Goal: Obtain resource: Download file/media

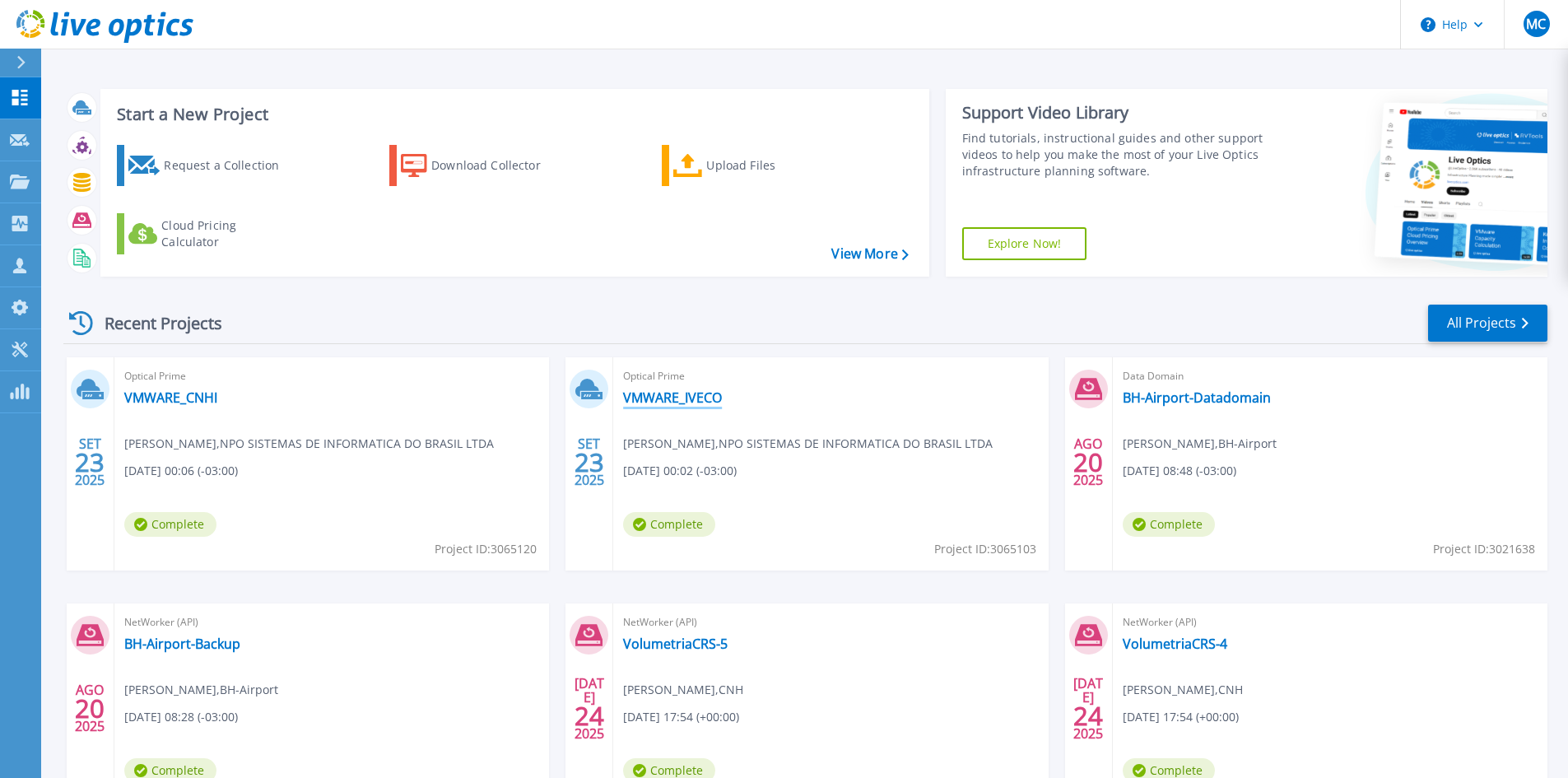
click at [705, 395] on link "VMWARE_IVECO" at bounding box center [673, 397] width 99 height 16
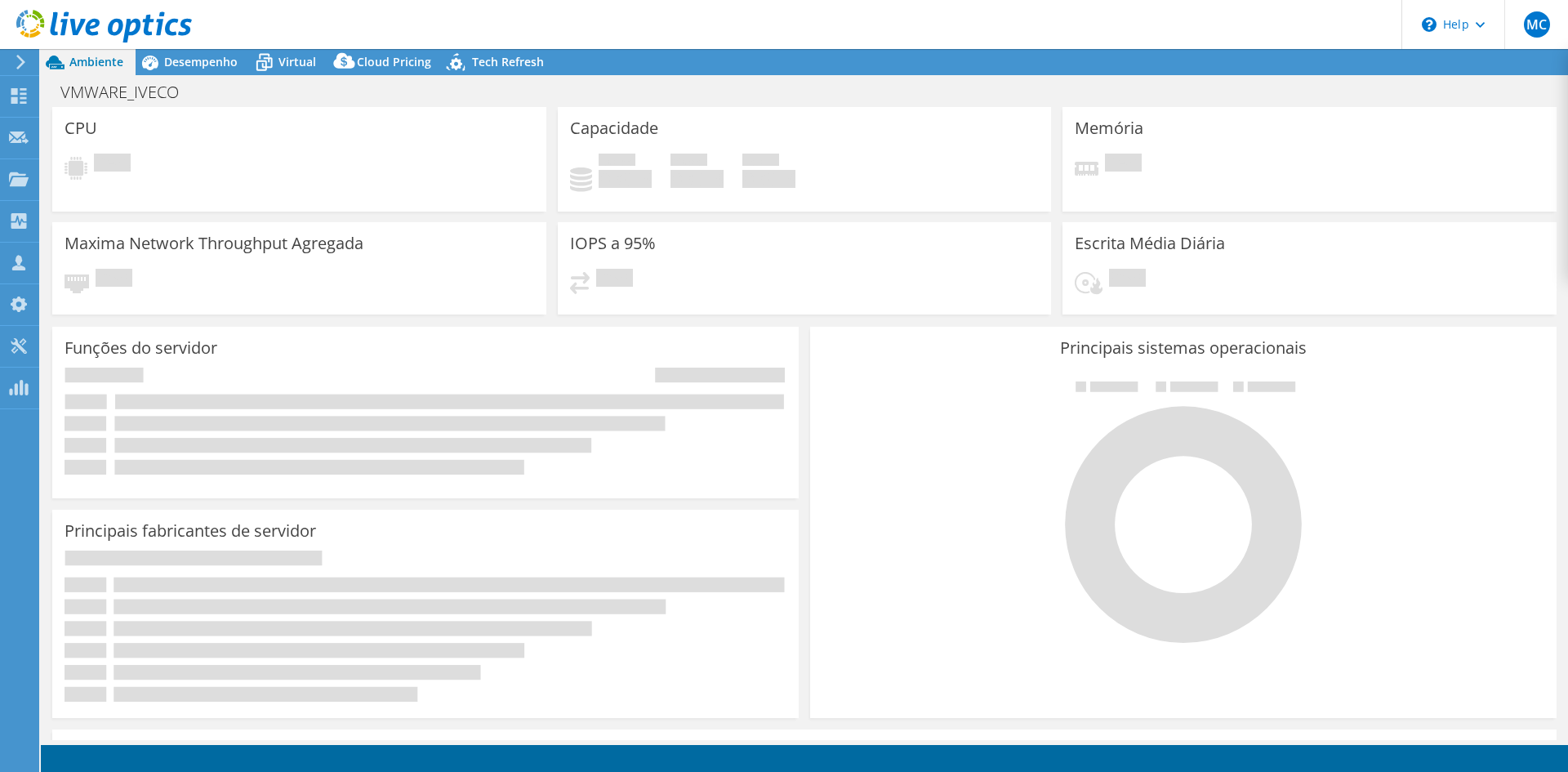
select select "USEast"
select select "USD"
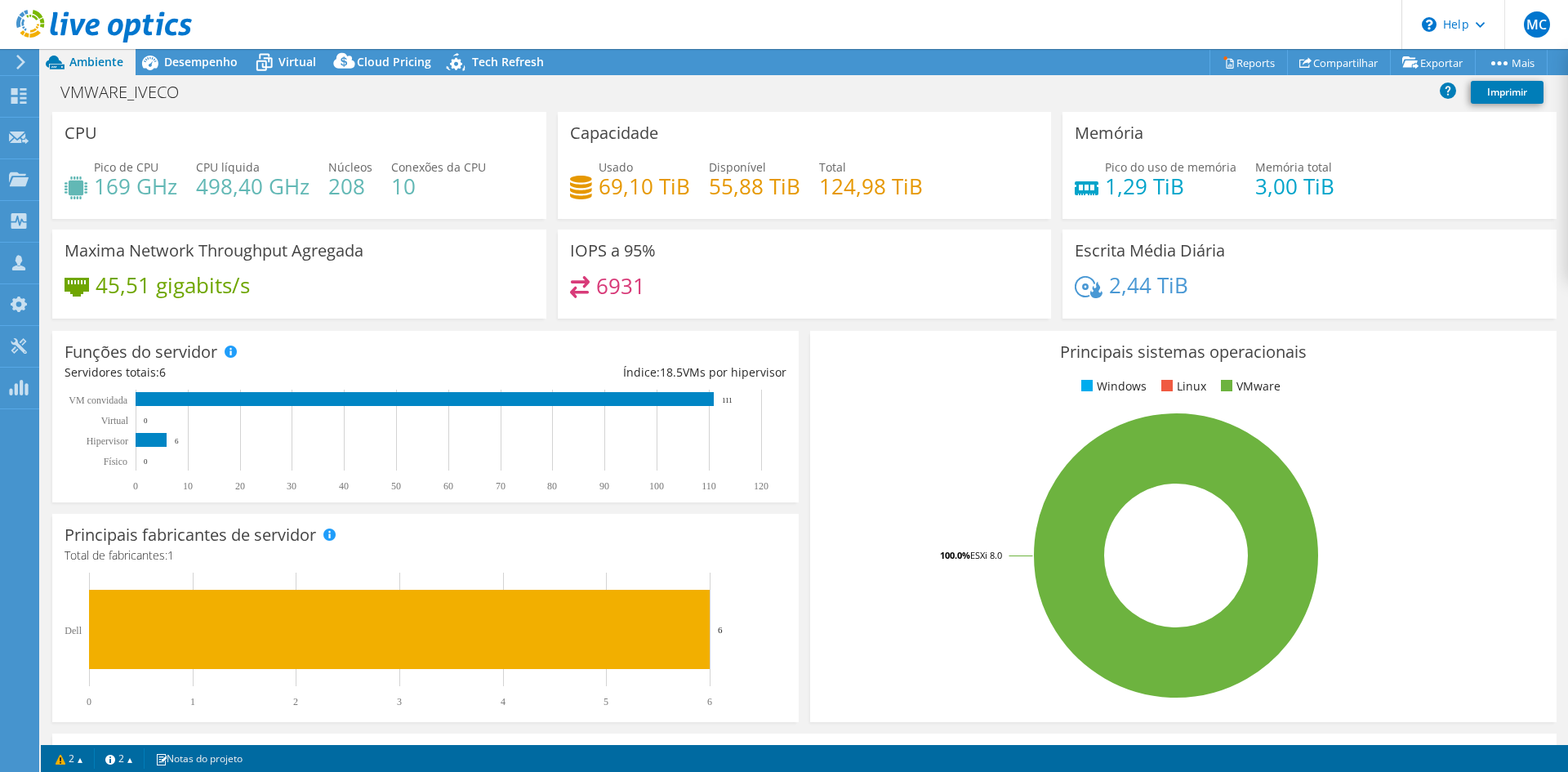
click at [167, 50] on div at bounding box center [95, 27] width 192 height 54
click at [177, 67] on span "Desempenho" at bounding box center [201, 61] width 74 height 15
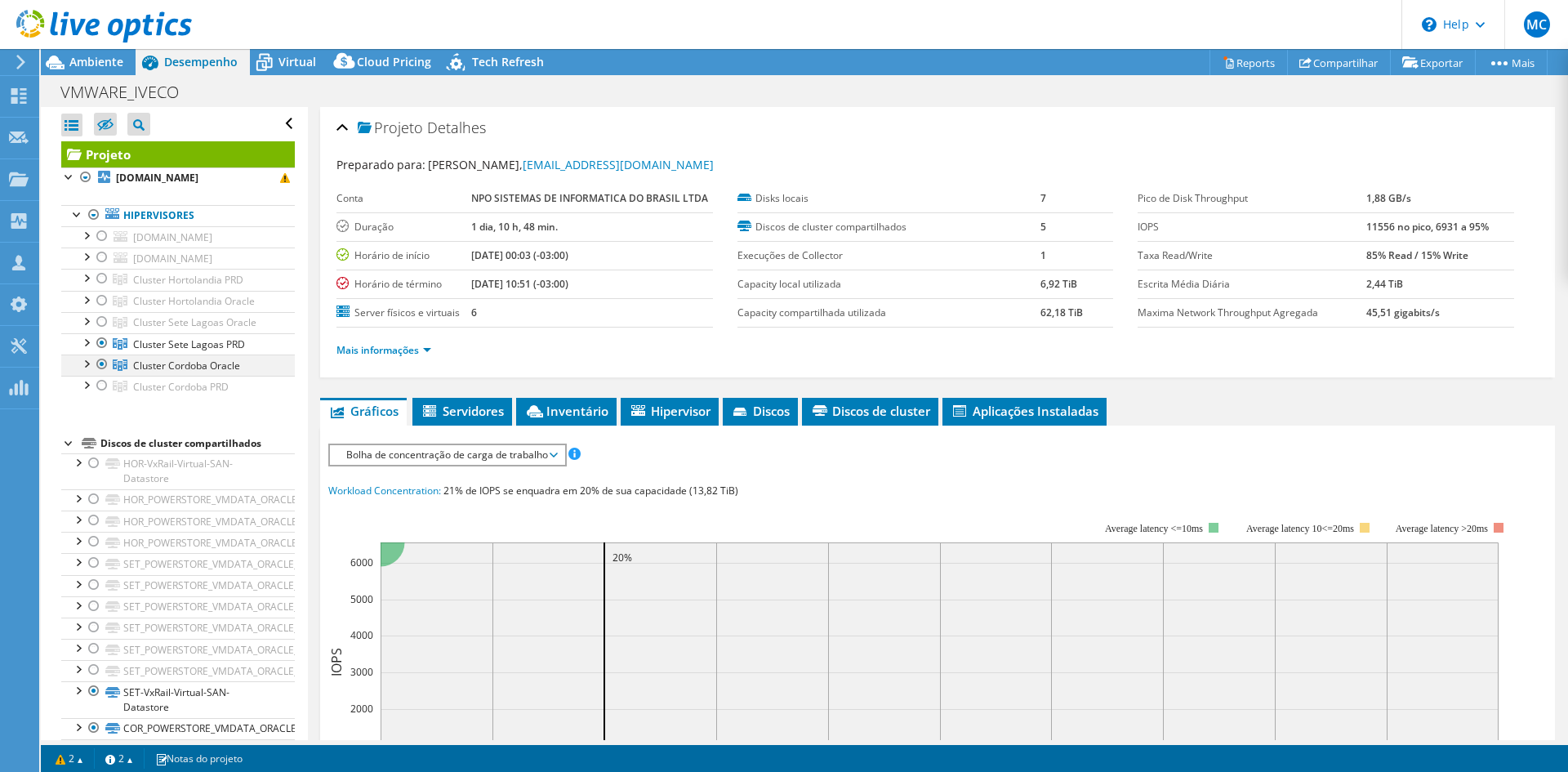
click at [99, 362] on div at bounding box center [102, 364] width 16 height 20
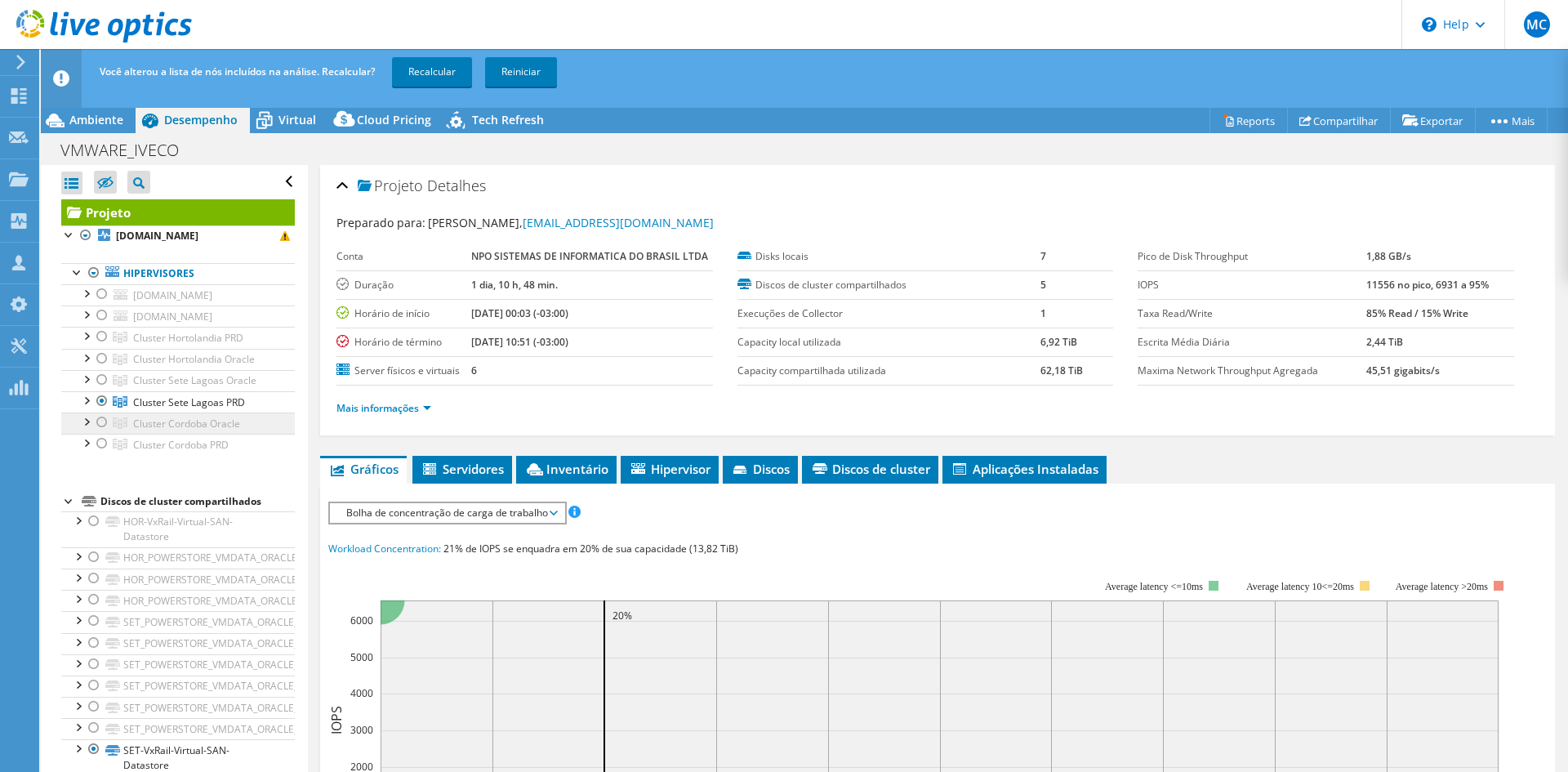
click at [201, 430] on span "Cluster Cordoba Oracle" at bounding box center [187, 422] width 107 height 14
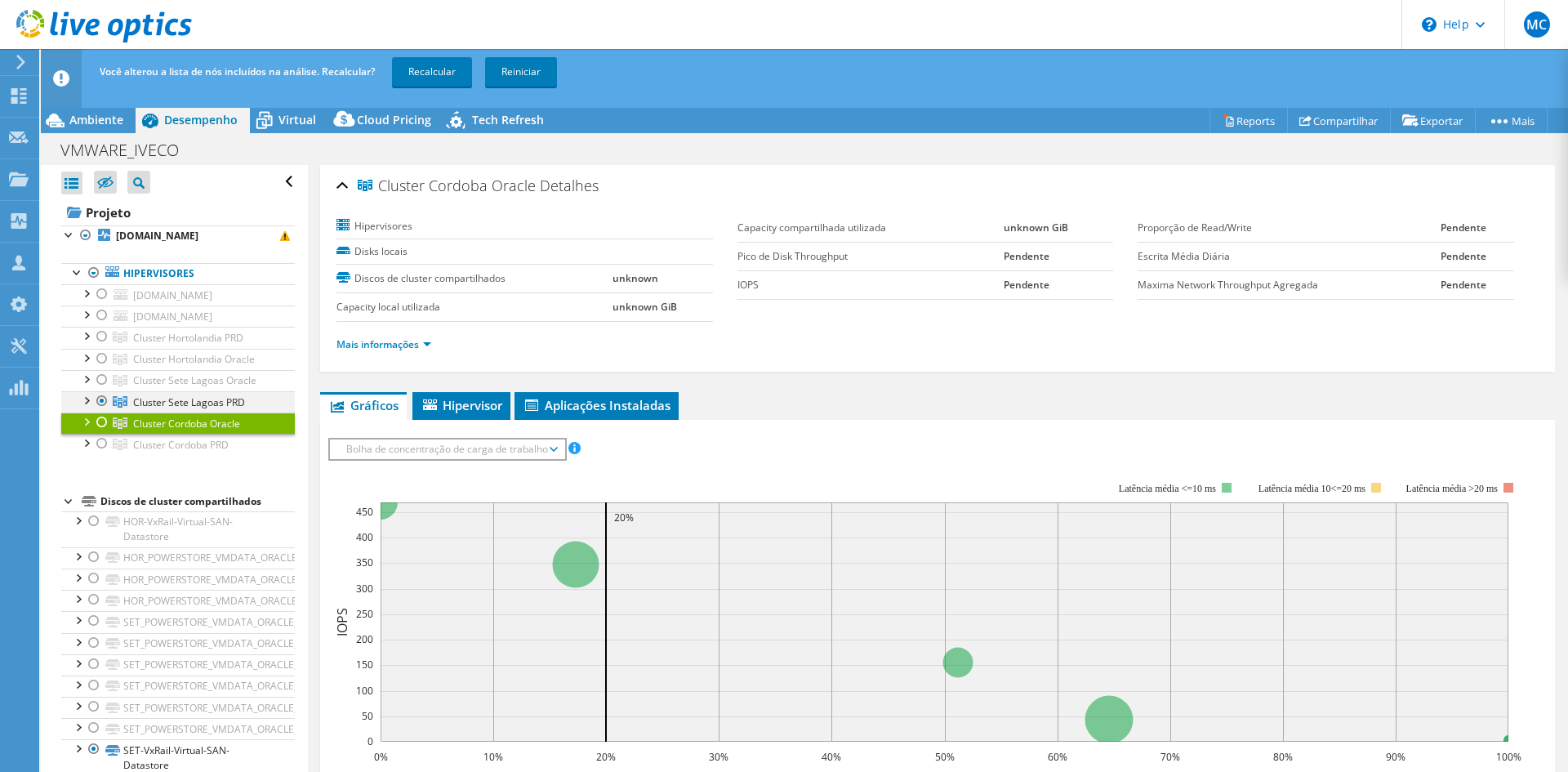
click at [104, 394] on div at bounding box center [102, 401] width 16 height 20
click at [96, 423] on div at bounding box center [102, 422] width 16 height 20
click at [440, 65] on link "Recalcular" at bounding box center [432, 72] width 80 height 29
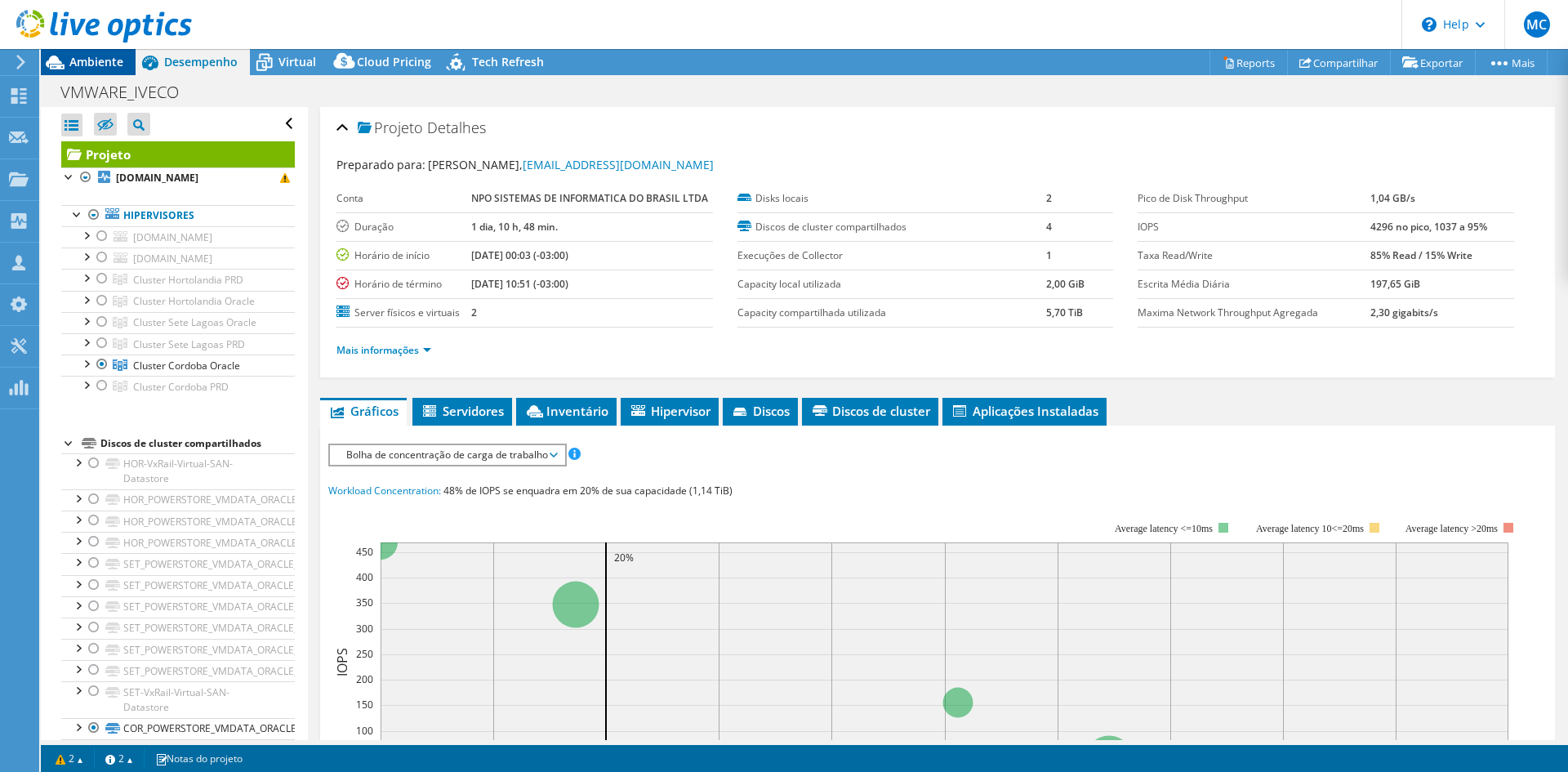
click at [72, 61] on span "Ambiente" at bounding box center [95, 61] width 54 height 15
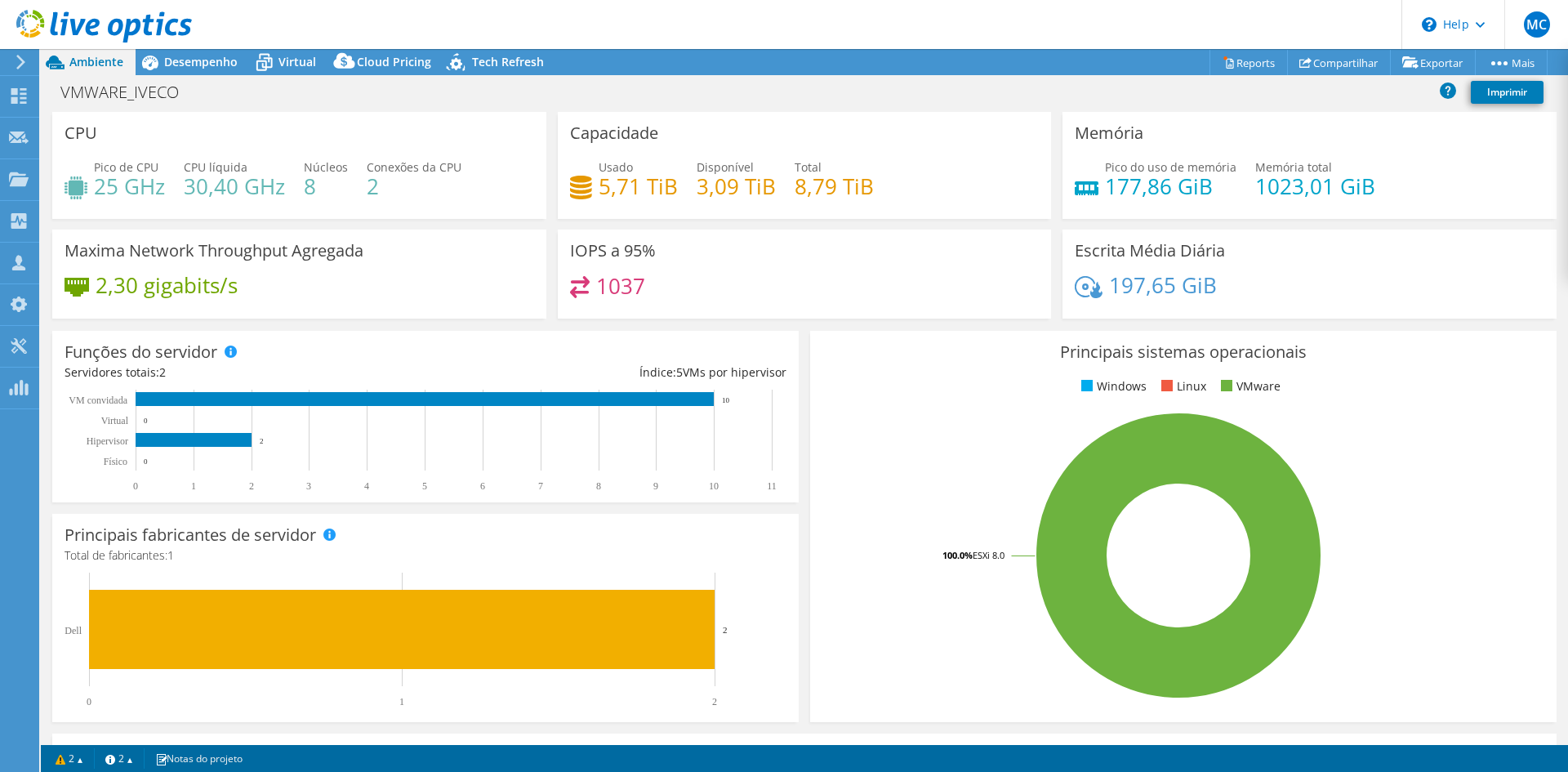
click at [211, 47] on header "MC Parceiro de Canal Marcelo Cassaro marcelo.cassaro@nposervices.com NPO SISTEM…" at bounding box center [784, 25] width 1568 height 49
click at [211, 56] on span "Desempenho" at bounding box center [201, 61] width 74 height 15
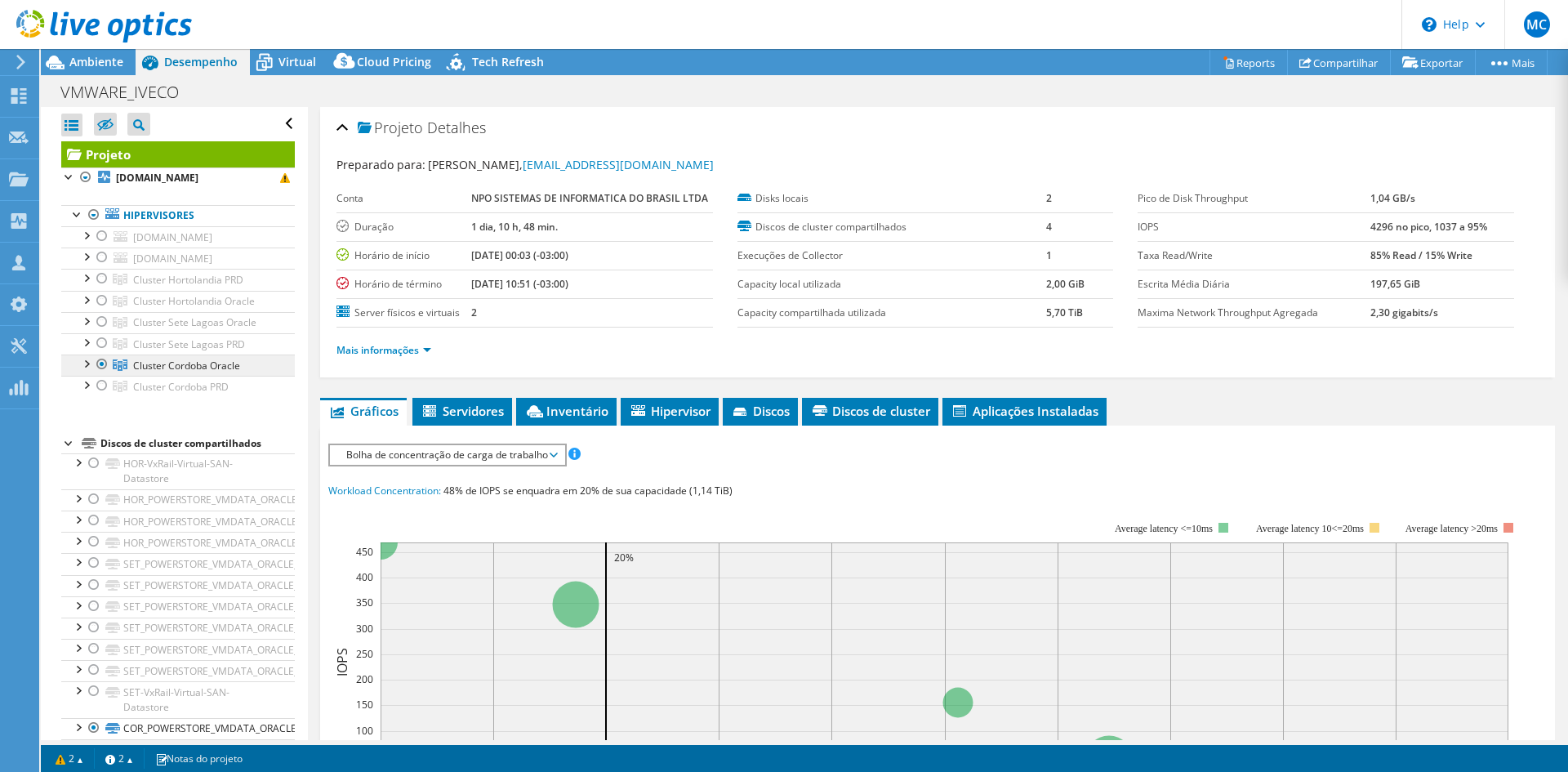
click at [187, 360] on span "Cluster Cordoba Oracle" at bounding box center [187, 365] width 107 height 14
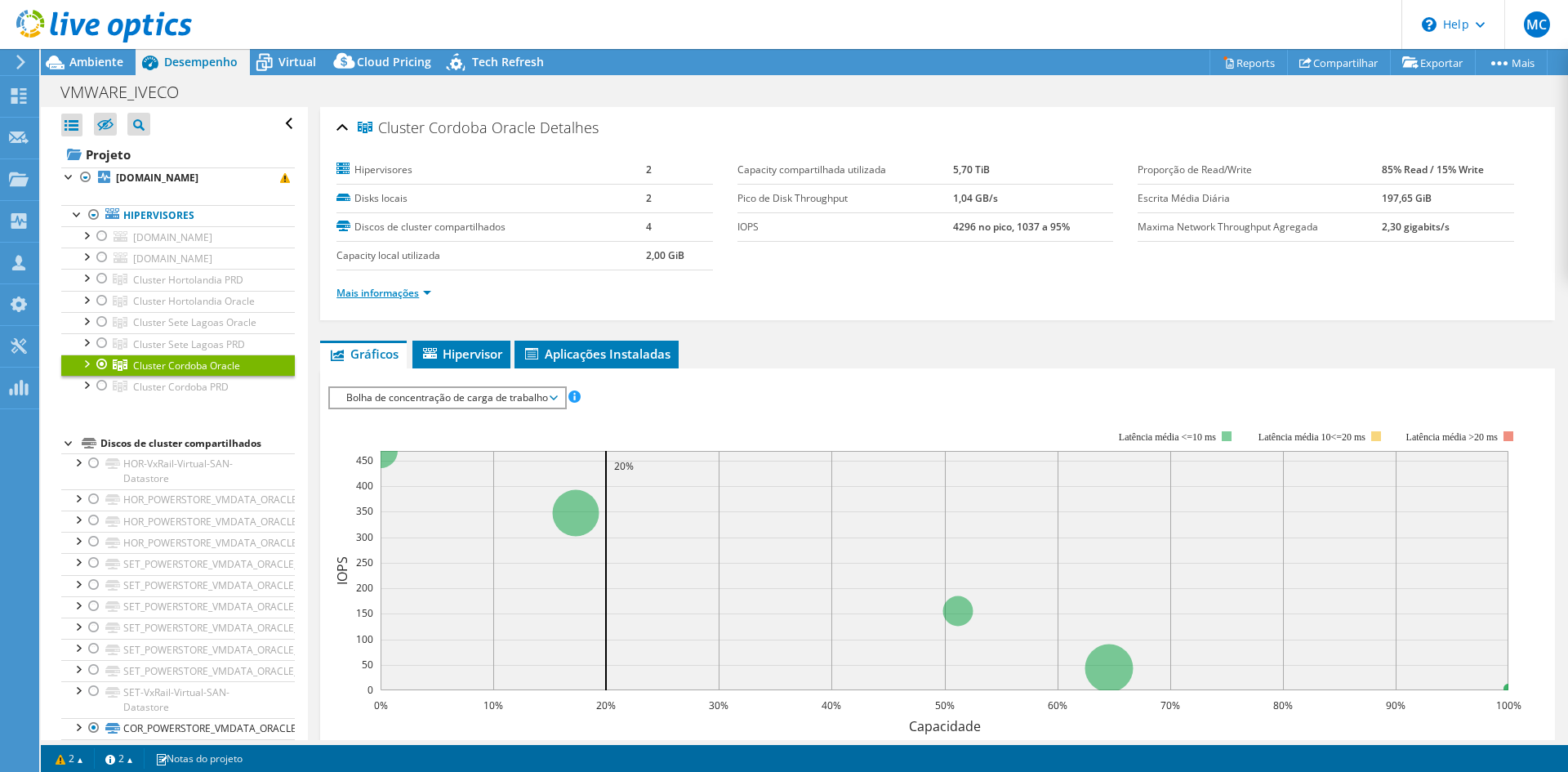
click at [426, 294] on link "Mais informações" at bounding box center [383, 292] width 94 height 14
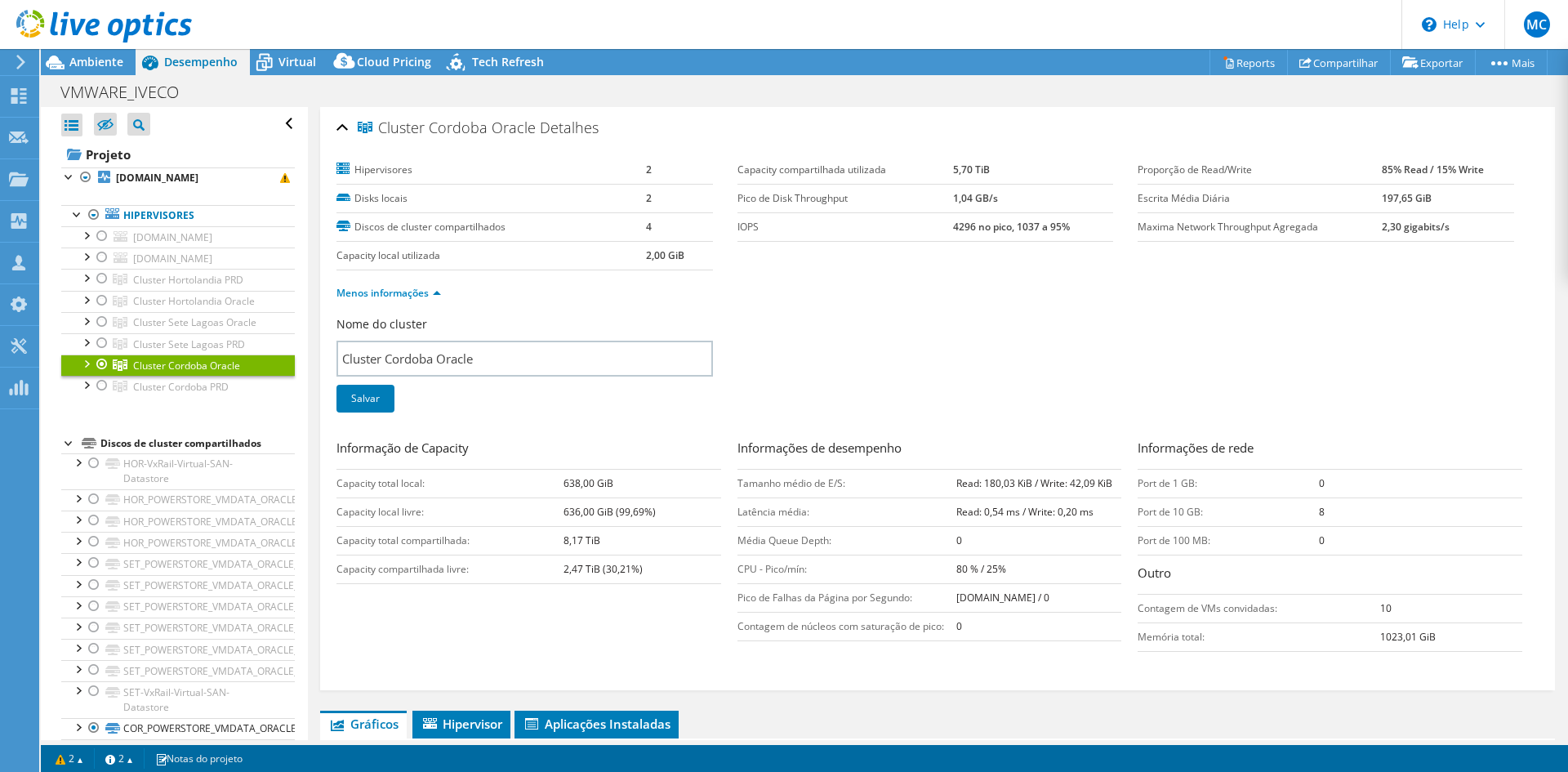
drag, startPoint x: 1375, startPoint y: 635, endPoint x: 1408, endPoint y: 638, distance: 33.1
click at [1408, 638] on tr "Memória total: 1023,01 GiB" at bounding box center [1329, 636] width 384 height 28
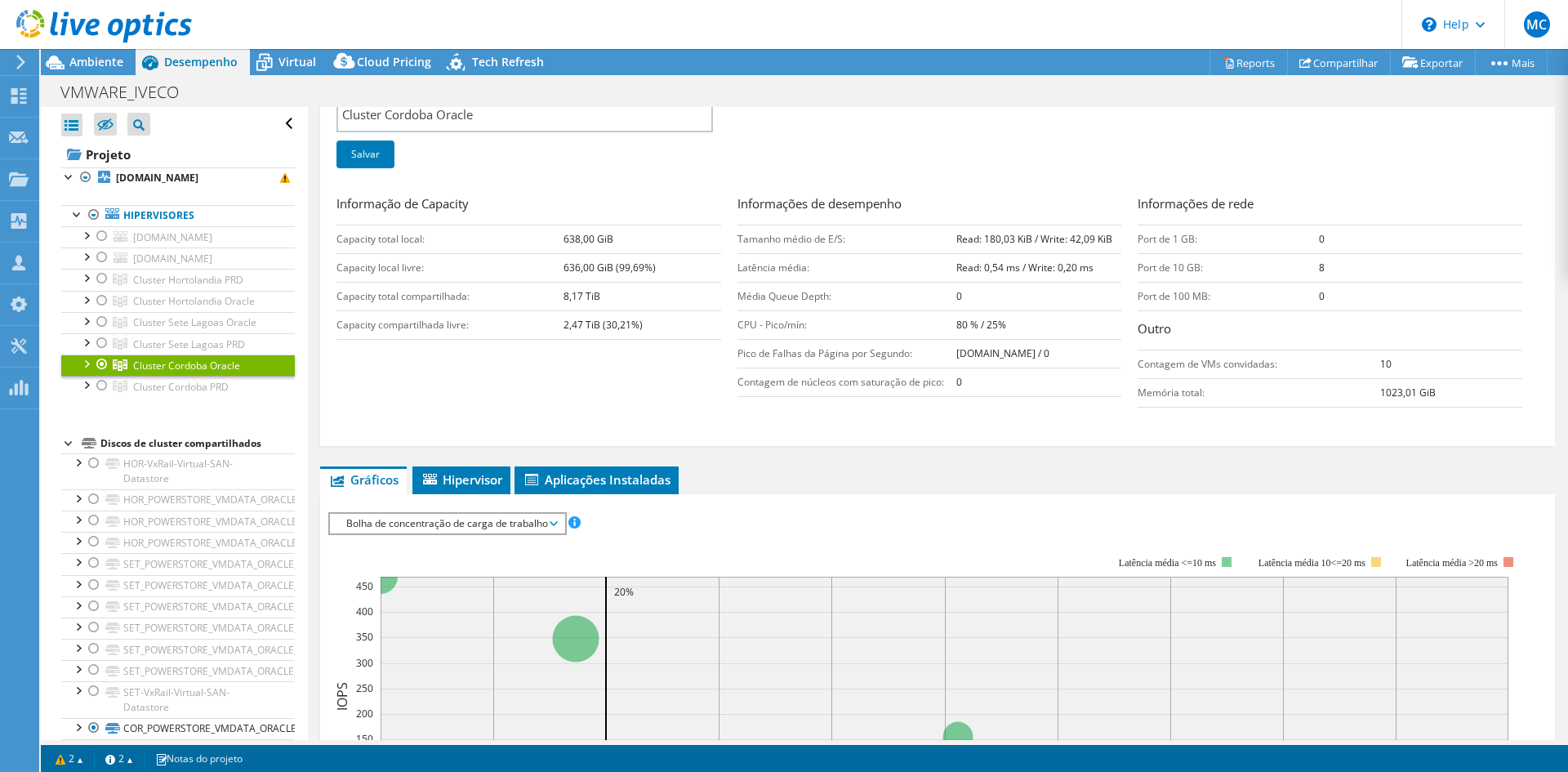
scroll to position [245, 0]
click at [473, 487] on span "Hipervisor" at bounding box center [461, 479] width 82 height 16
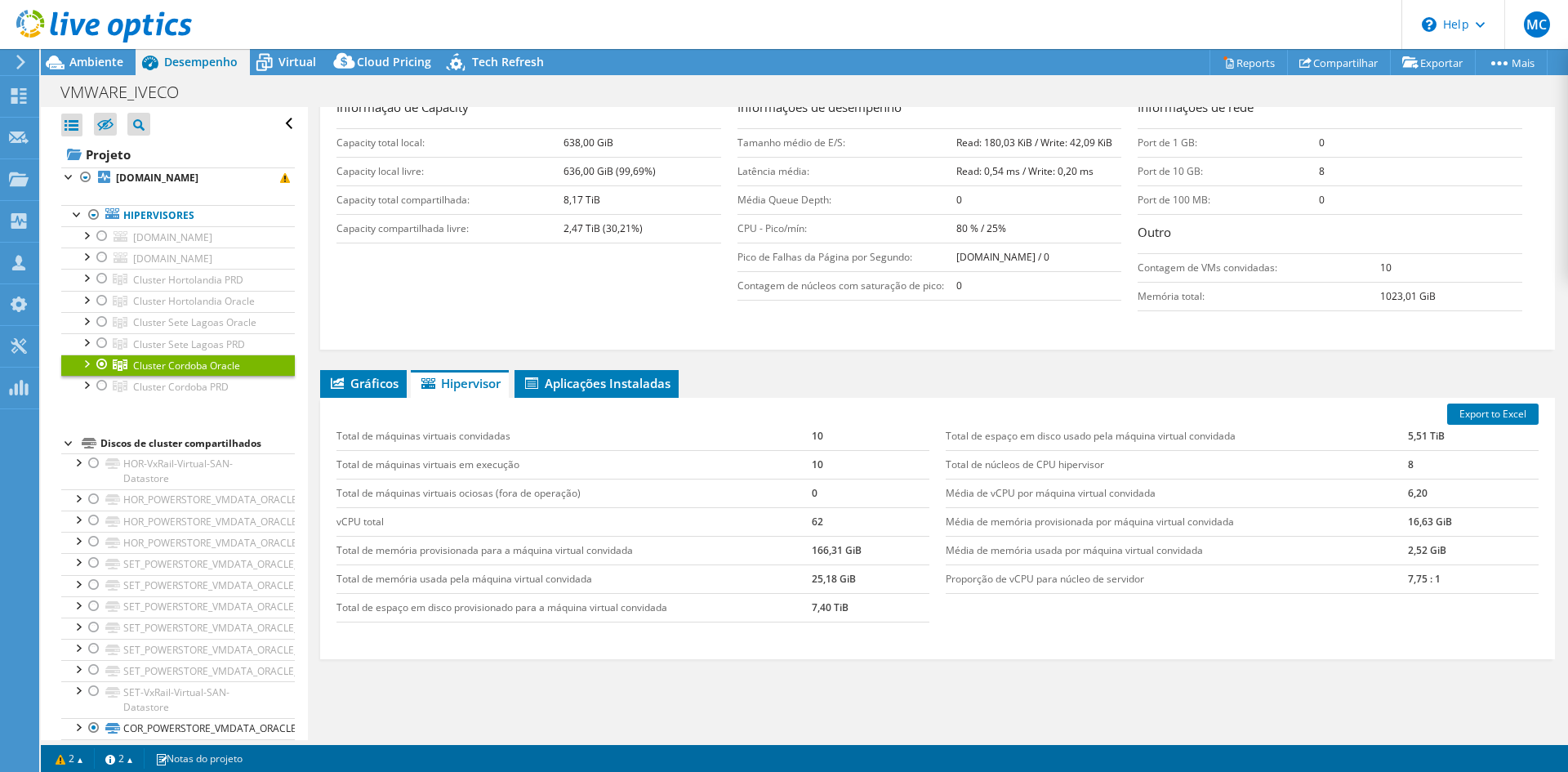
scroll to position [436, 0]
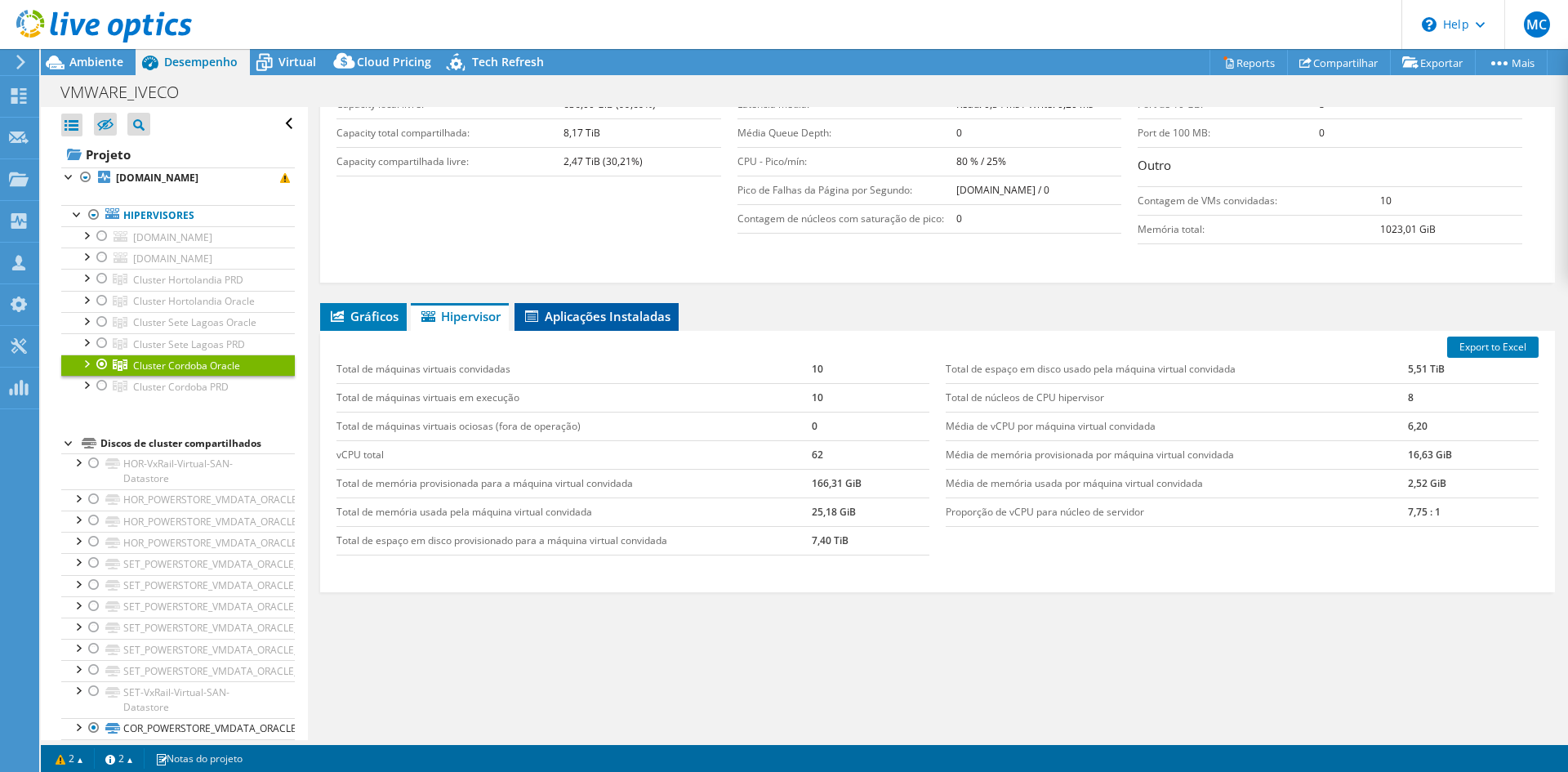
click at [632, 319] on span "Aplicações Instaladas" at bounding box center [596, 316] width 148 height 16
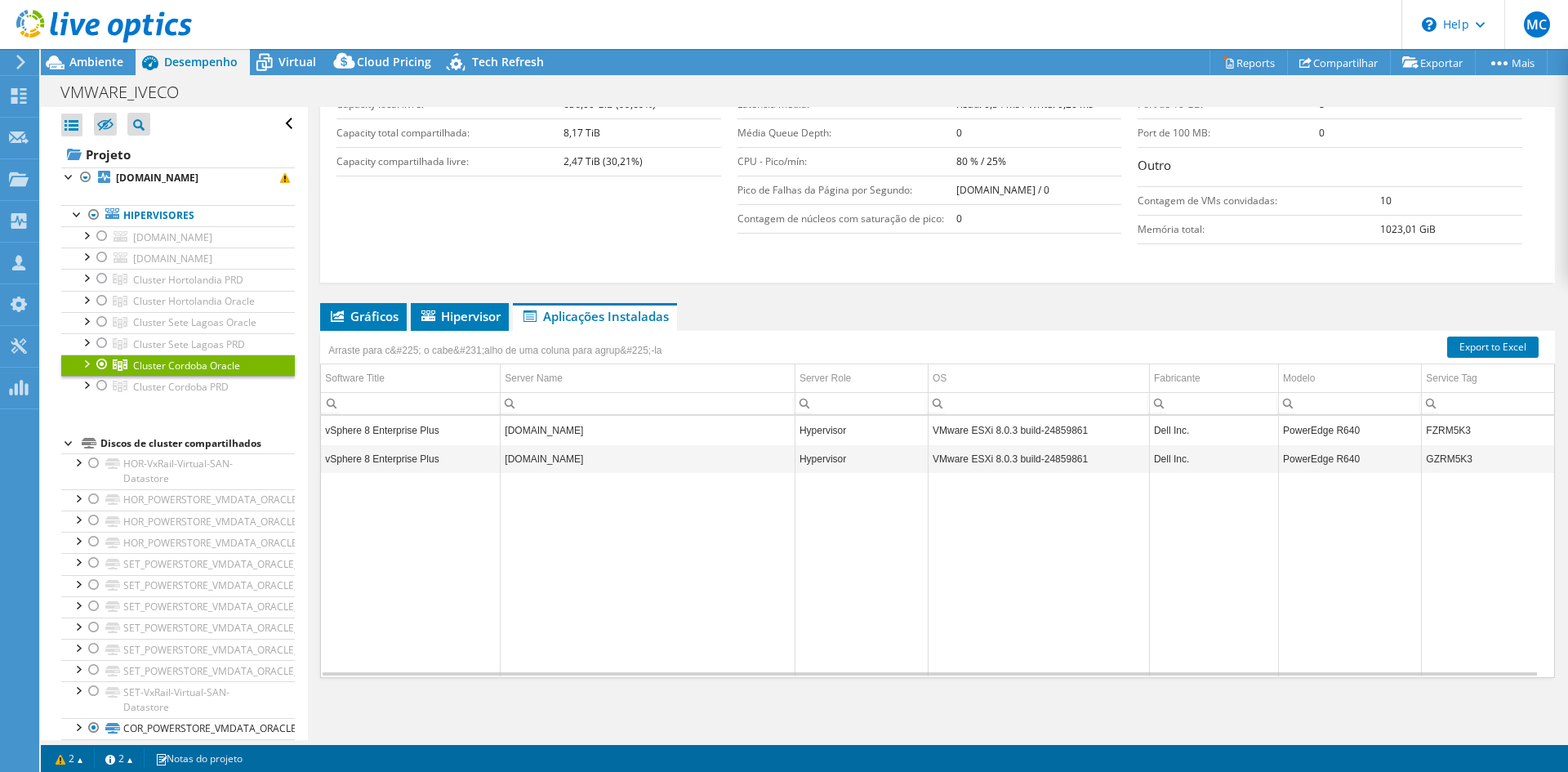
click at [1283, 659] on td "Data grid" at bounding box center [1350, 575] width 143 height 203
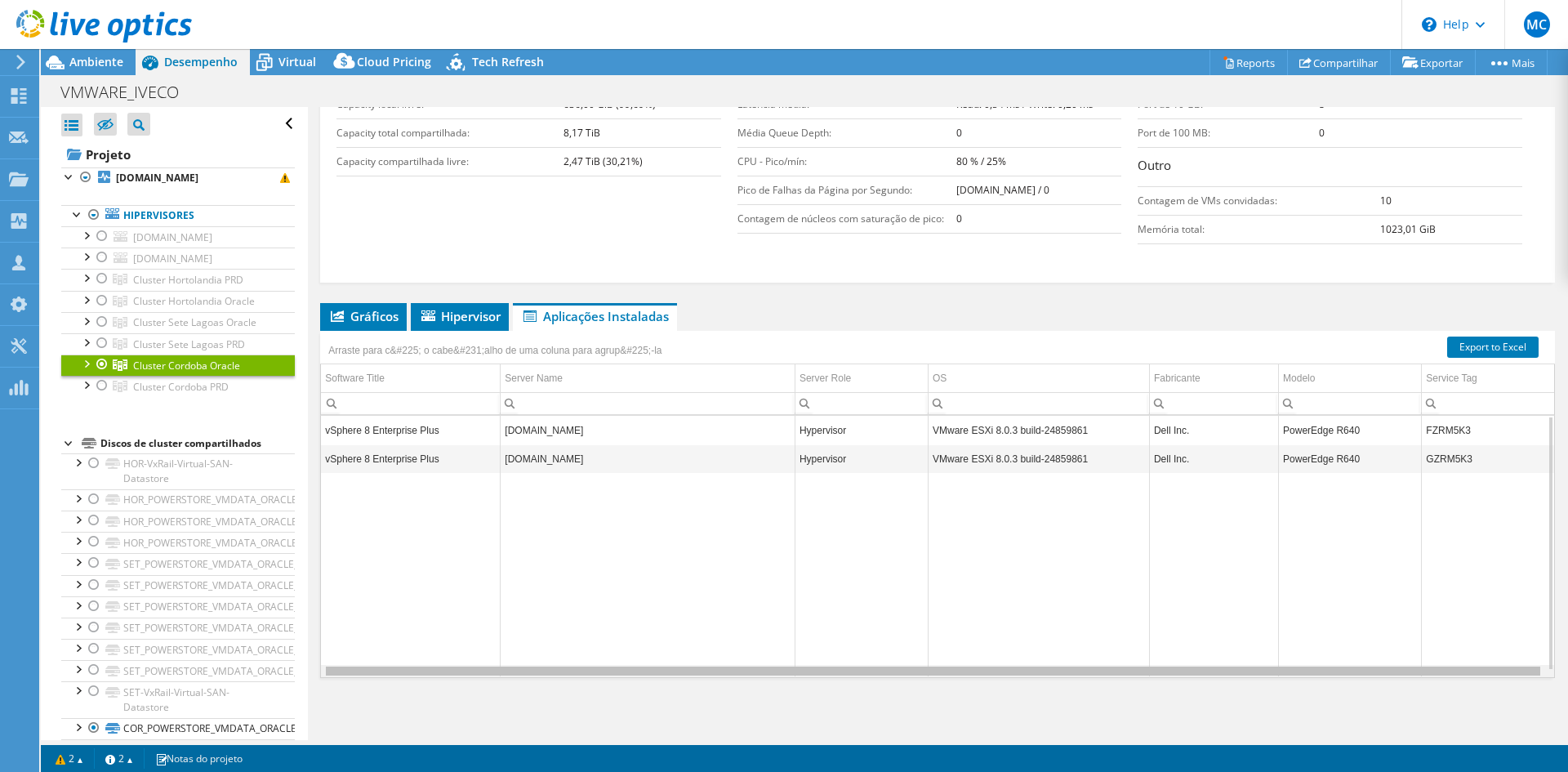
scroll to position [0, 0]
drag, startPoint x: 1289, startPoint y: 671, endPoint x: 938, endPoint y: 677, distance: 351.1
click at [938, 677] on body "MC Parceiro de Canal Marcelo Cassaro marcelo.cassaro@nposervices.com NPO SISTEM…" at bounding box center [784, 386] width 1568 height 772
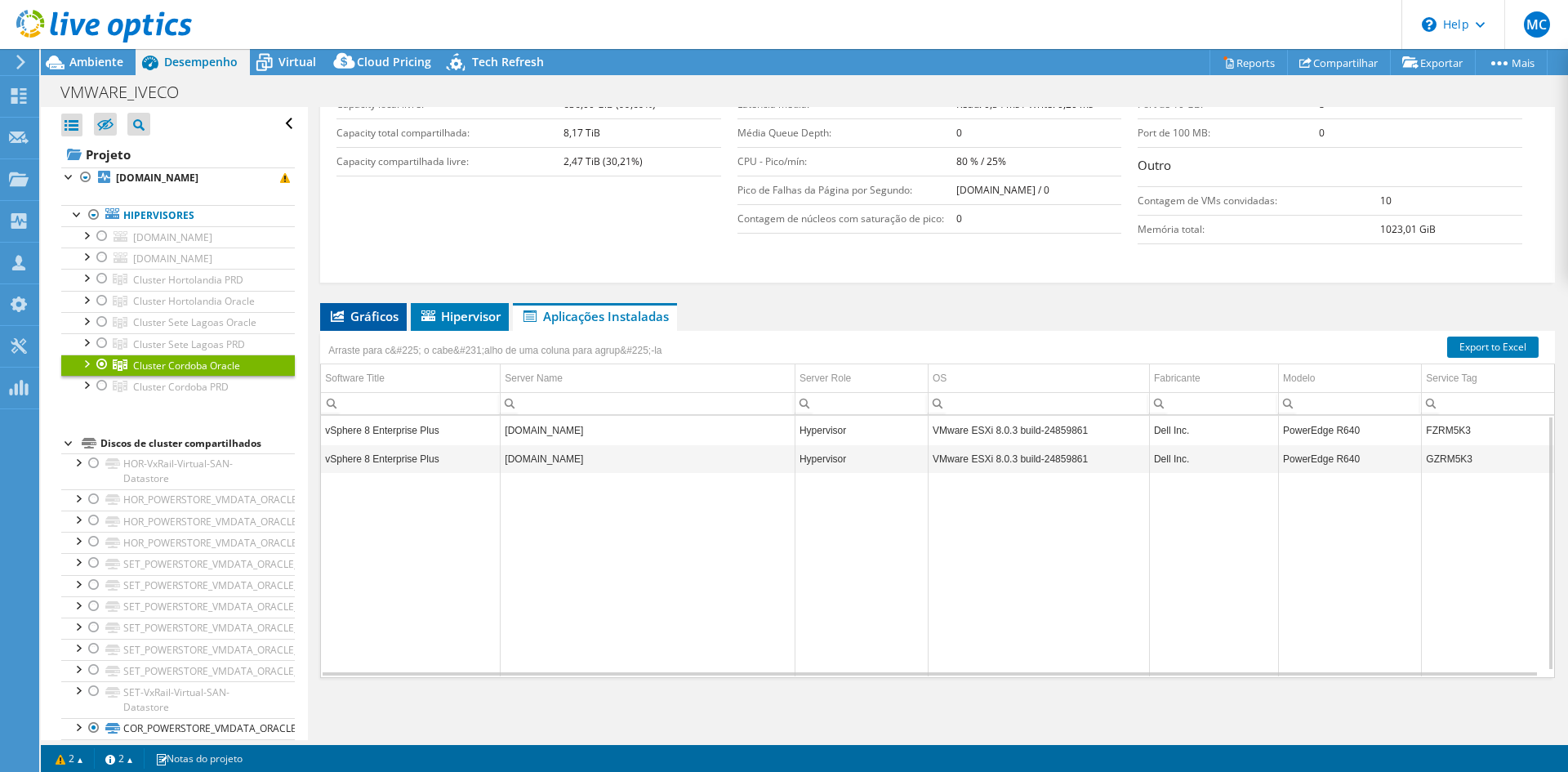
click at [368, 315] on span "Gráficos" at bounding box center [362, 316] width 70 height 16
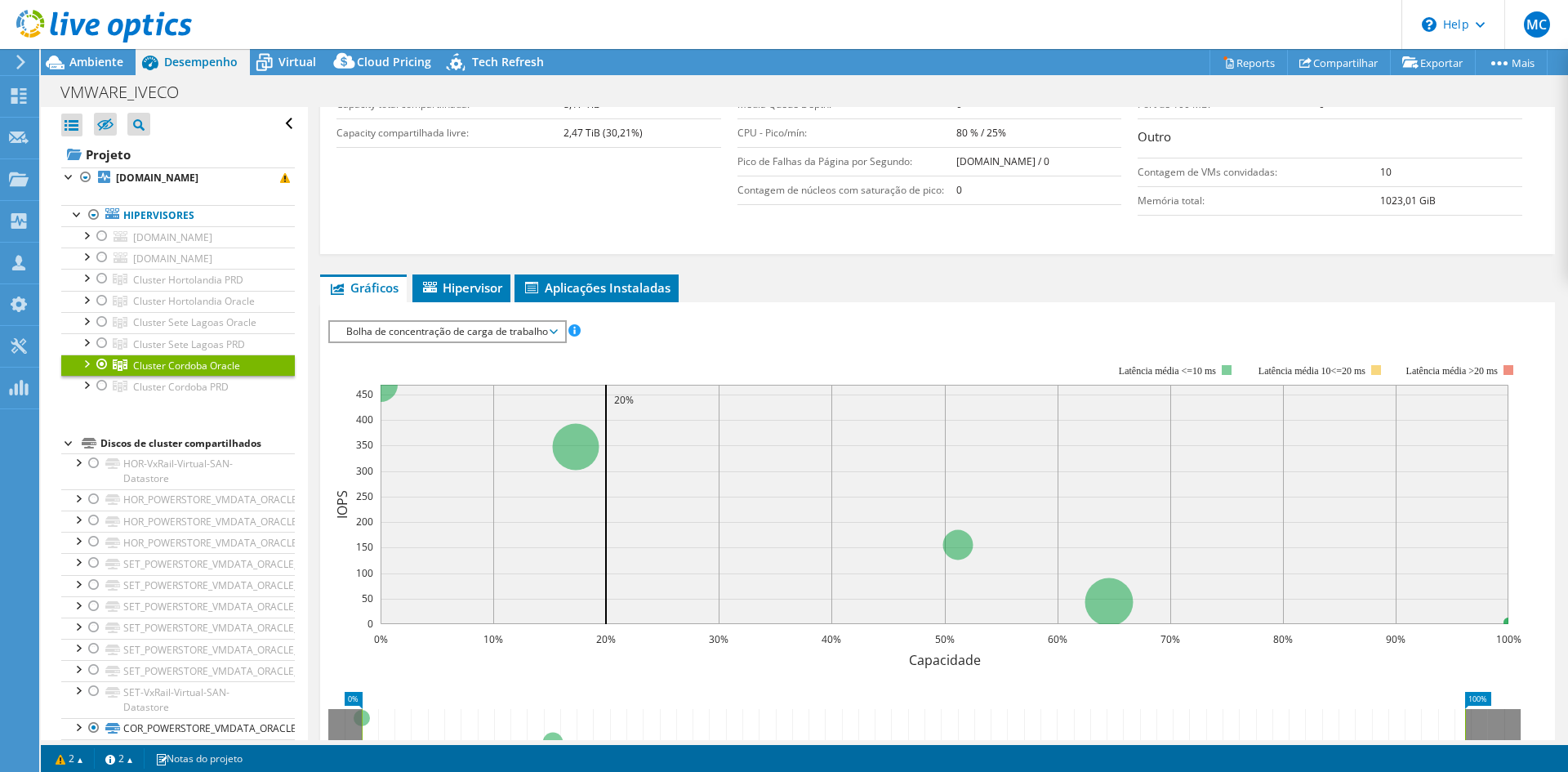
click at [482, 341] on span "Bolha de concentração de carga de trabalho" at bounding box center [447, 332] width 218 height 20
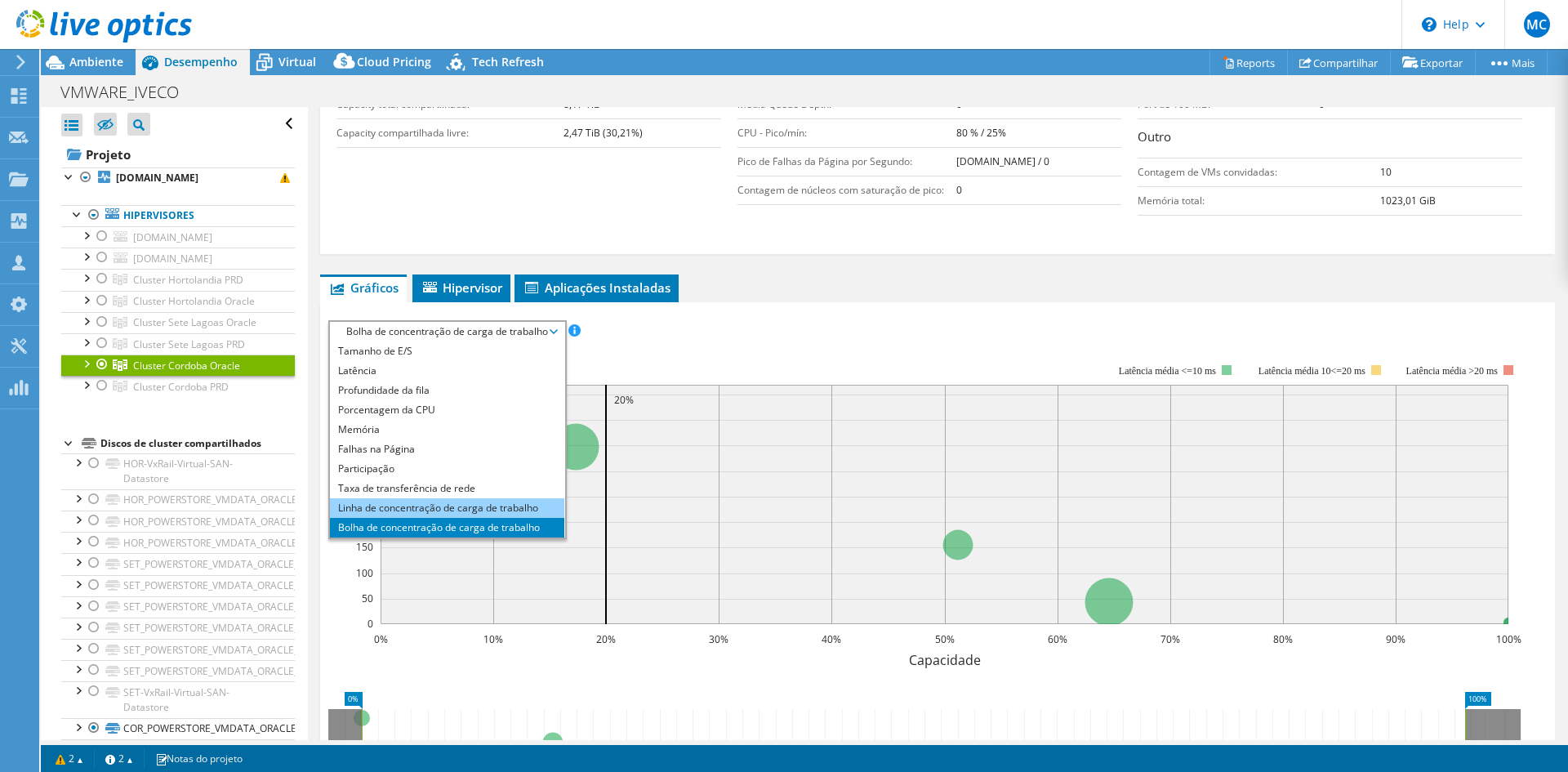
scroll to position [59, 0]
click at [407, 538] on li "Todos" at bounding box center [447, 528] width 234 height 20
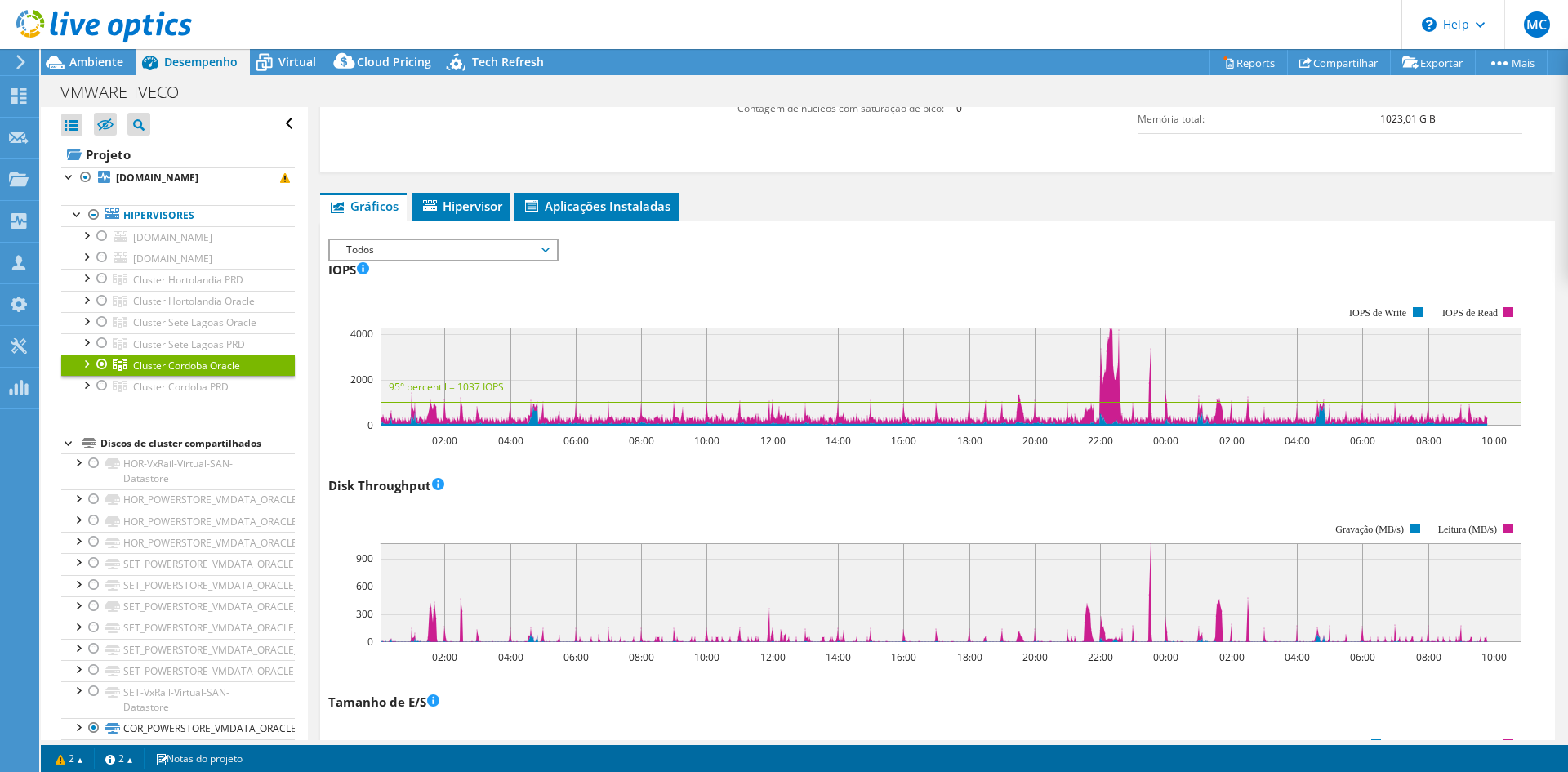
scroll to position [0, 0]
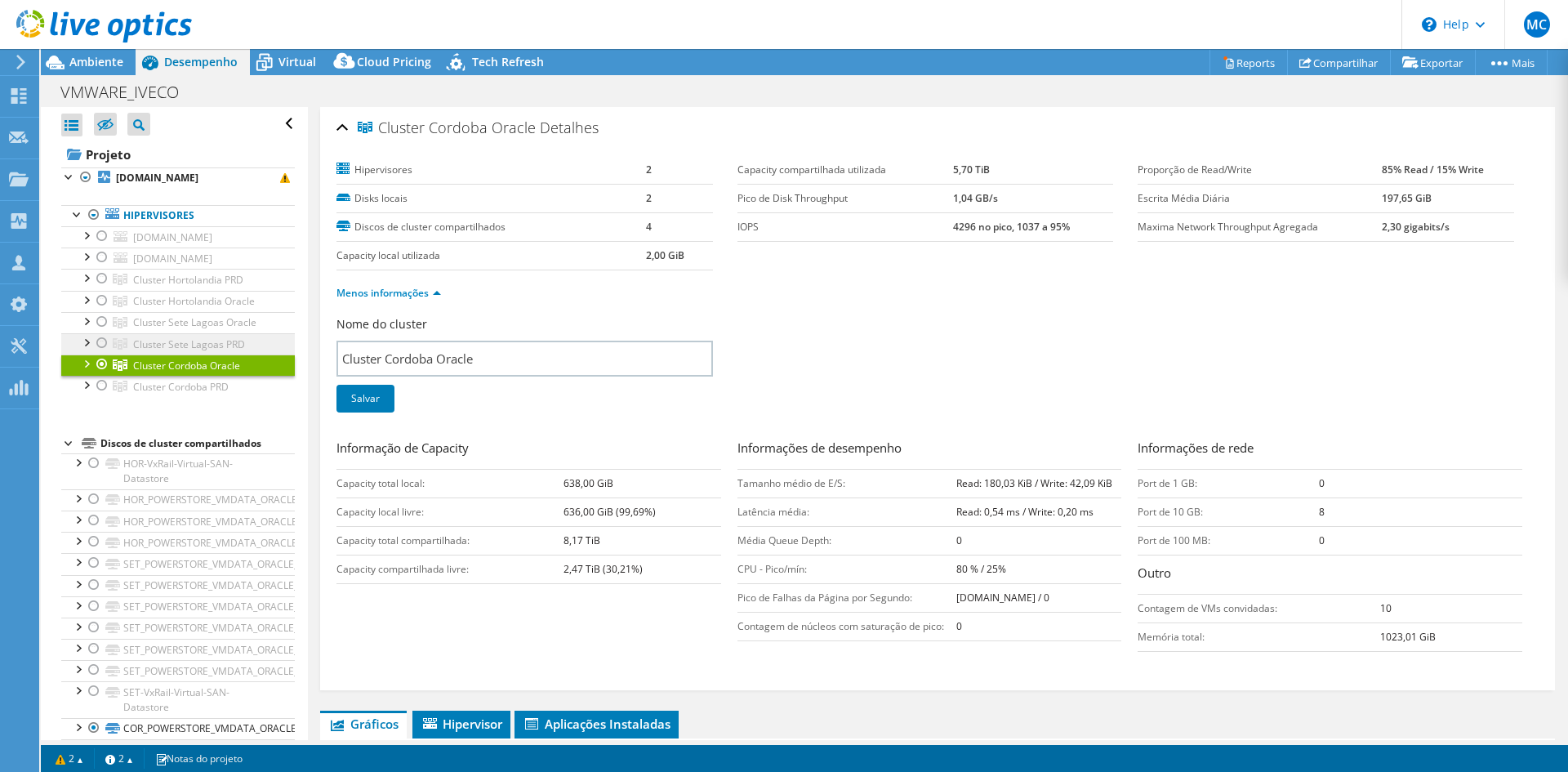
click at [84, 353] on link "Cluster Sete Lagoas PRD" at bounding box center [177, 343] width 233 height 21
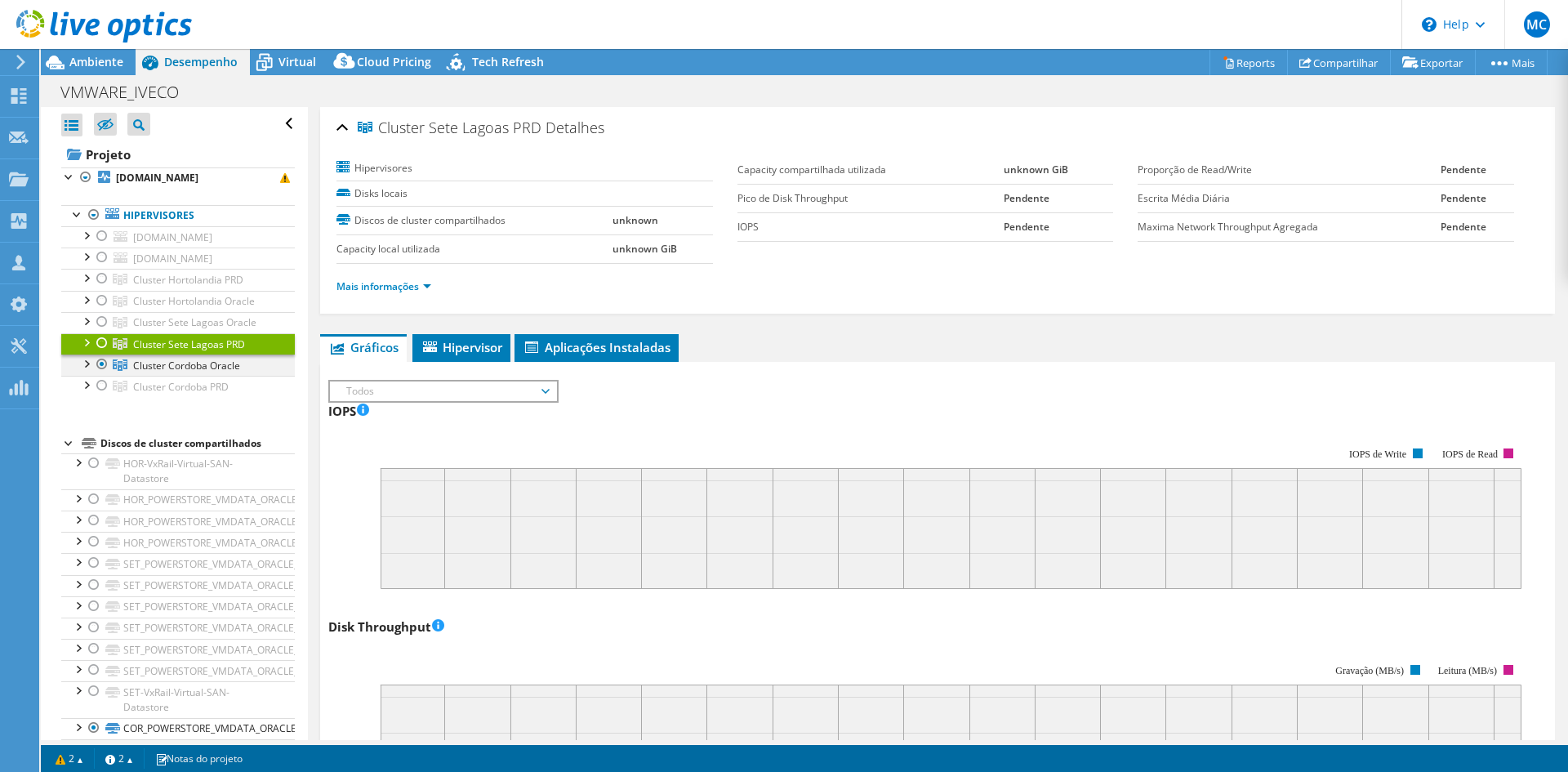
click at [84, 360] on div at bounding box center [85, 362] width 16 height 16
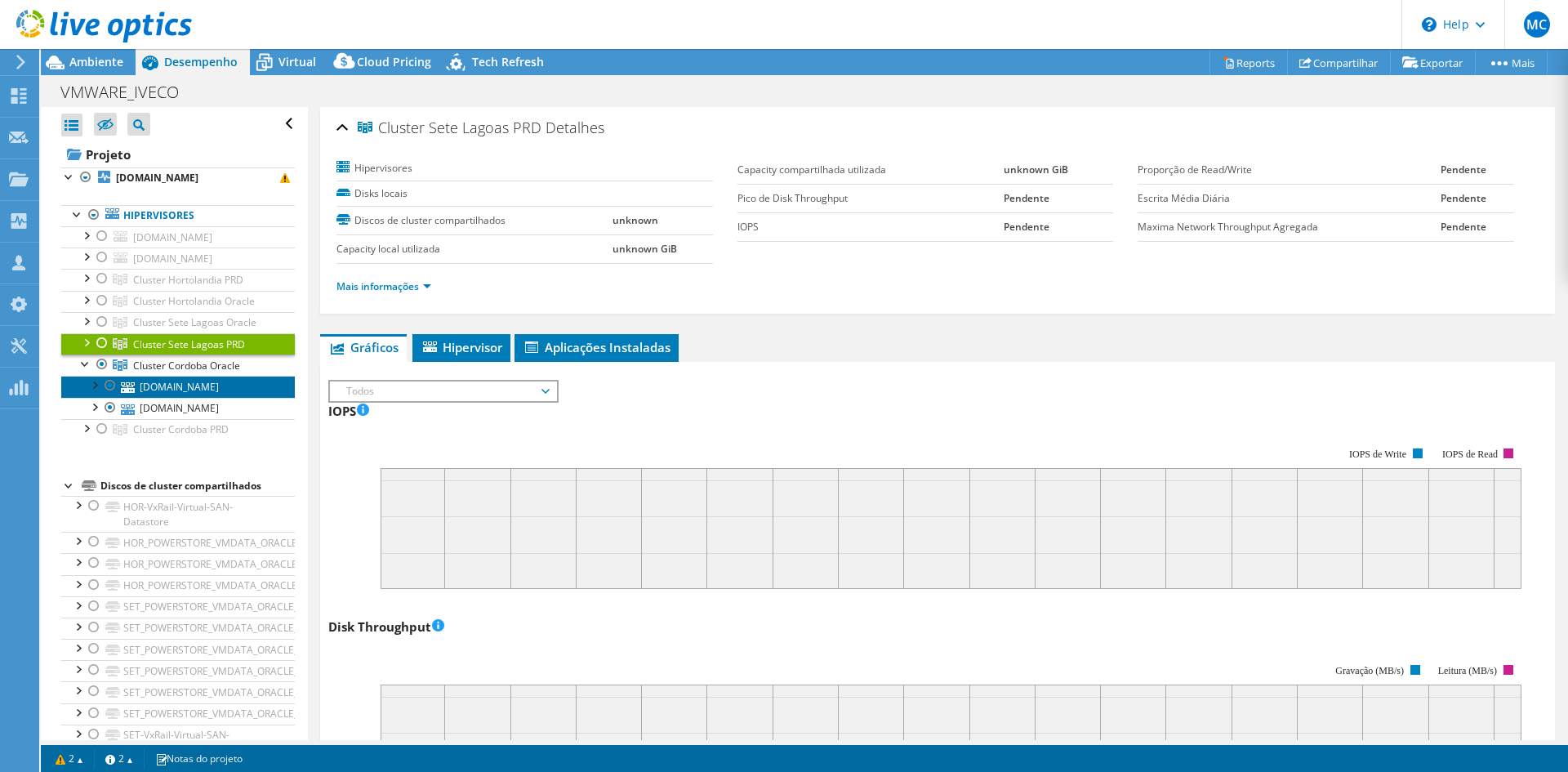
click at [182, 395] on link "[DOMAIN_NAME]" at bounding box center [177, 386] width 233 height 21
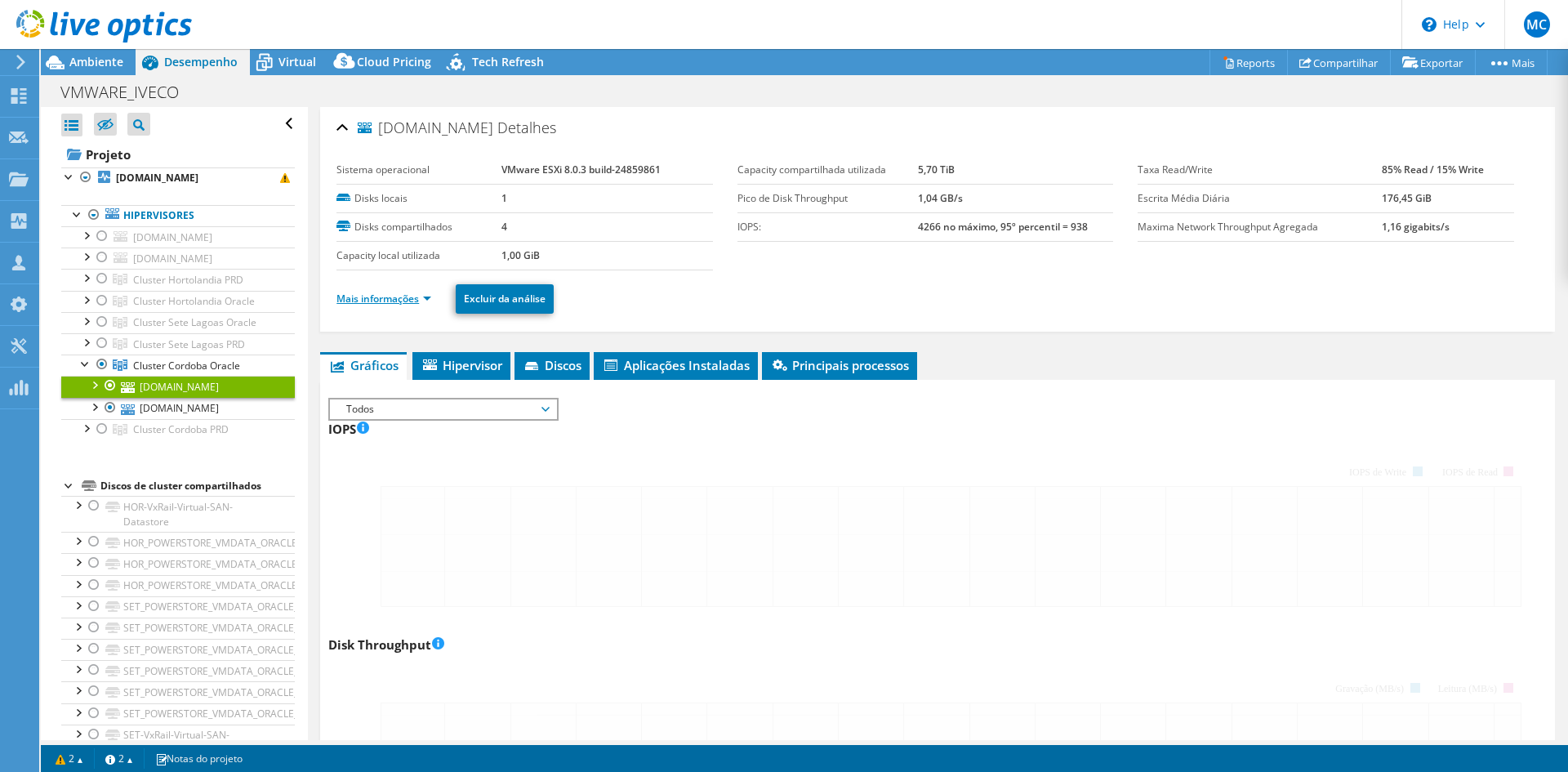
click at [376, 295] on link "Mais informações" at bounding box center [383, 298] width 94 height 14
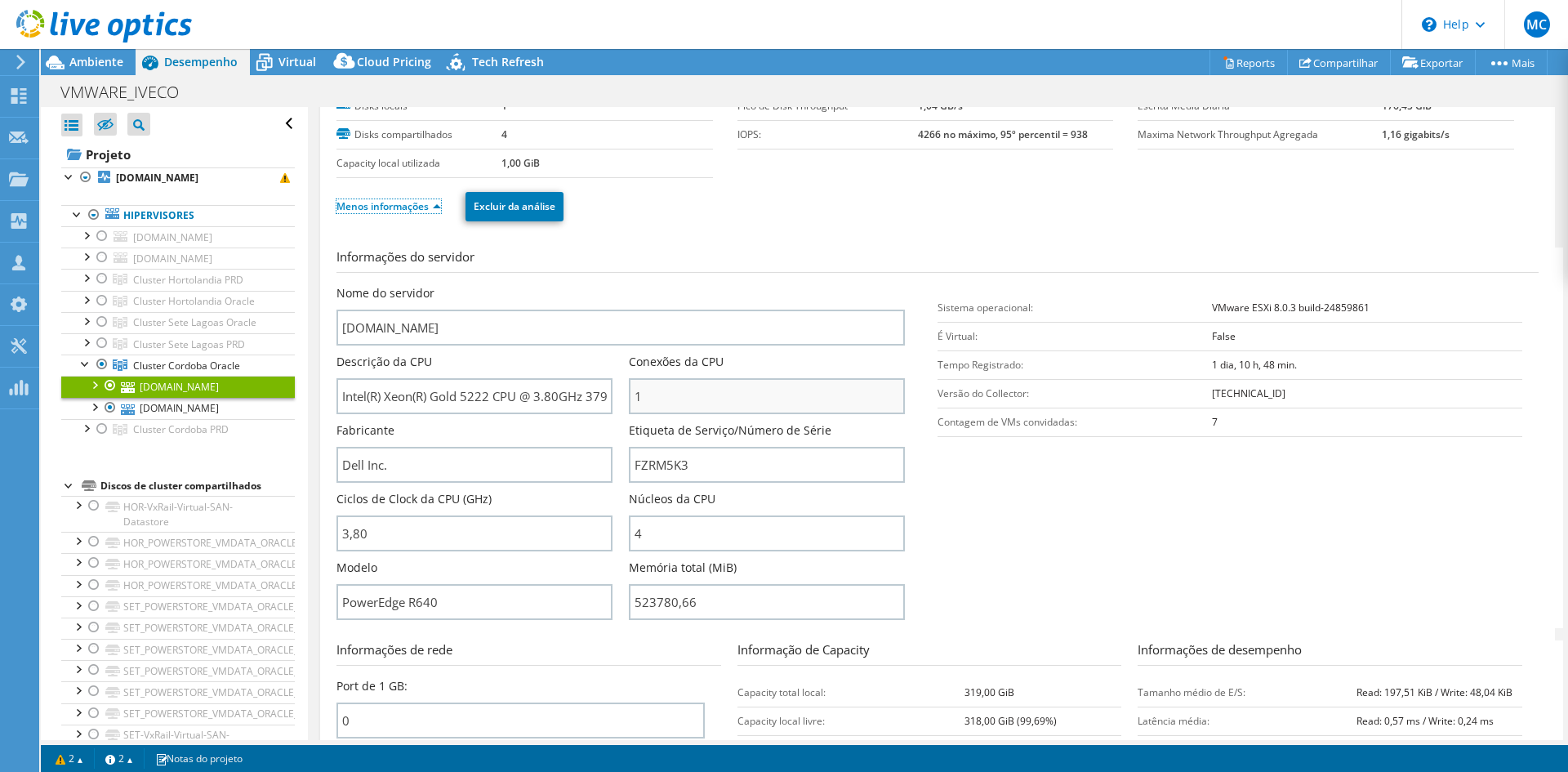
scroll to position [163, 0]
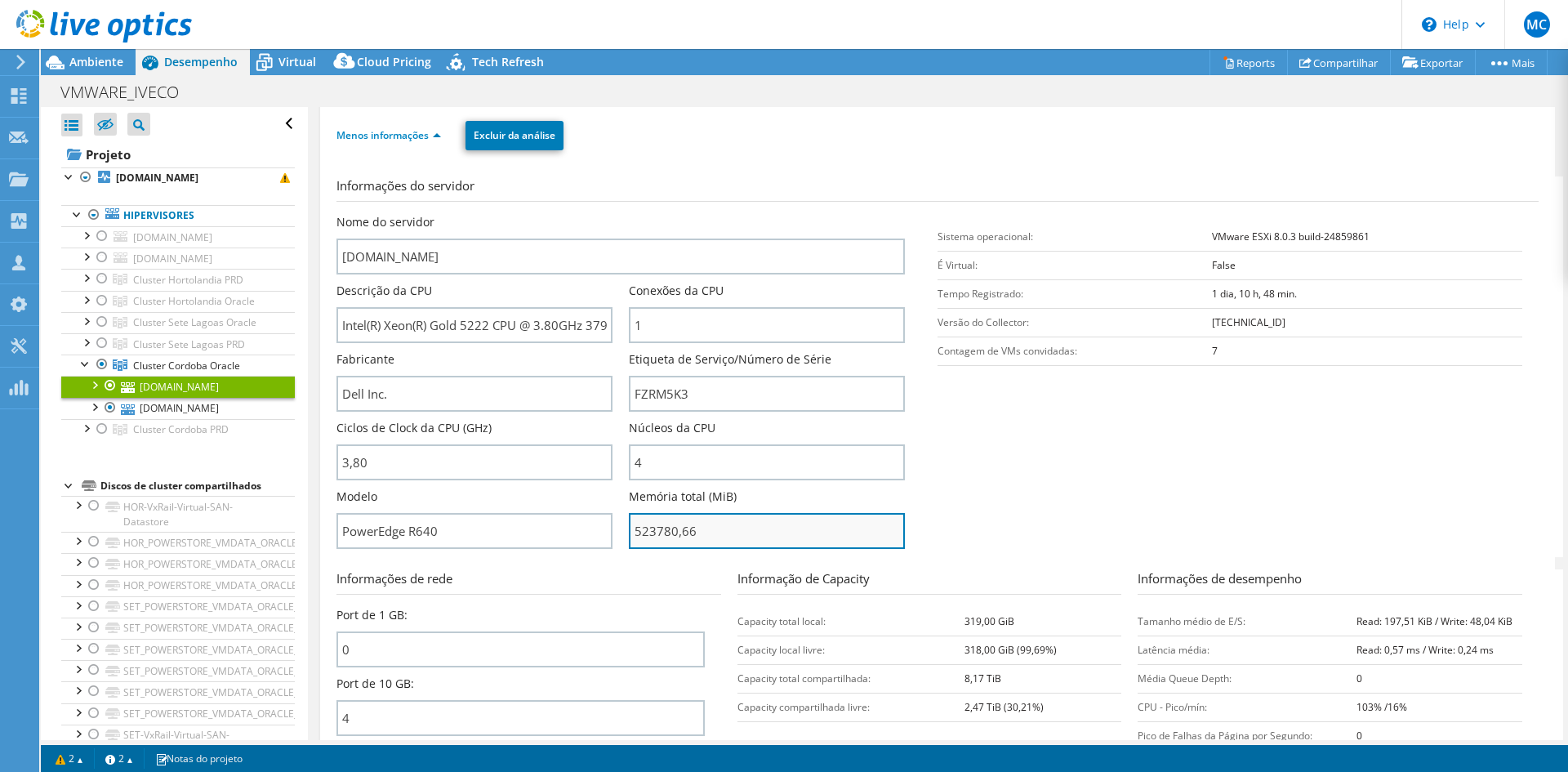
click at [664, 542] on input "523780,66" at bounding box center [767, 531] width 276 height 36
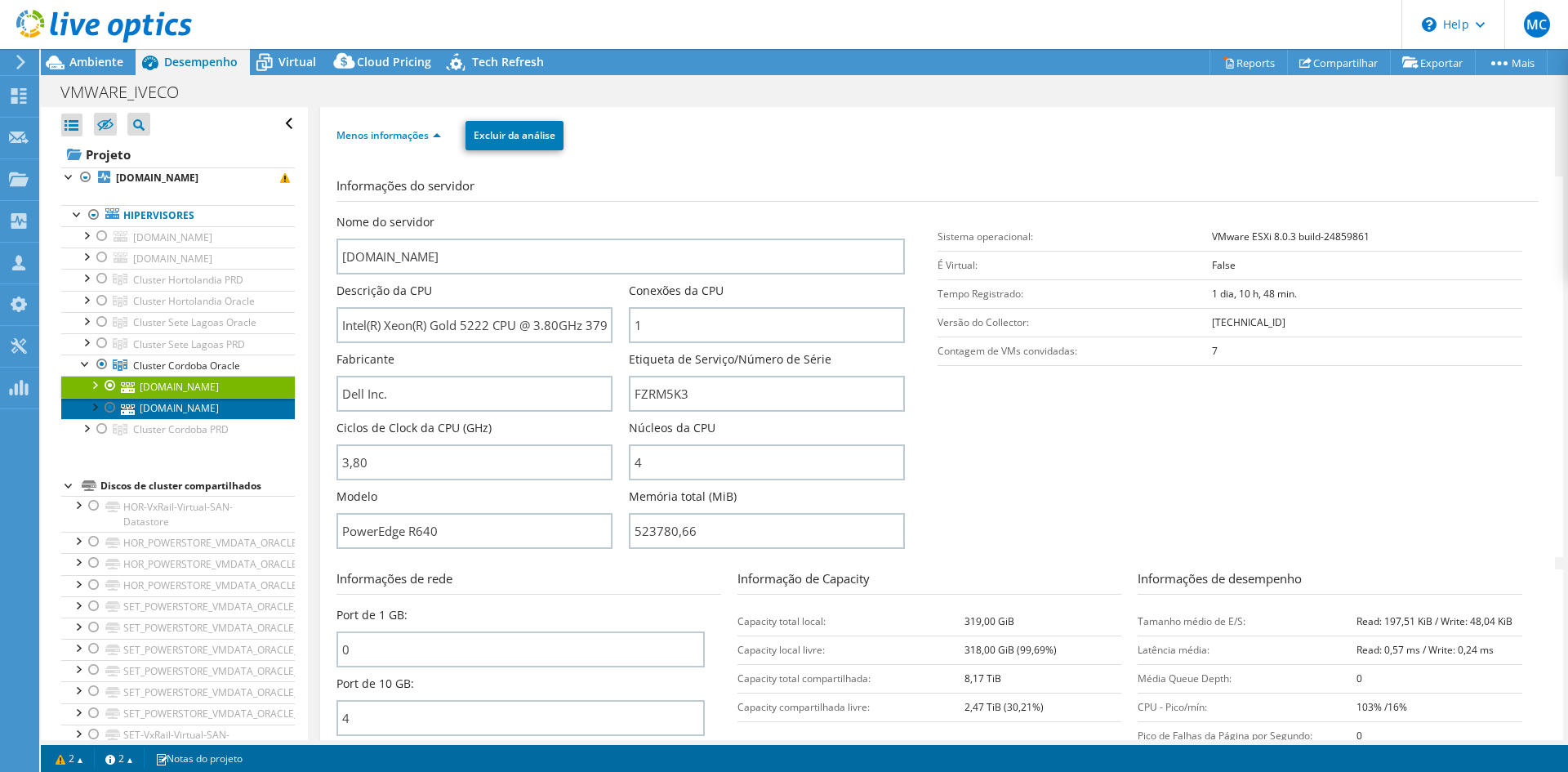
type input "52378066"
click at [198, 405] on link "[DOMAIN_NAME]" at bounding box center [177, 408] width 233 height 21
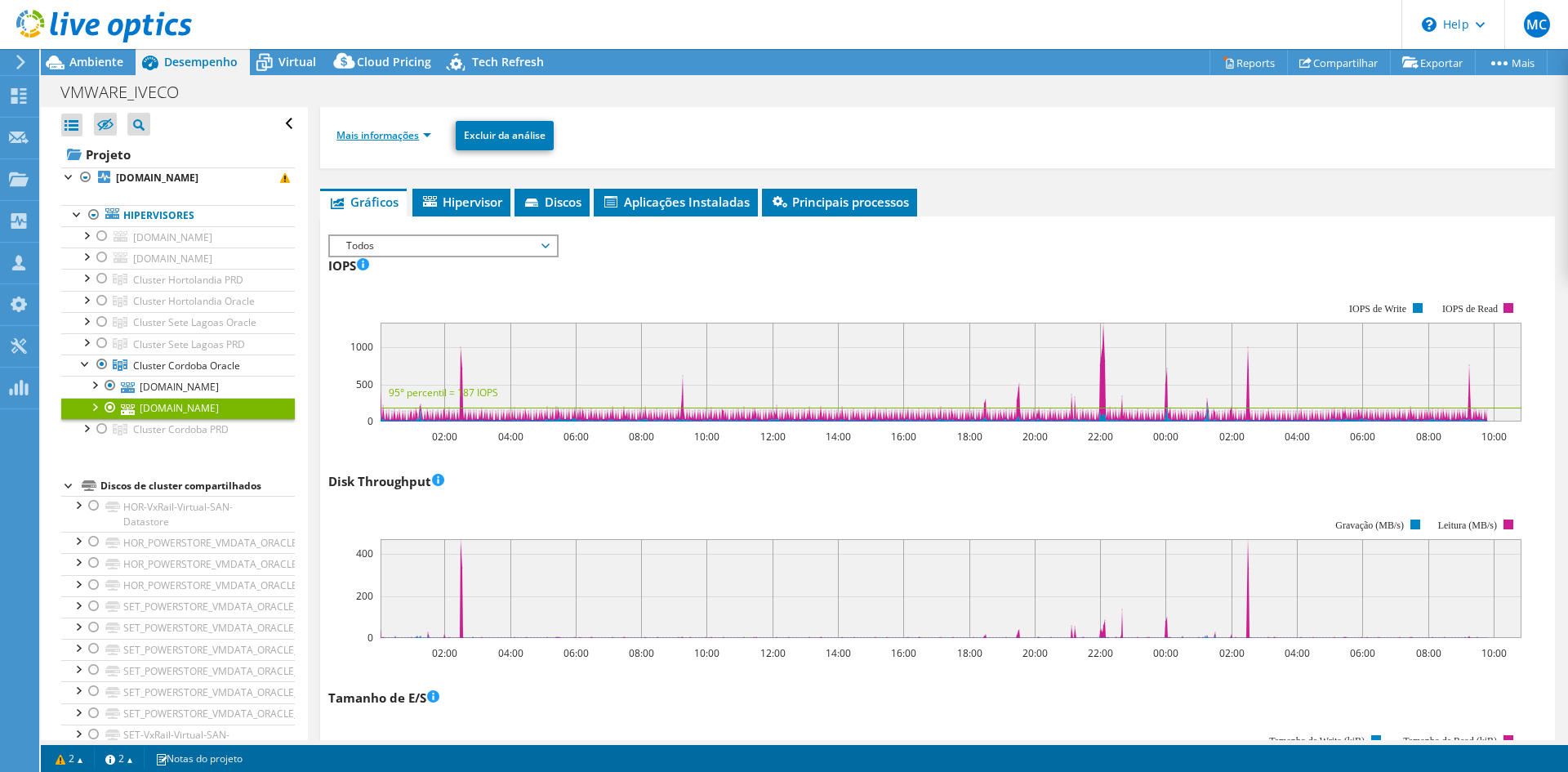
click at [417, 129] on link "Mais informações" at bounding box center [383, 134] width 94 height 14
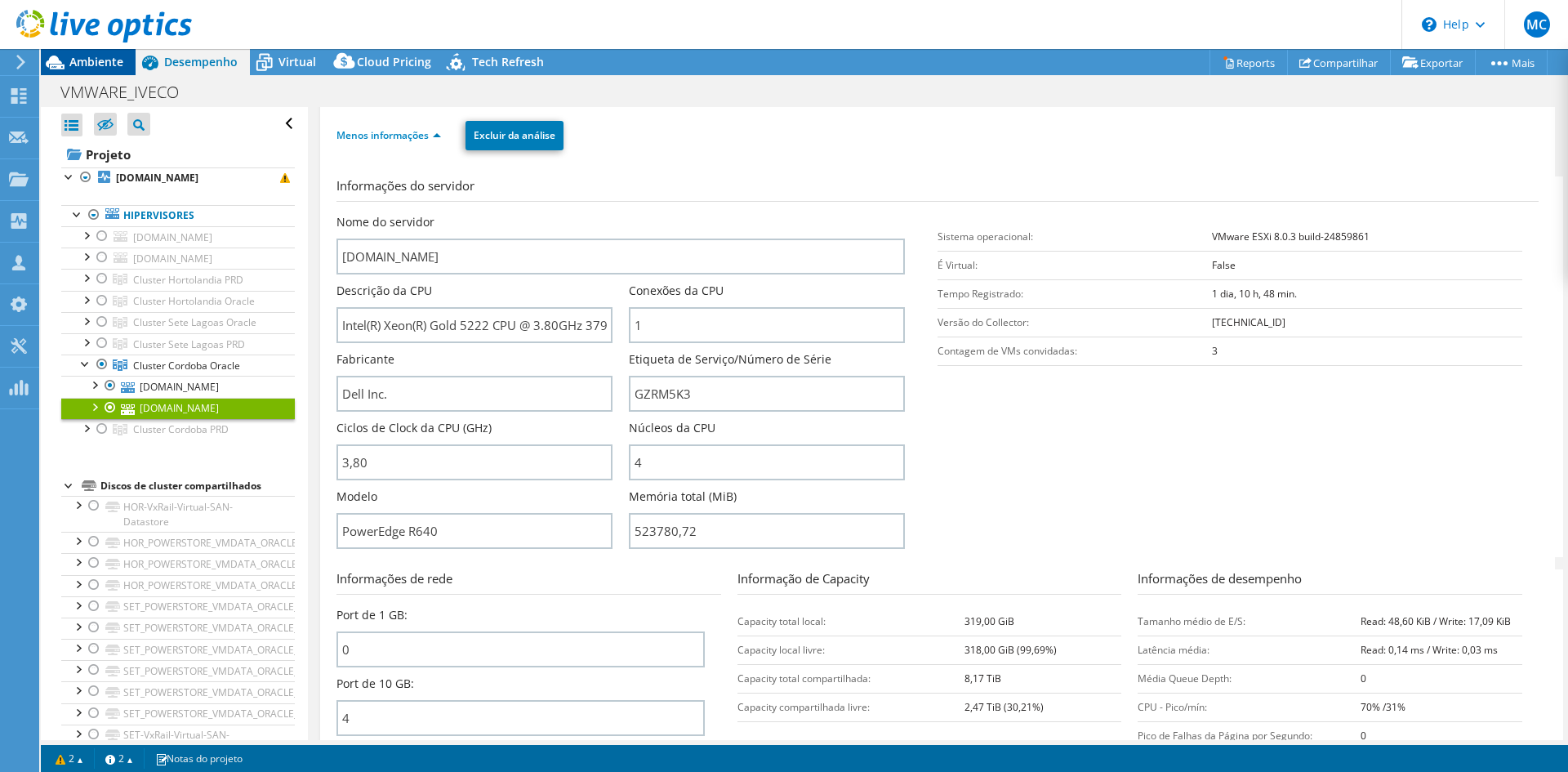
click at [94, 65] on span "Ambiente" at bounding box center [95, 61] width 54 height 15
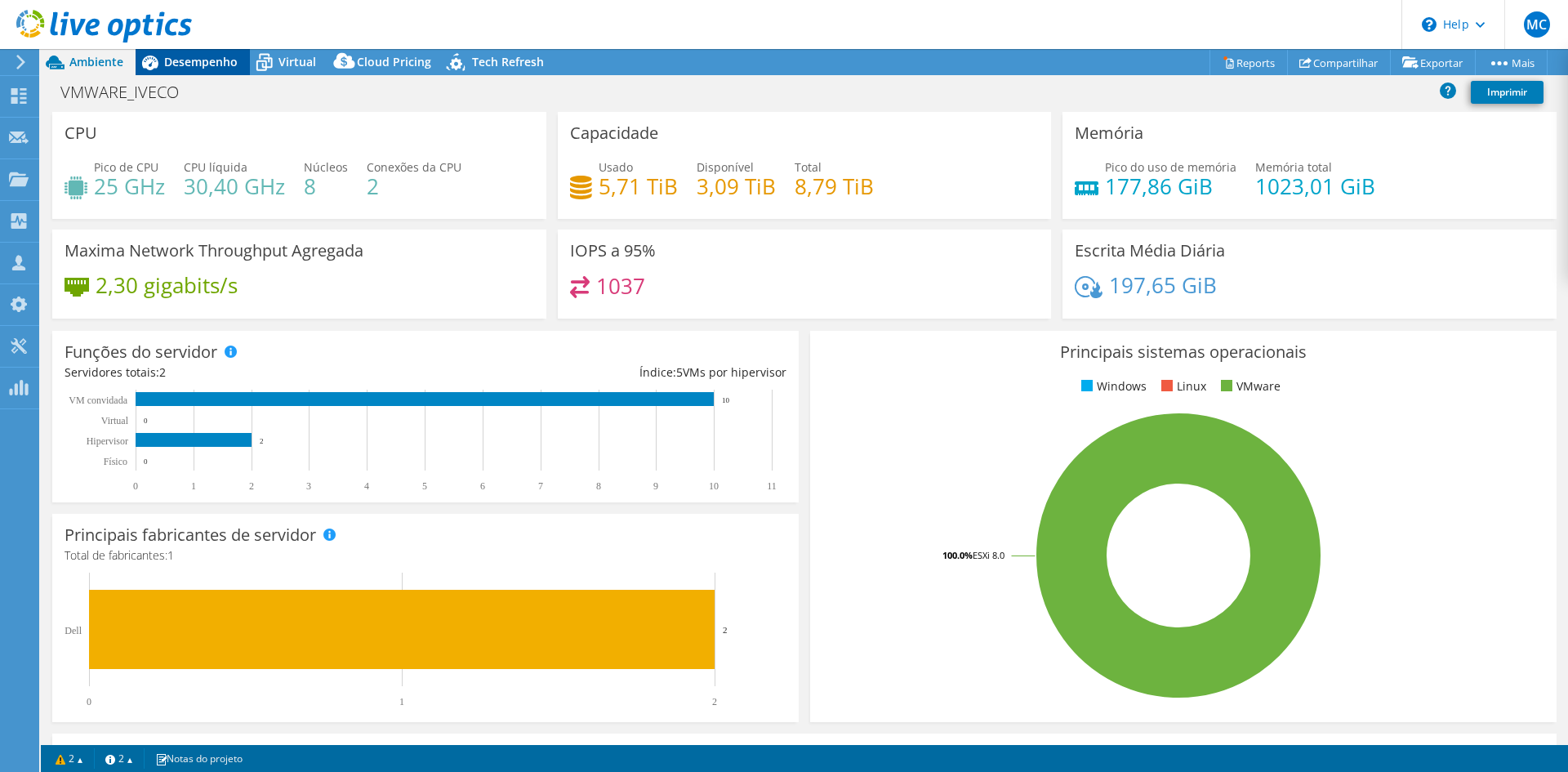
click at [186, 70] on div "Desempenho" at bounding box center [193, 62] width 114 height 26
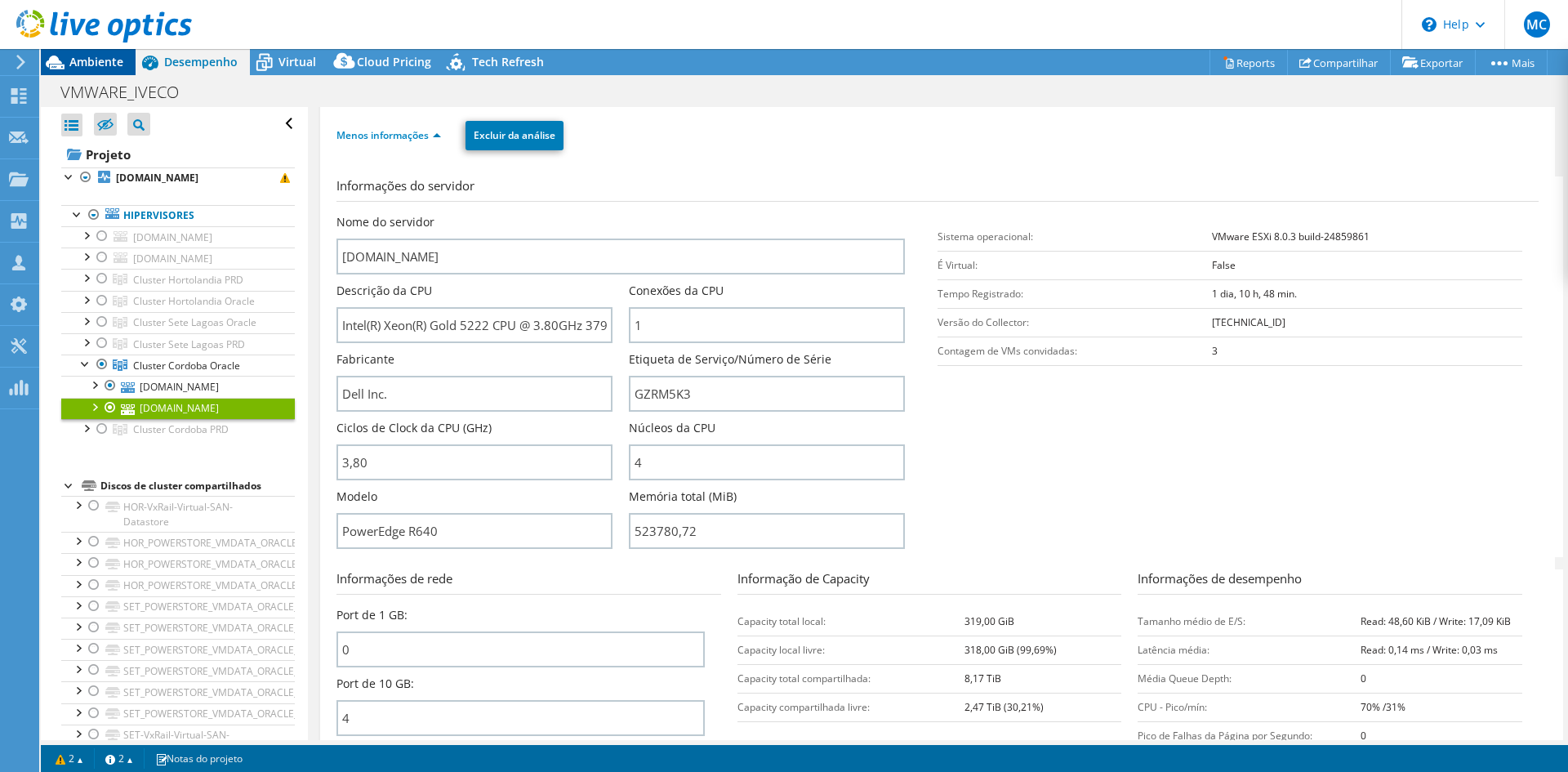
click at [109, 63] on span "Ambiente" at bounding box center [95, 61] width 54 height 15
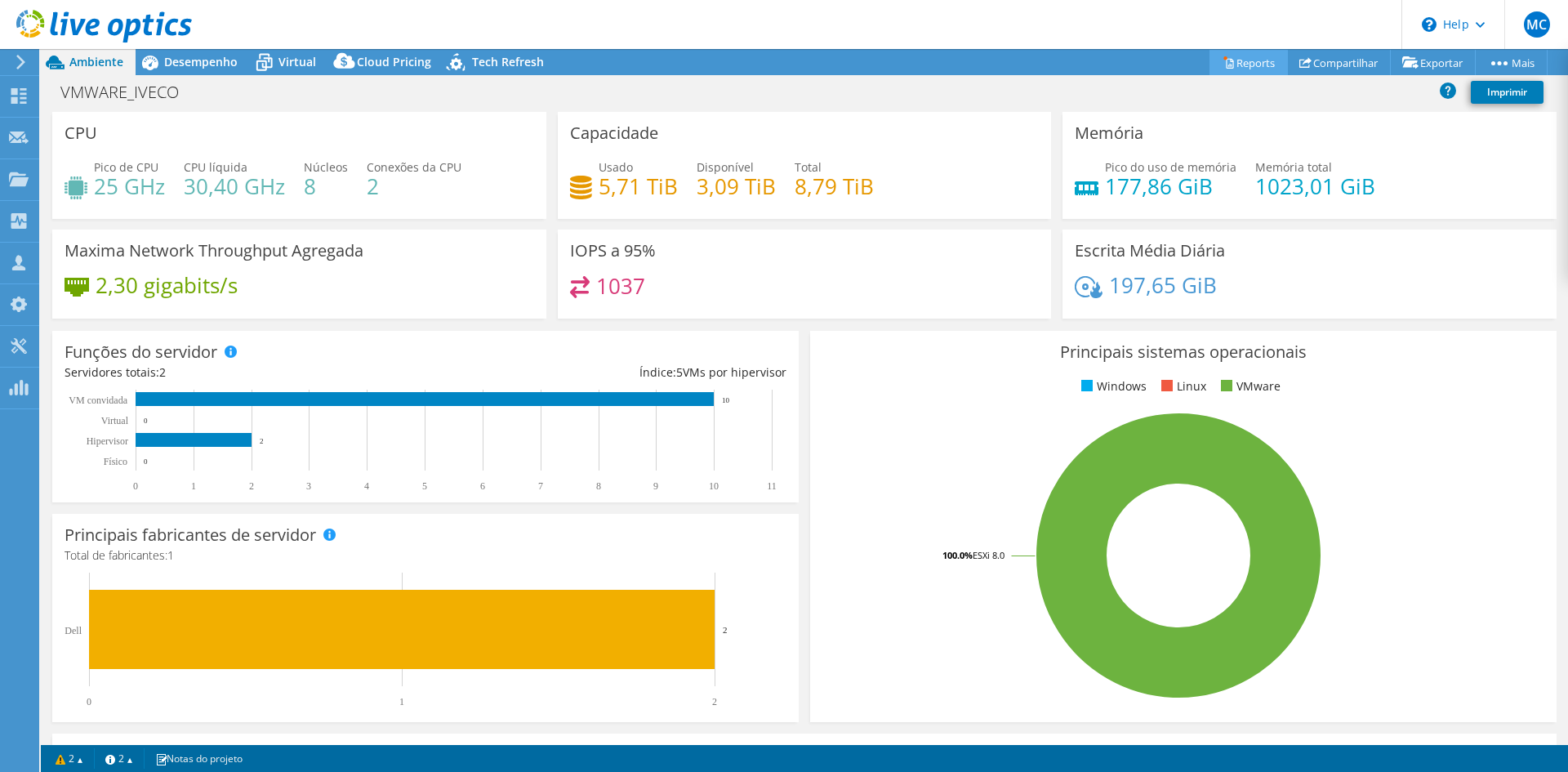
click at [1236, 61] on link "Reports" at bounding box center [1248, 63] width 78 height 25
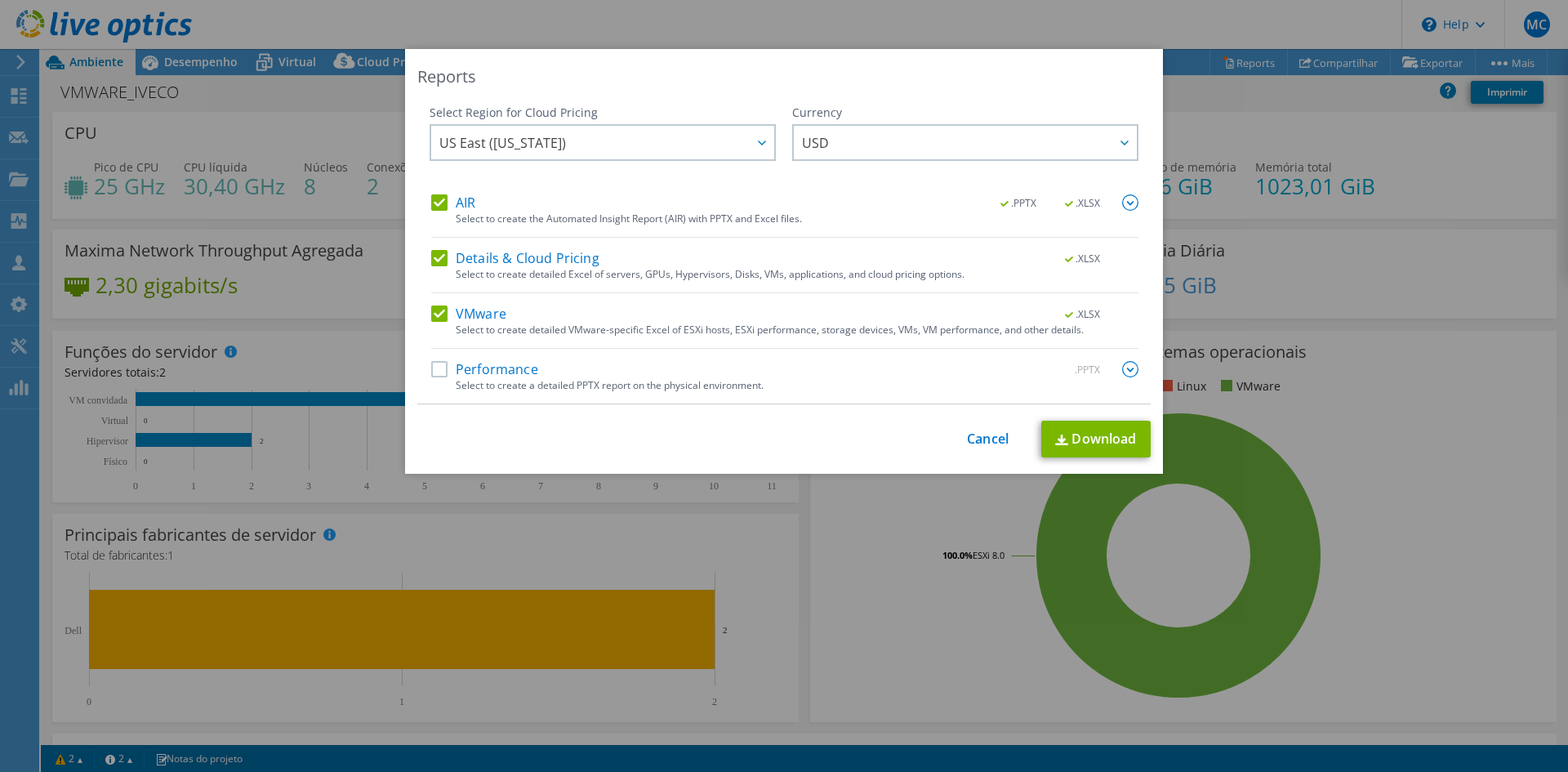
click at [501, 365] on label "Performance" at bounding box center [485, 369] width 107 height 16
click at [0, 0] on input "Performance" at bounding box center [0, 0] width 0 height 0
click at [1098, 433] on link "Download" at bounding box center [1096, 439] width 109 height 36
click at [973, 440] on link "Cancel" at bounding box center [987, 439] width 42 height 15
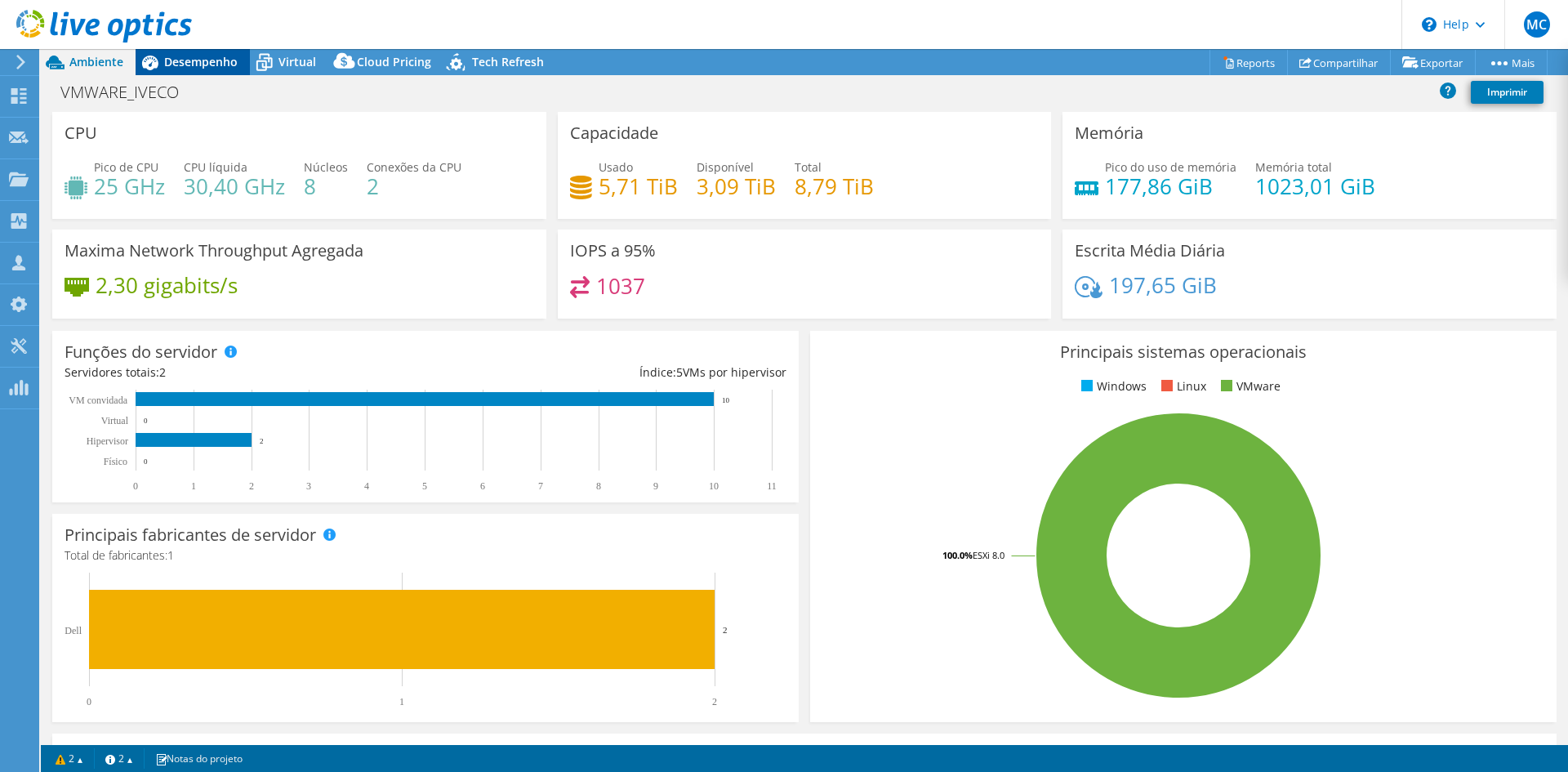
click at [153, 57] on icon at bounding box center [150, 63] width 16 height 15
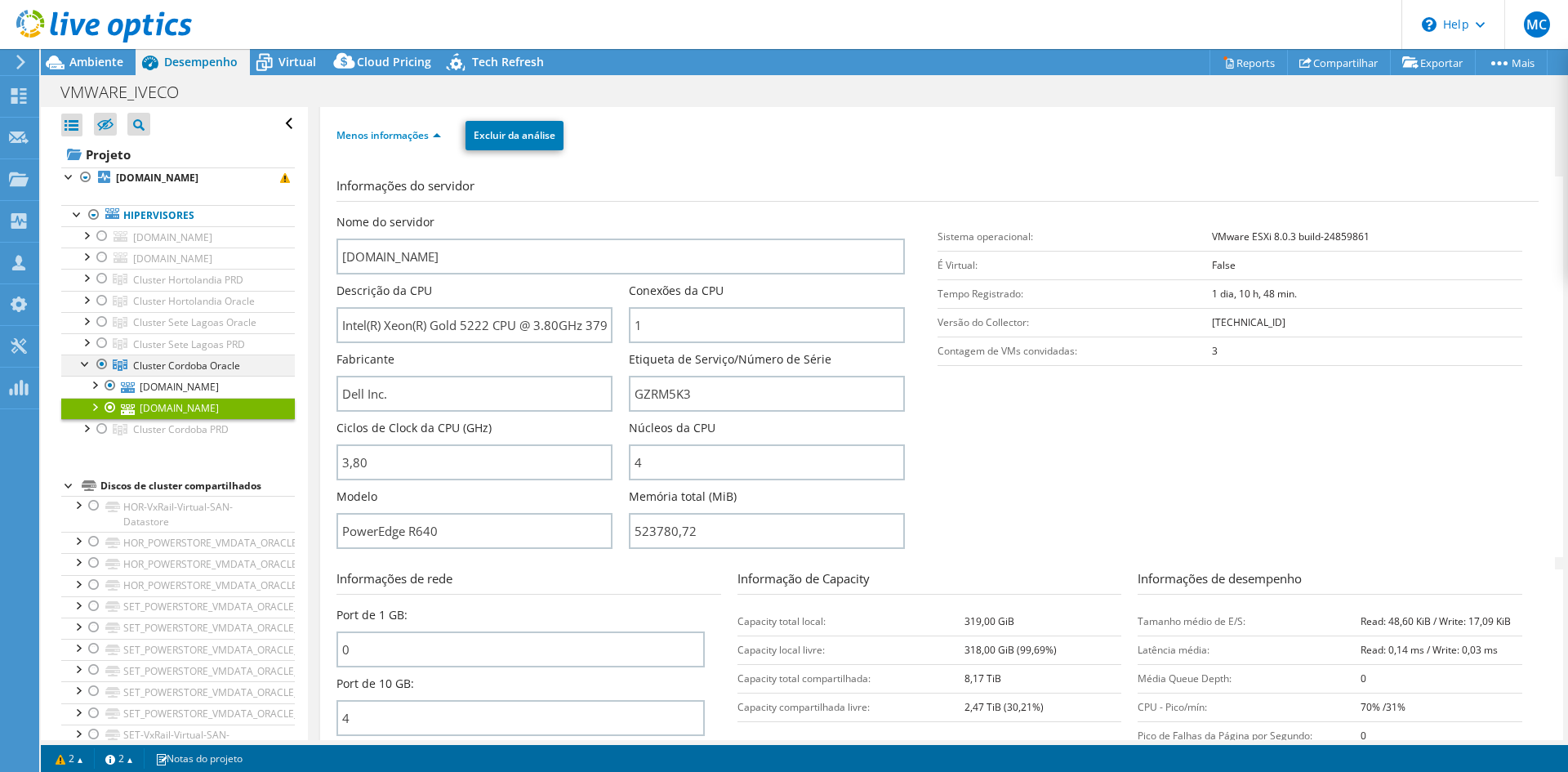
click at [99, 367] on div at bounding box center [102, 364] width 16 height 20
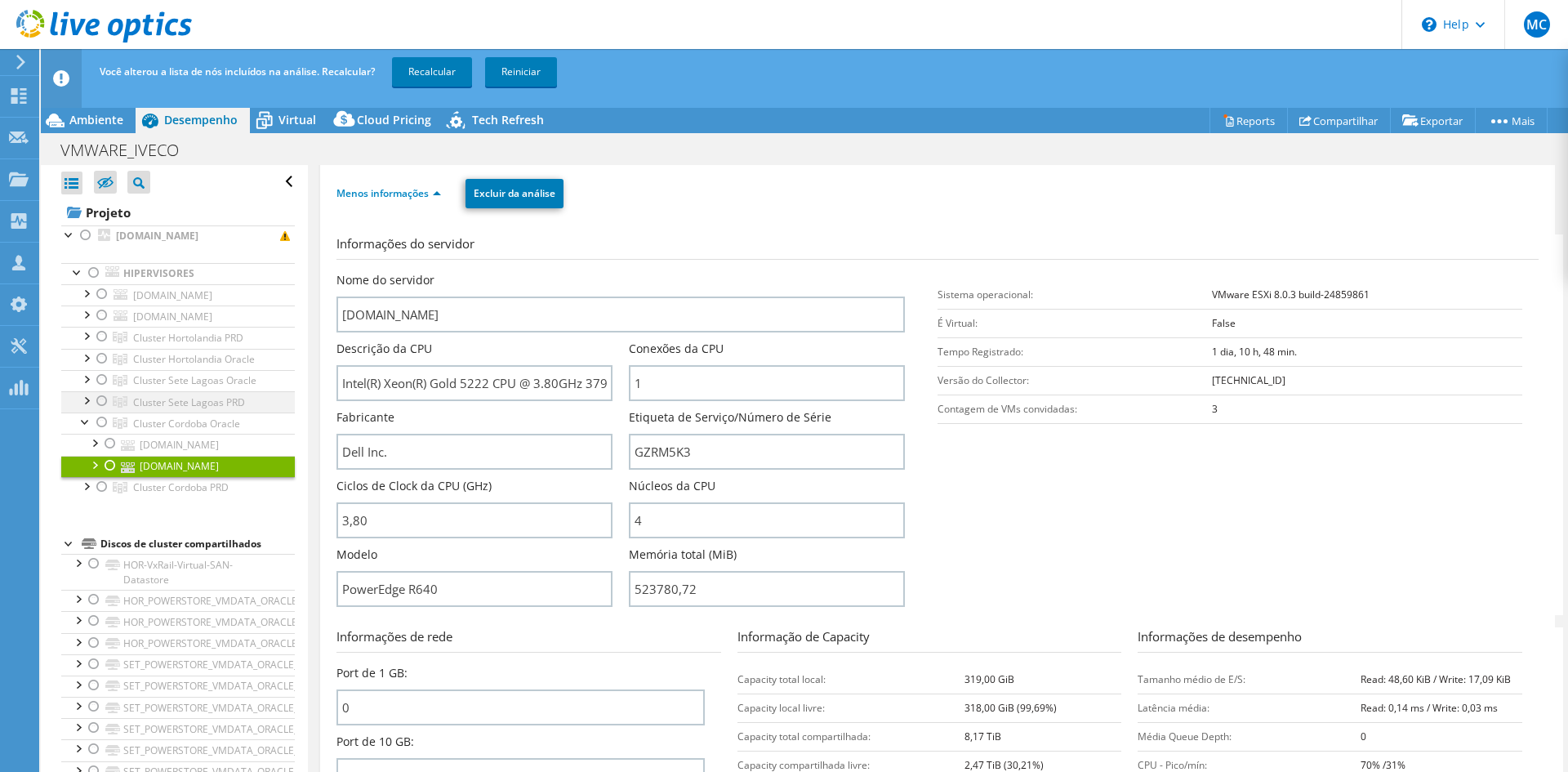
click at [103, 398] on div at bounding box center [102, 401] width 16 height 20
click at [84, 423] on div at bounding box center [85, 421] width 16 height 16
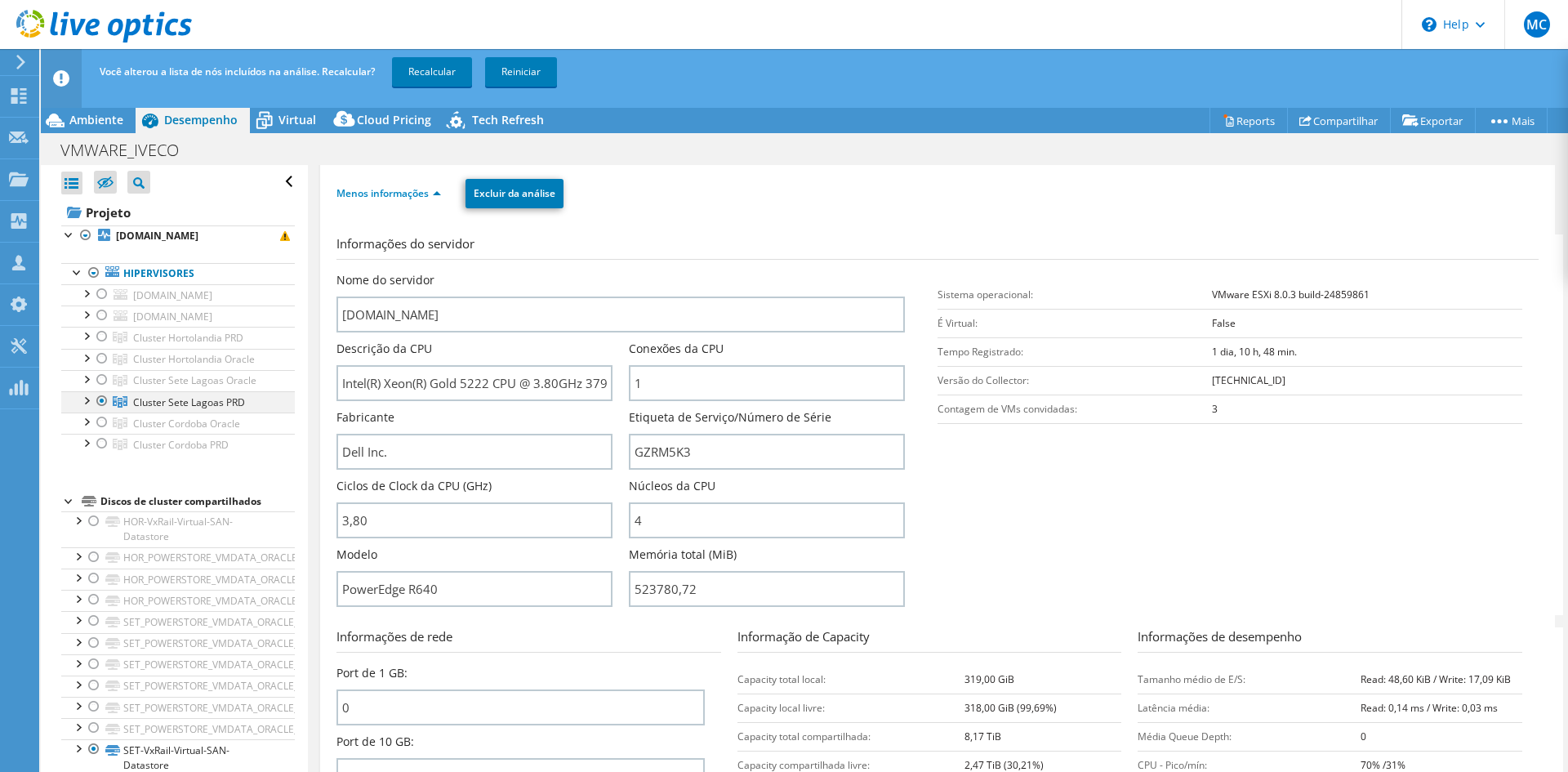
click at [84, 400] on div at bounding box center [85, 400] width 16 height 16
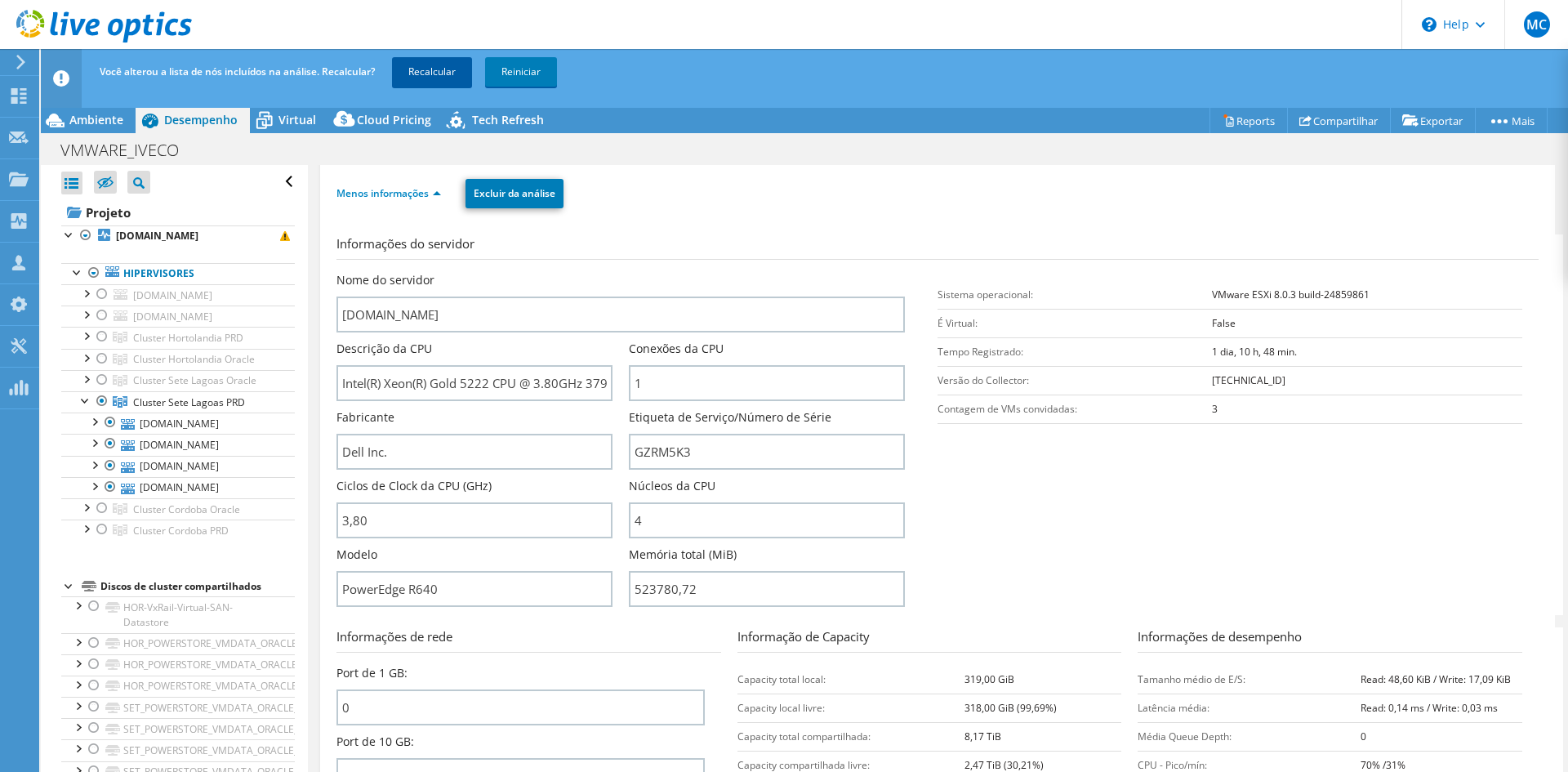
click at [441, 70] on link "Recalcular" at bounding box center [432, 72] width 80 height 29
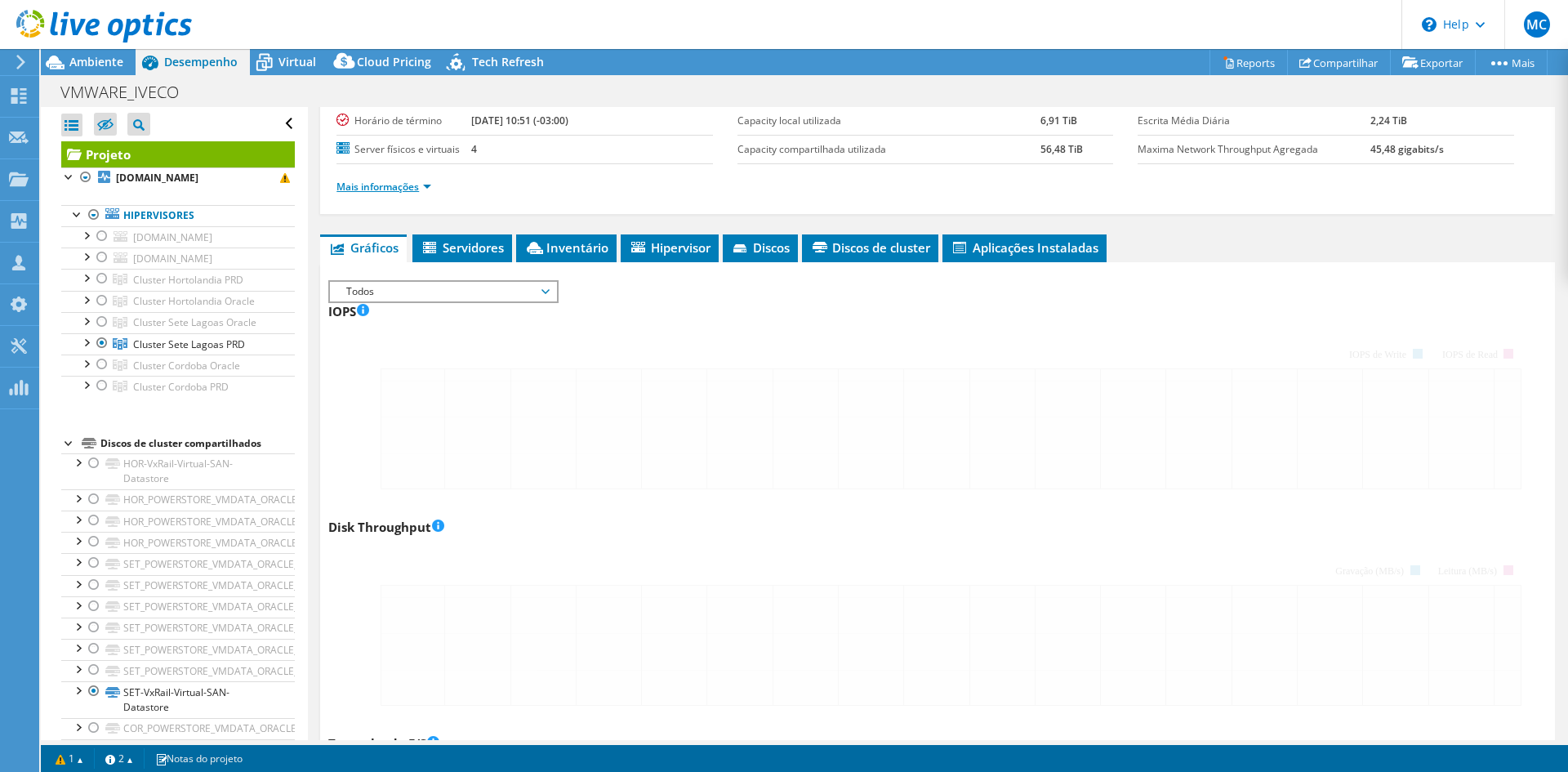
click at [402, 183] on link "Mais informações" at bounding box center [383, 186] width 94 height 14
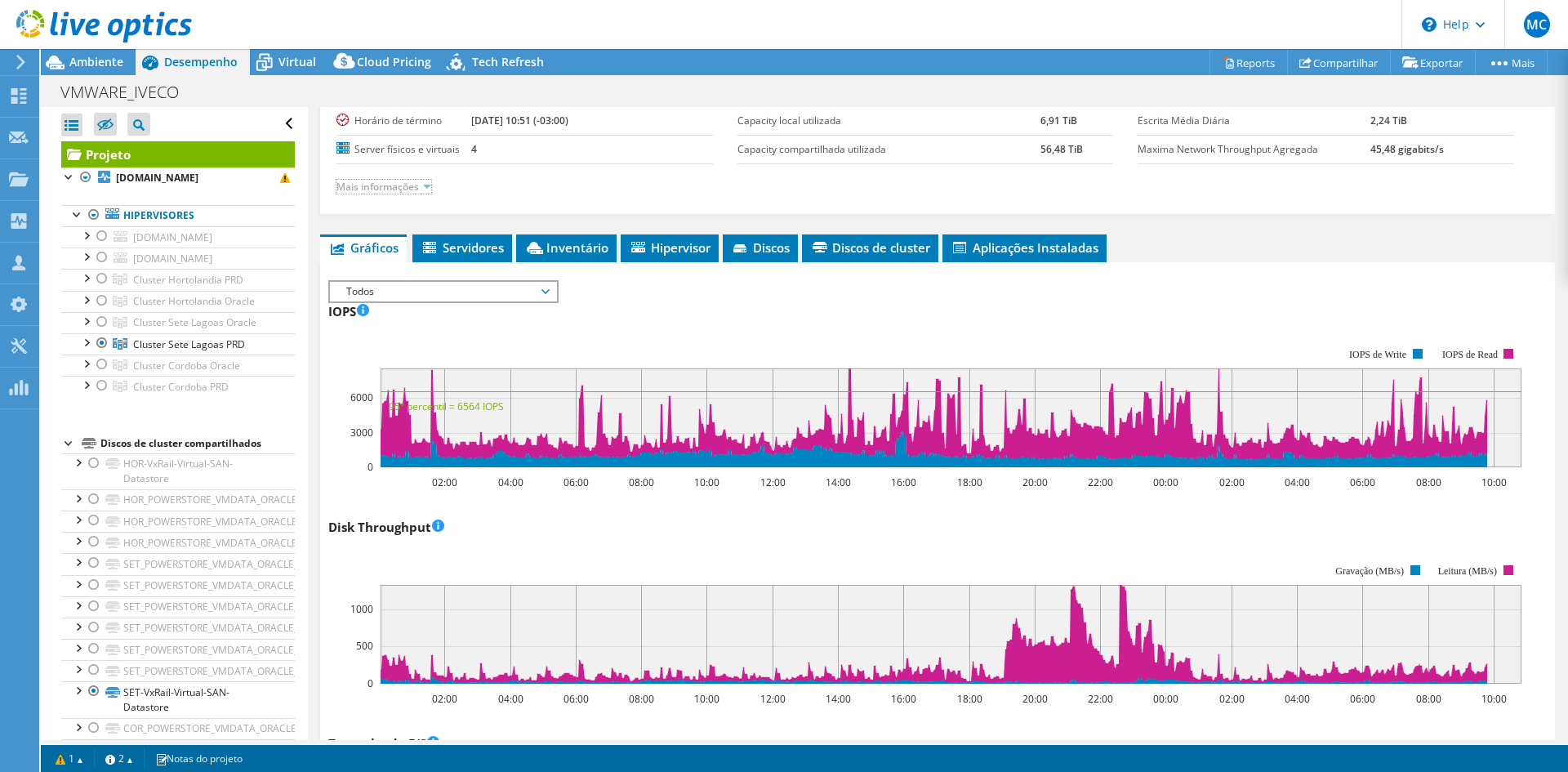
click at [419, 184] on link "Mais informações" at bounding box center [383, 186] width 94 height 14
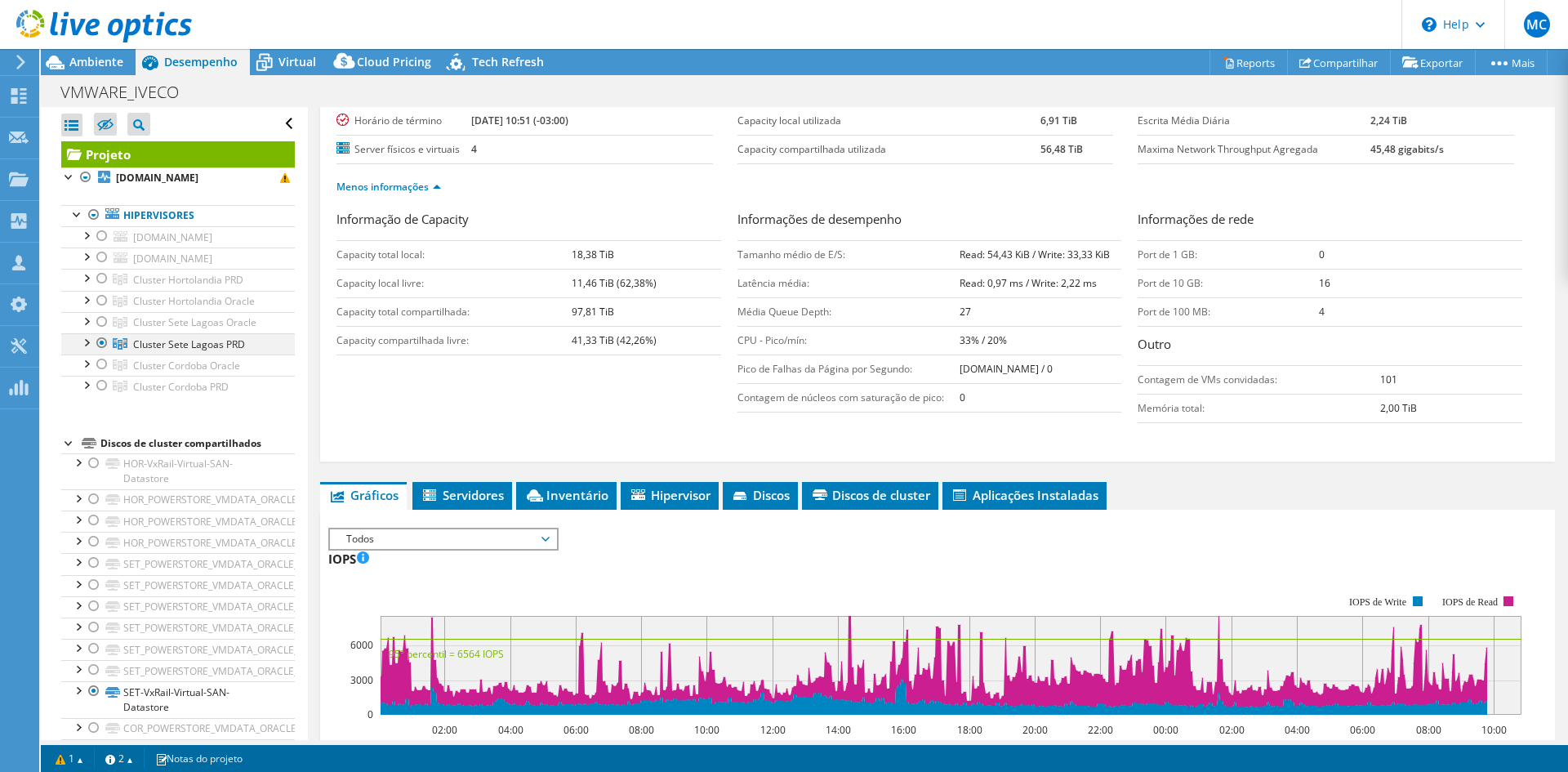
click at [84, 343] on div at bounding box center [85, 341] width 16 height 16
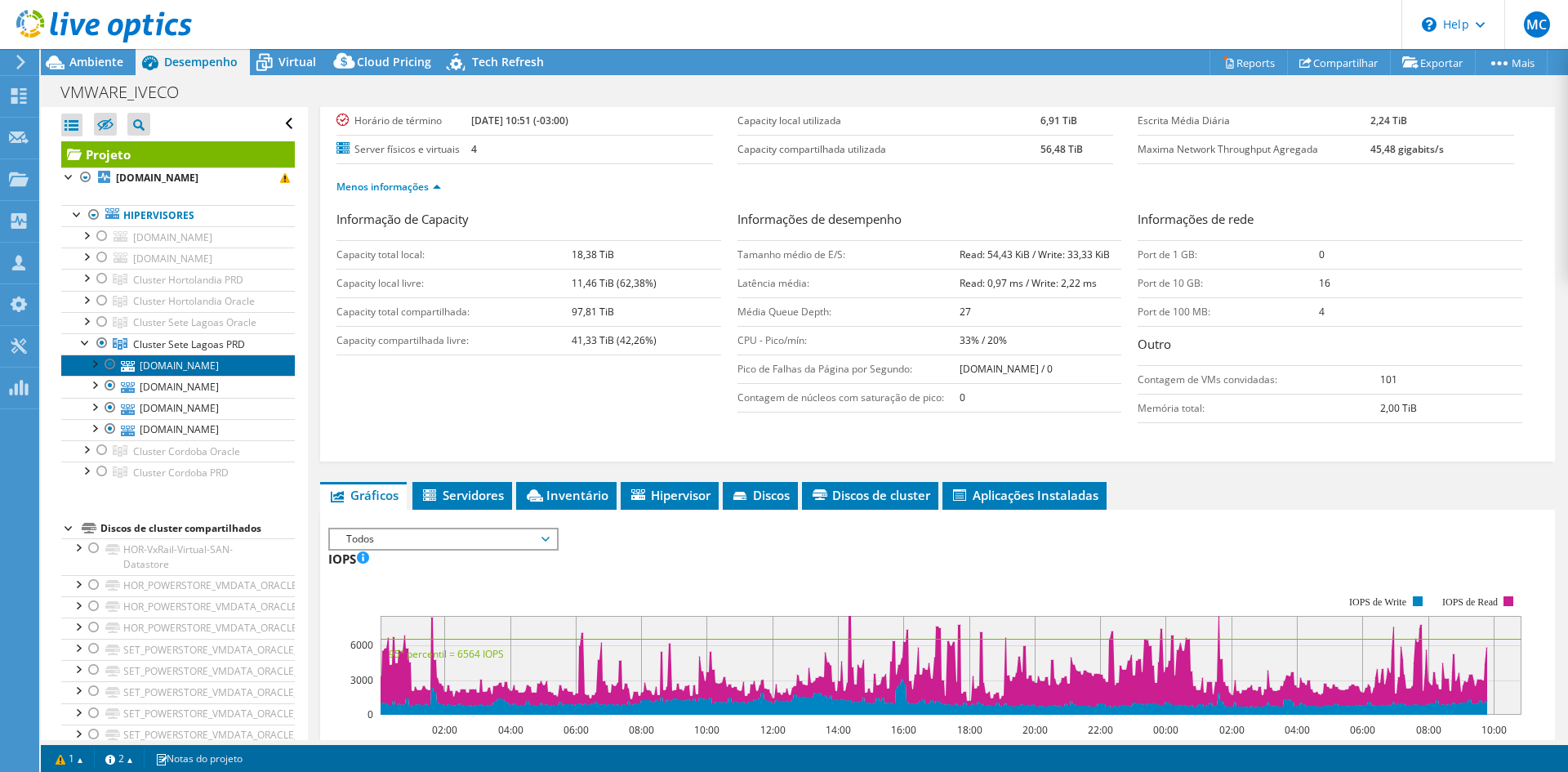
click at [165, 365] on link "[DOMAIN_NAME]" at bounding box center [177, 364] width 233 height 21
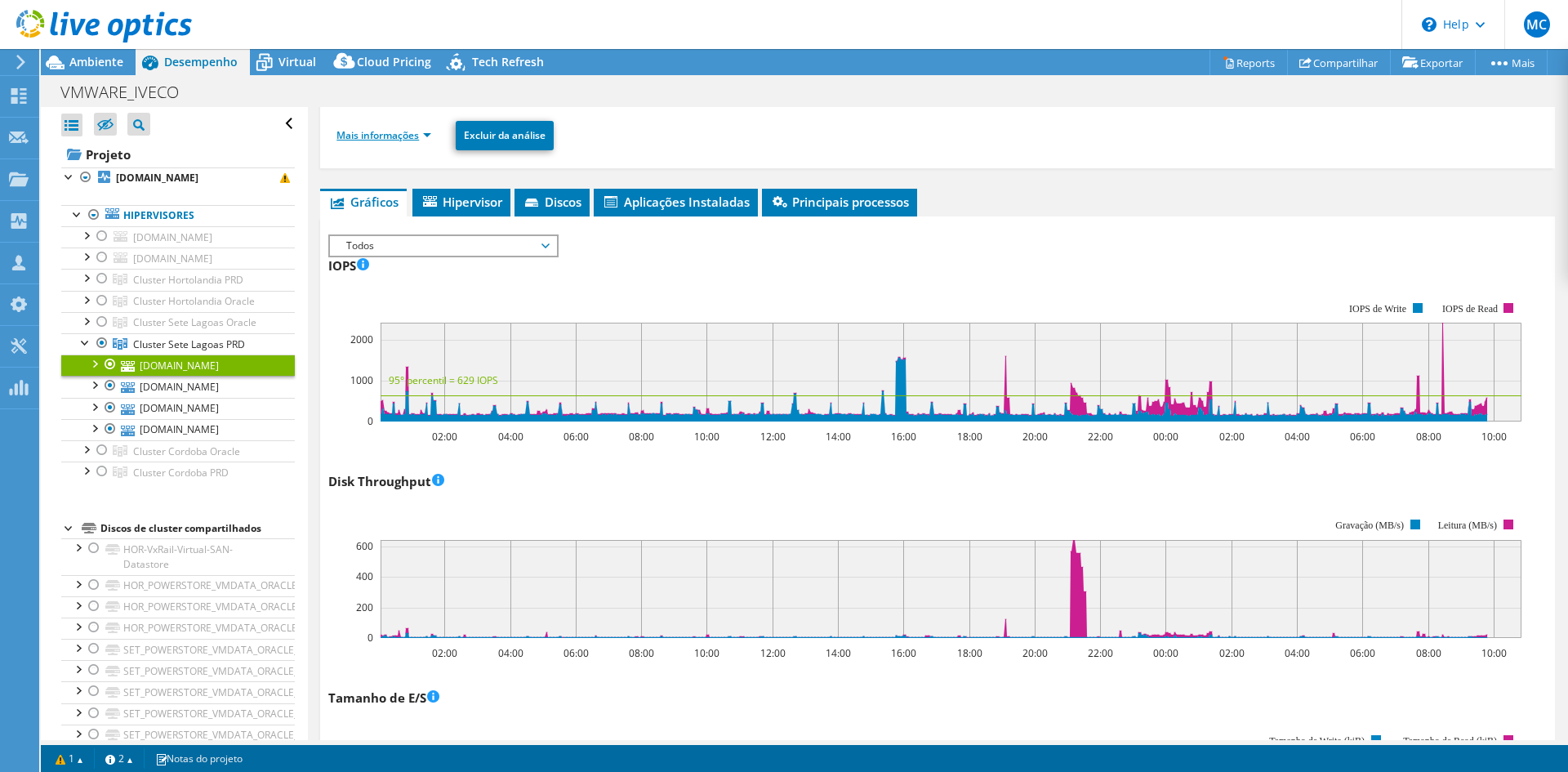
click at [412, 134] on link "Mais informações" at bounding box center [383, 134] width 94 height 14
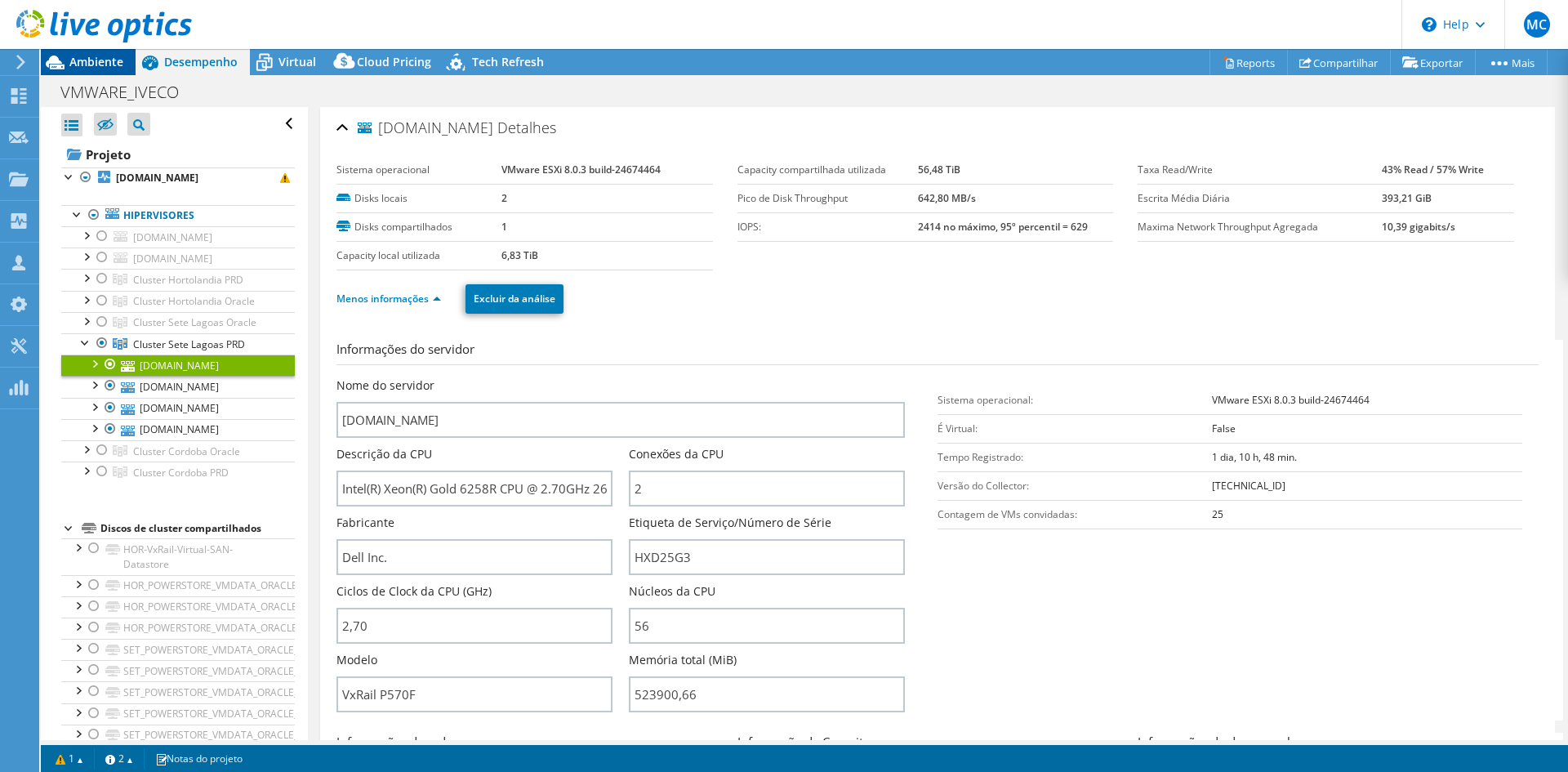
click at [66, 61] on icon at bounding box center [55, 62] width 28 height 28
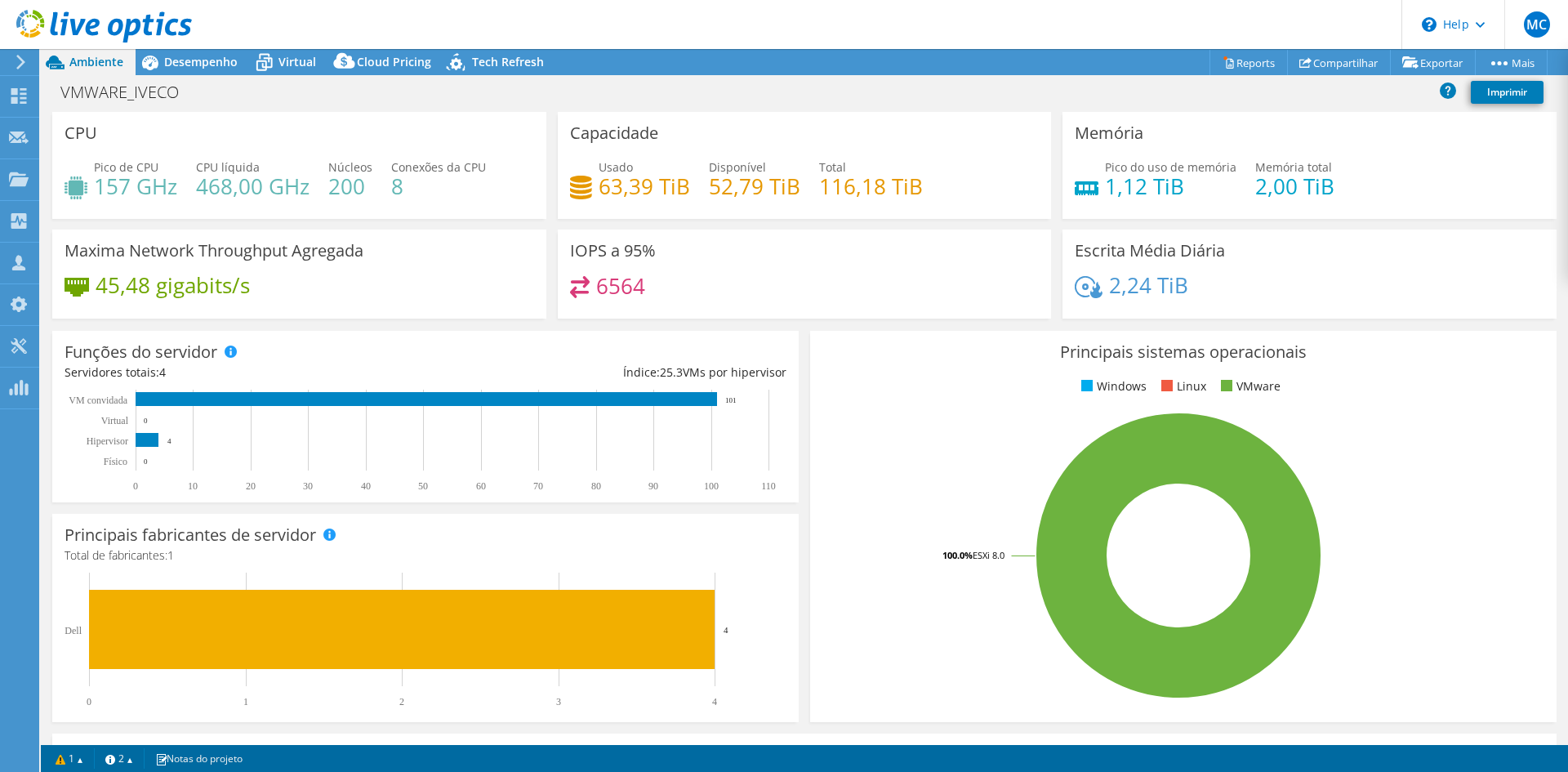
select select "USEast"
select select "USD"
click at [1243, 63] on link "Reports" at bounding box center [1248, 63] width 78 height 25
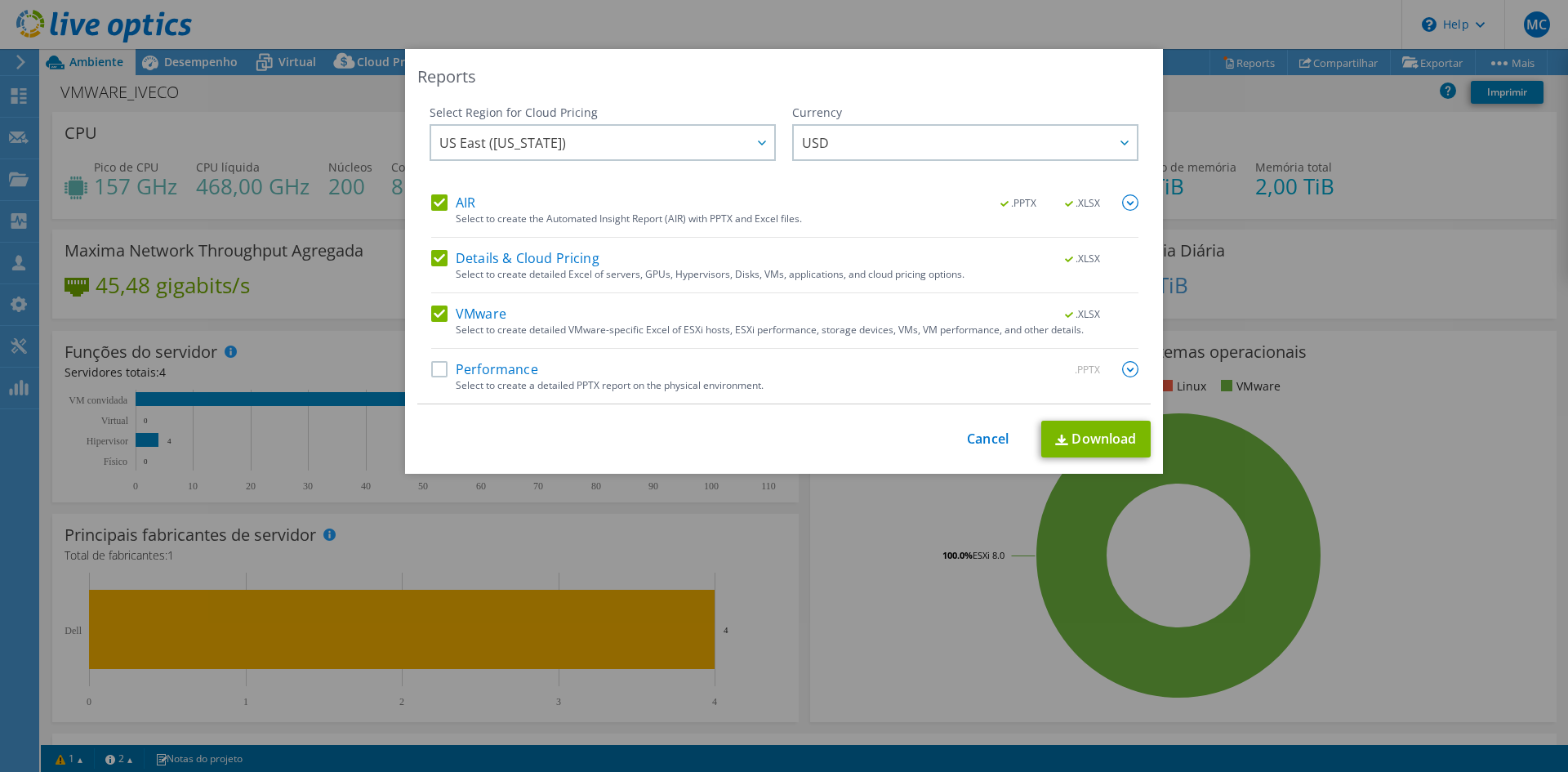
click at [466, 376] on label "Performance" at bounding box center [485, 369] width 107 height 16
click at [0, 0] on input "Performance" at bounding box center [0, 0] width 0 height 0
click at [1104, 432] on link "Download" at bounding box center [1096, 439] width 109 height 36
click at [979, 437] on link "Cancel" at bounding box center [987, 439] width 42 height 15
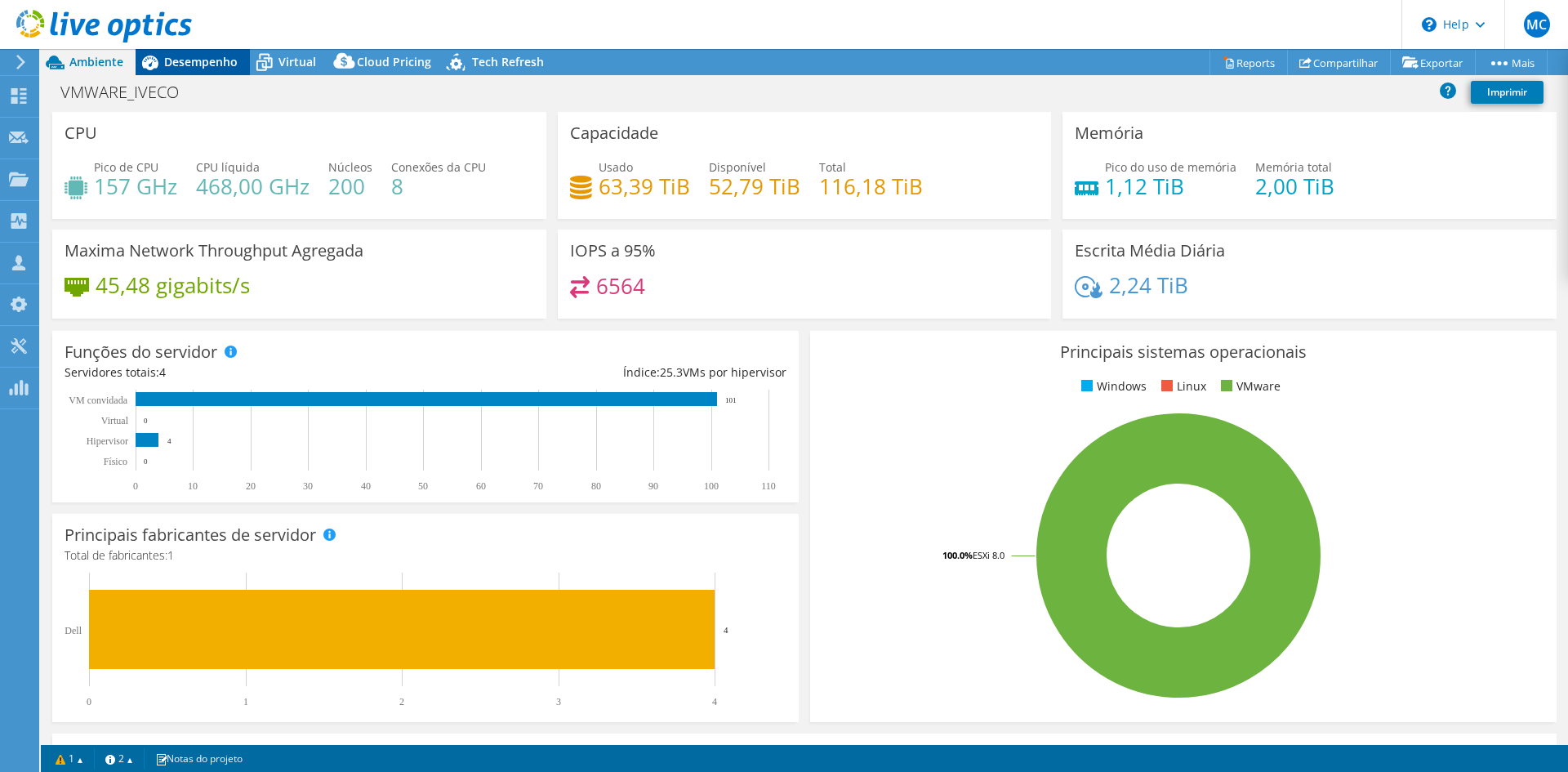
click at [180, 63] on span "Desempenho" at bounding box center [201, 61] width 74 height 15
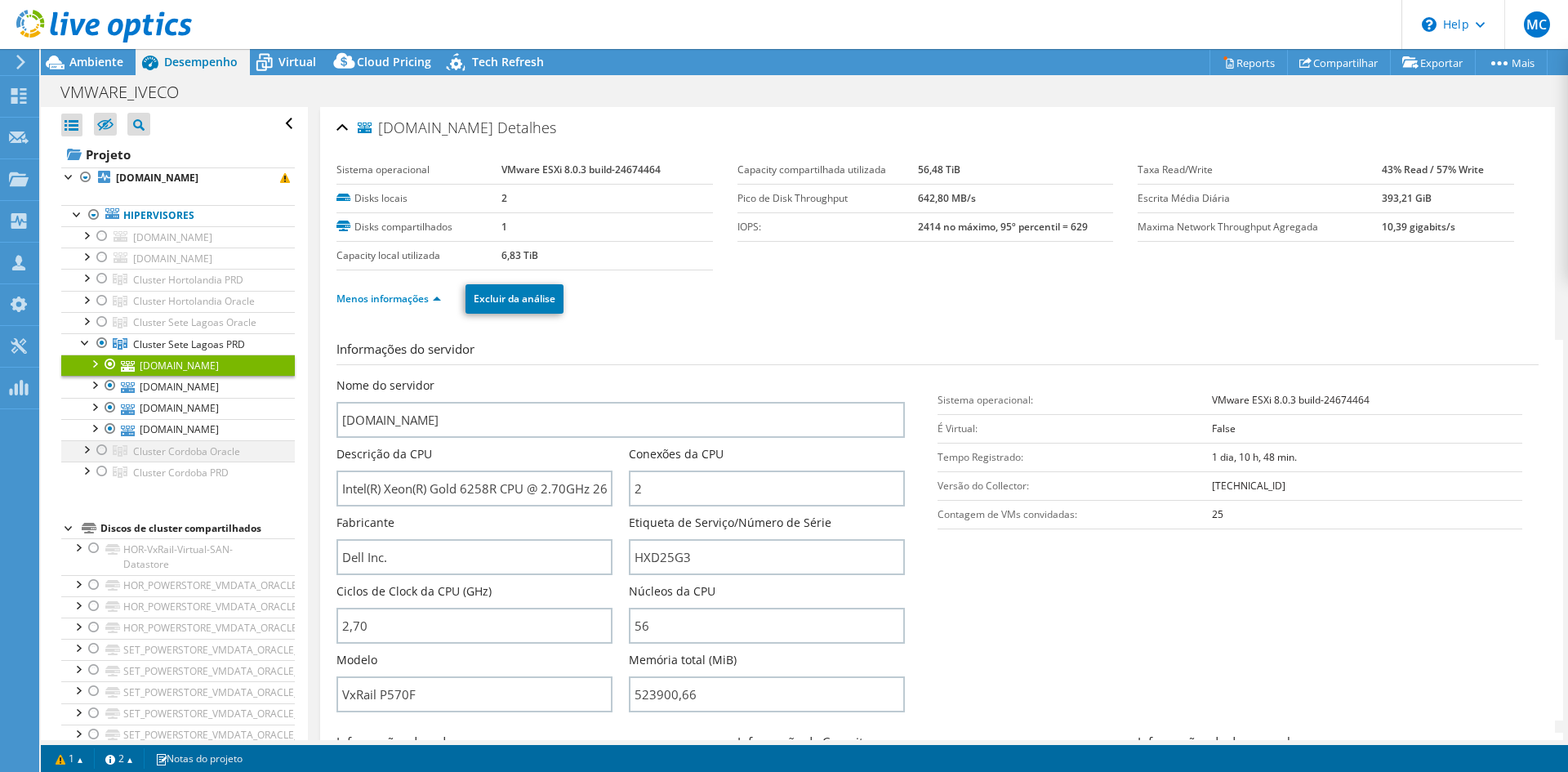
click at [101, 447] on div at bounding box center [102, 450] width 16 height 20
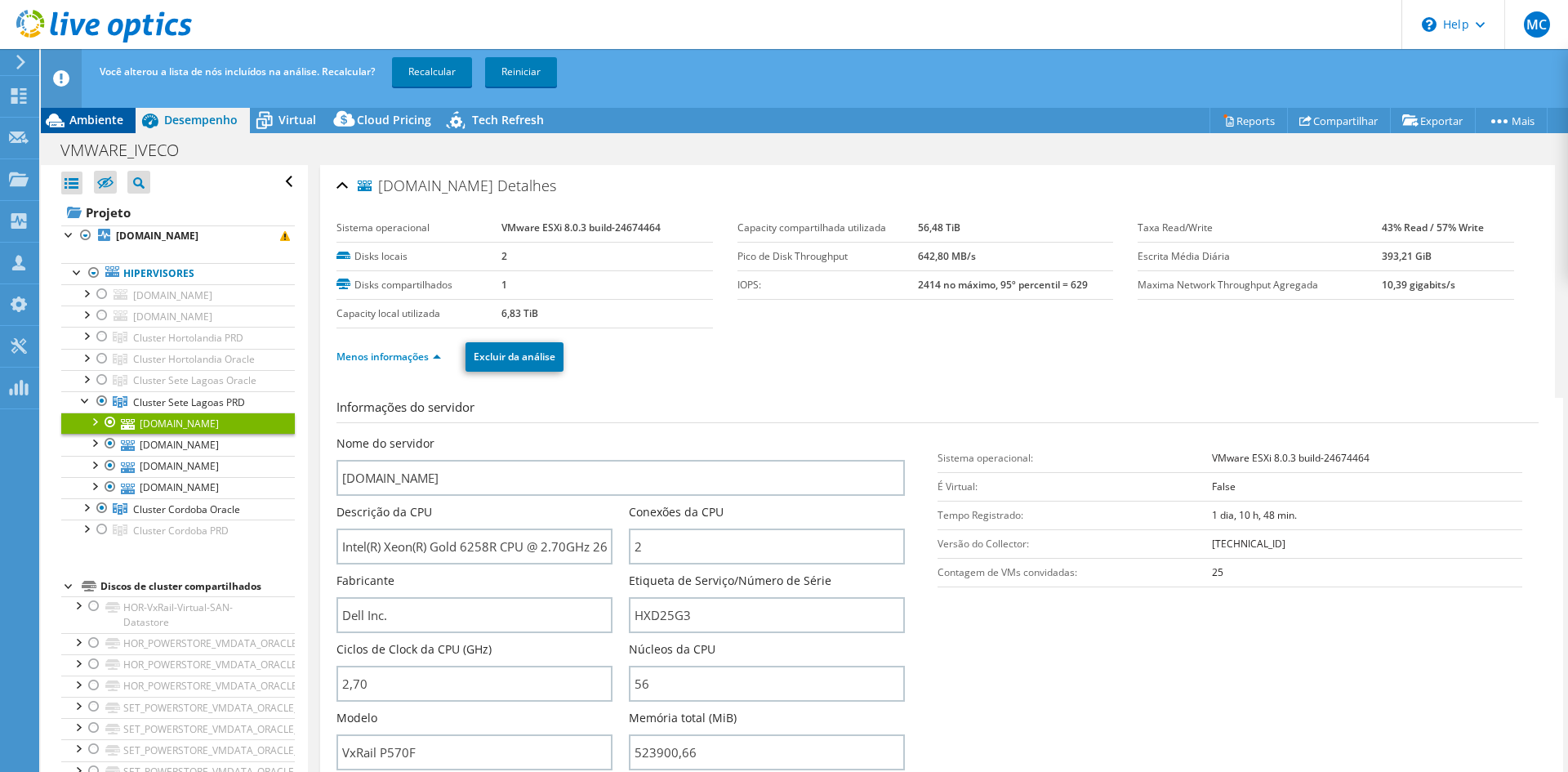
click at [88, 116] on span "Ambiente" at bounding box center [95, 119] width 54 height 15
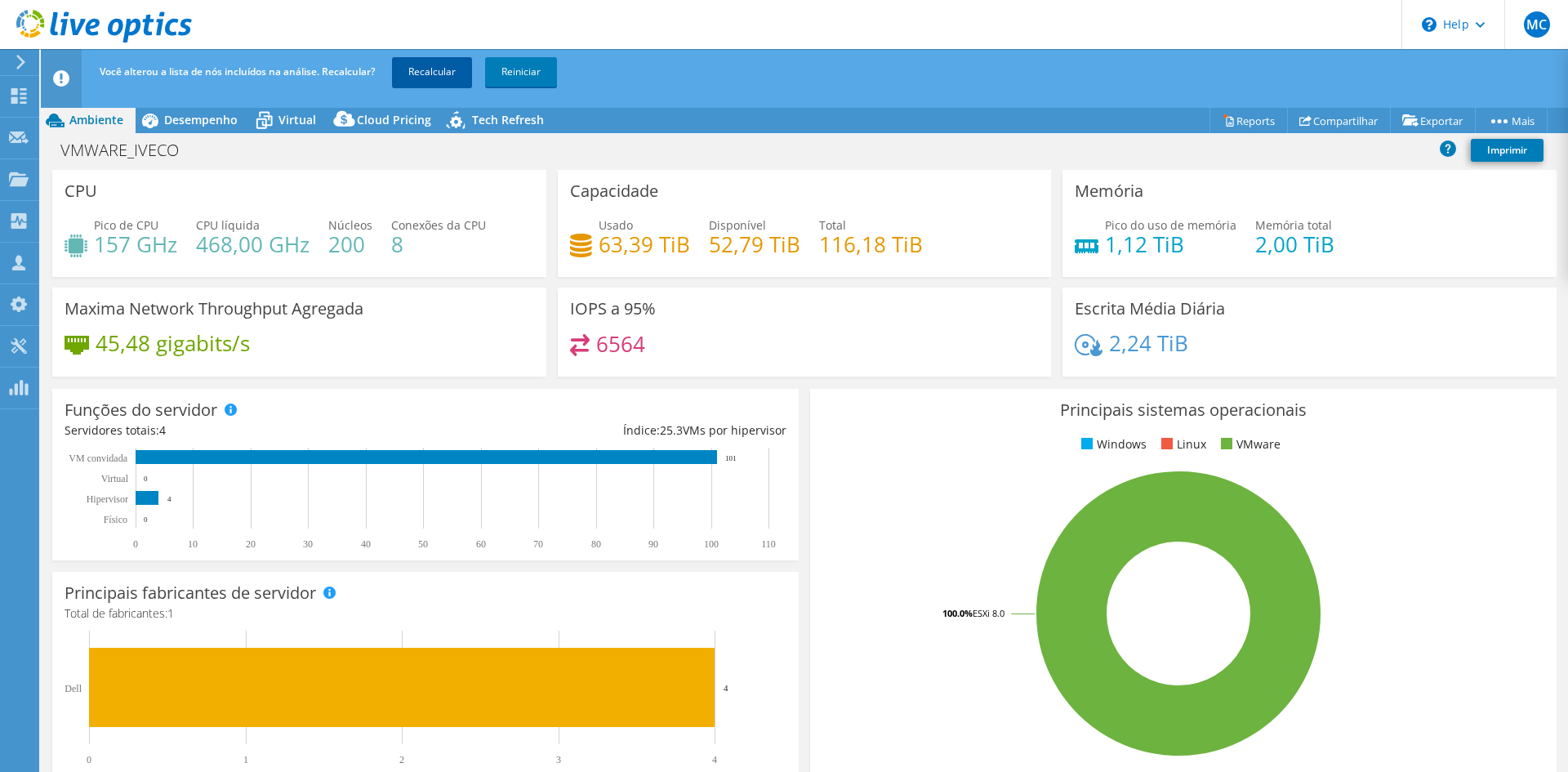
click at [437, 66] on link "Recalcular" at bounding box center [432, 72] width 80 height 29
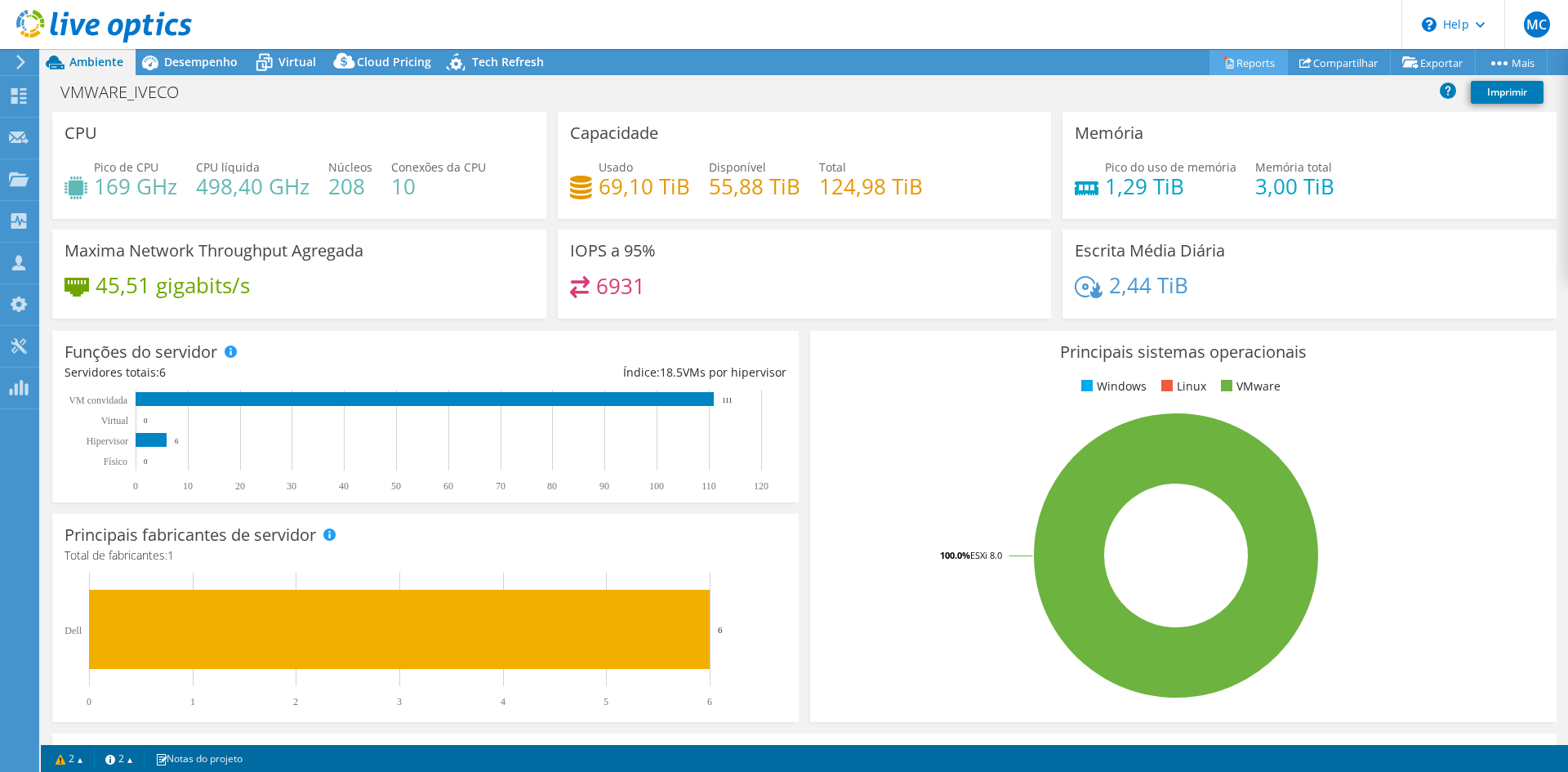
click at [1238, 58] on link "Reports" at bounding box center [1248, 63] width 78 height 25
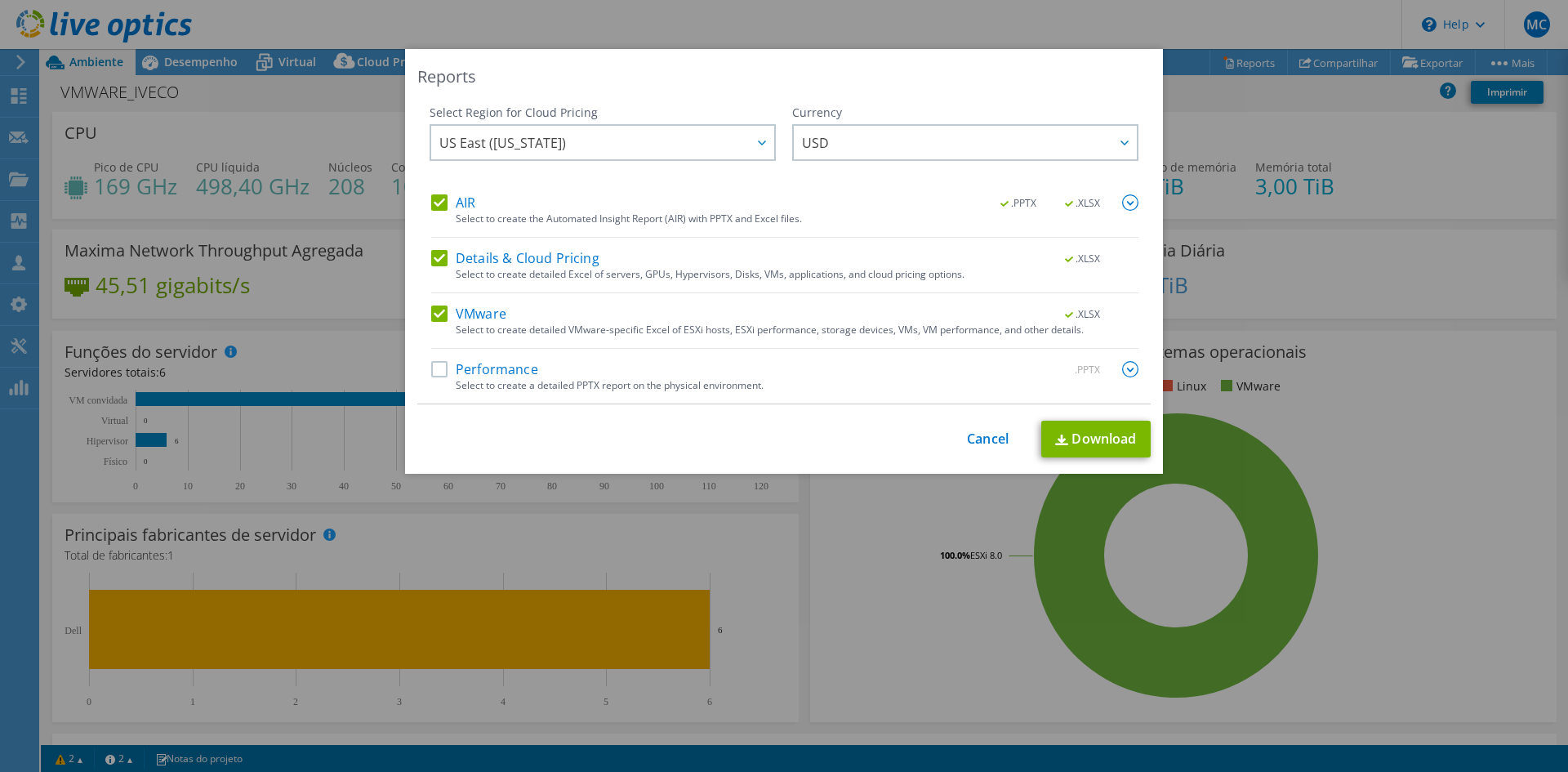
click at [490, 380] on div "Select to create a detailed PPTX report on the physical environment." at bounding box center [798, 385] width 683 height 12
click at [489, 367] on label "Performance" at bounding box center [485, 369] width 107 height 16
click at [0, 0] on input "Performance" at bounding box center [0, 0] width 0 height 0
click at [1069, 438] on link "Download" at bounding box center [1096, 439] width 109 height 36
click at [989, 431] on link "Cancel" at bounding box center [987, 439] width 42 height 15
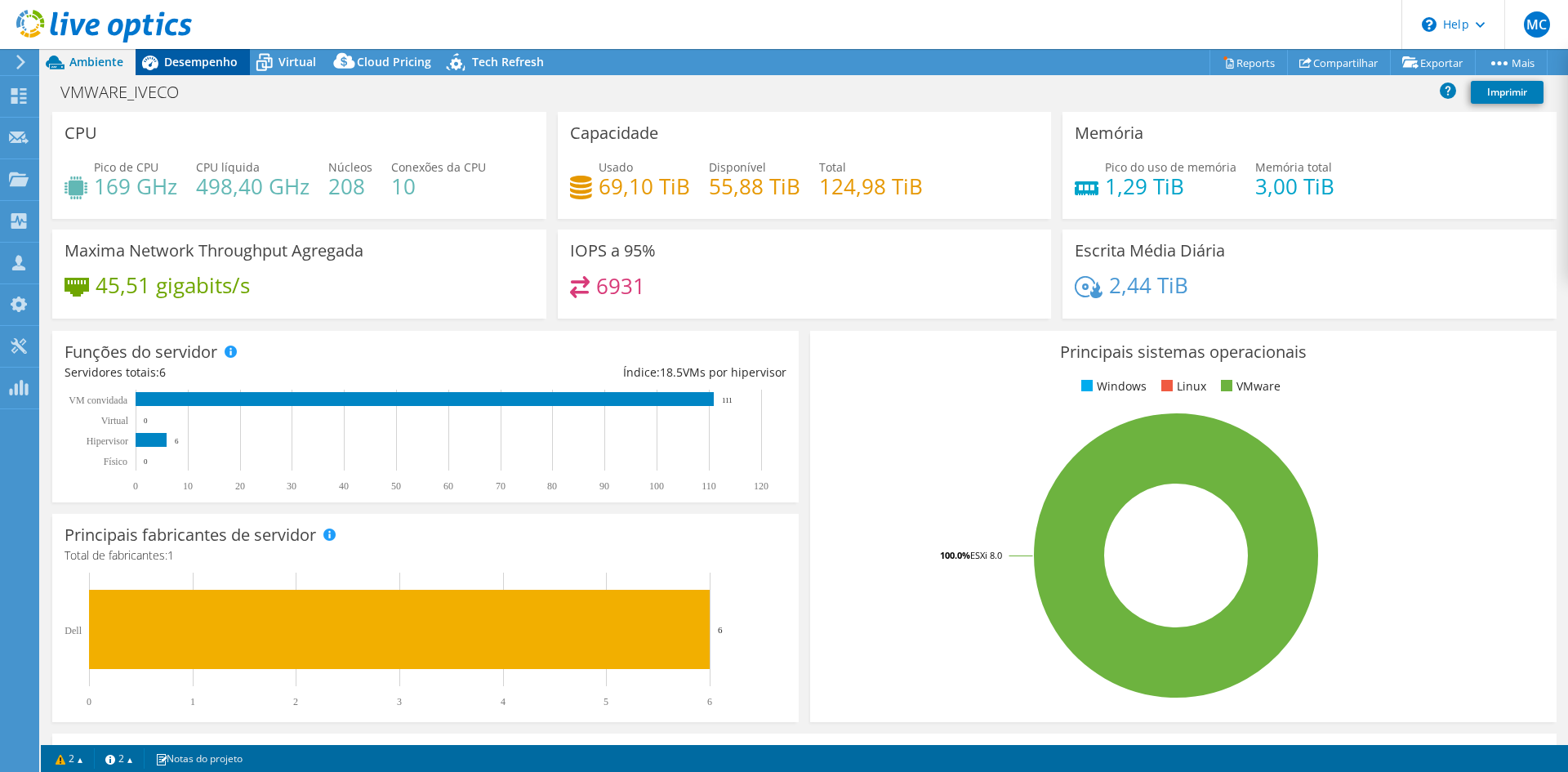
click at [182, 55] on span "Desempenho" at bounding box center [201, 61] width 74 height 15
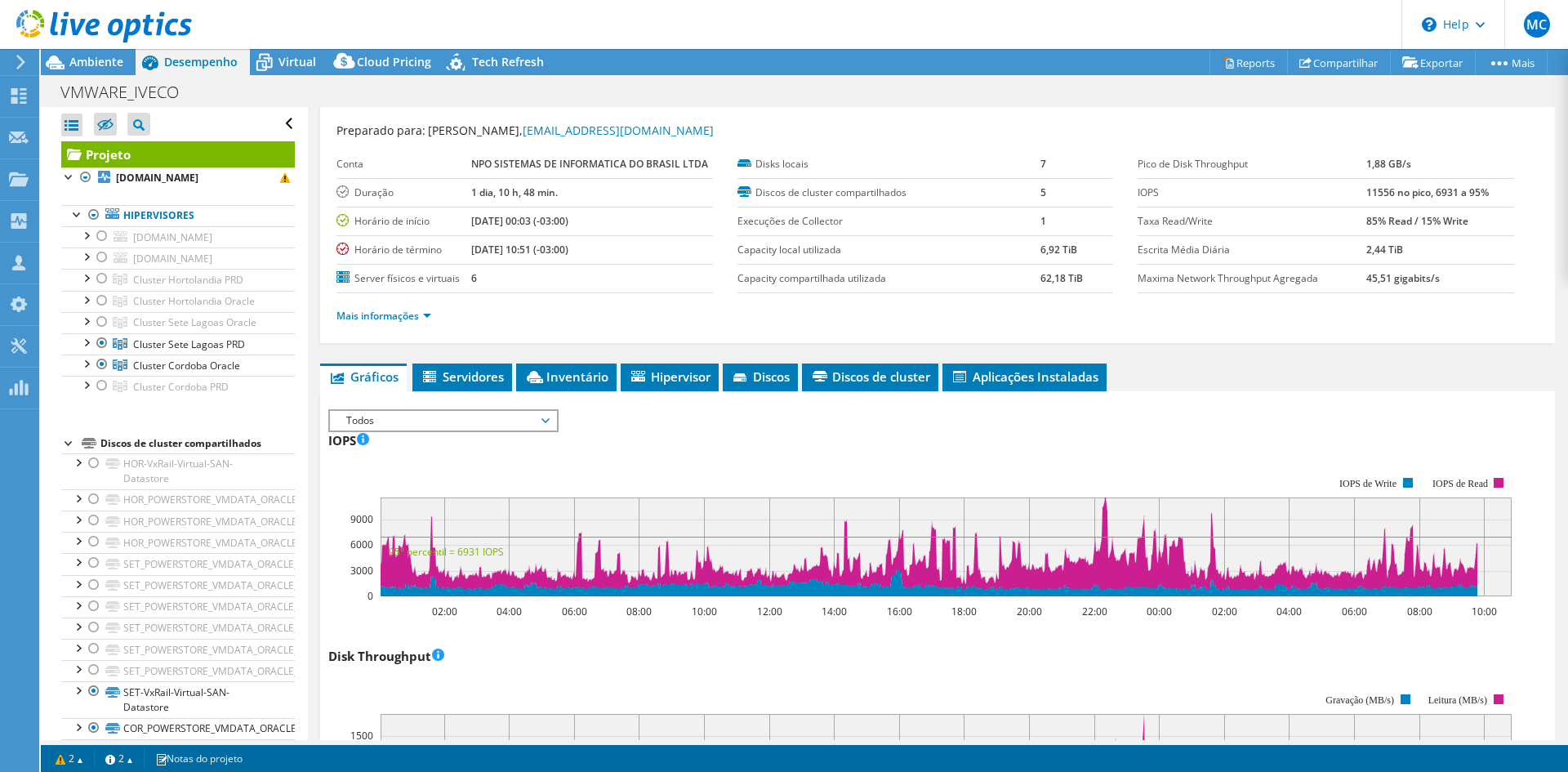
scroll to position [0, 0]
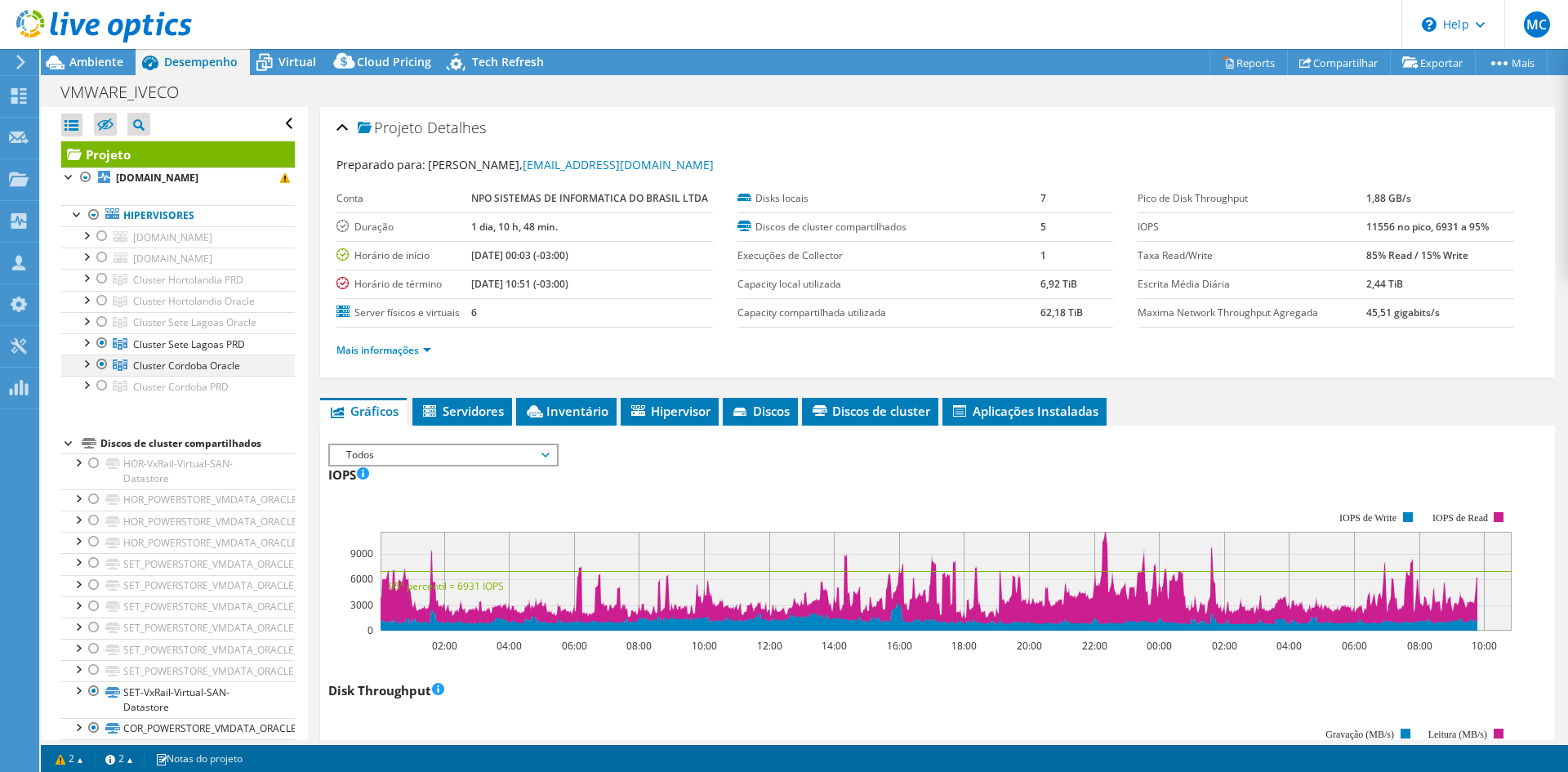
click at [103, 365] on div at bounding box center [102, 364] width 16 height 20
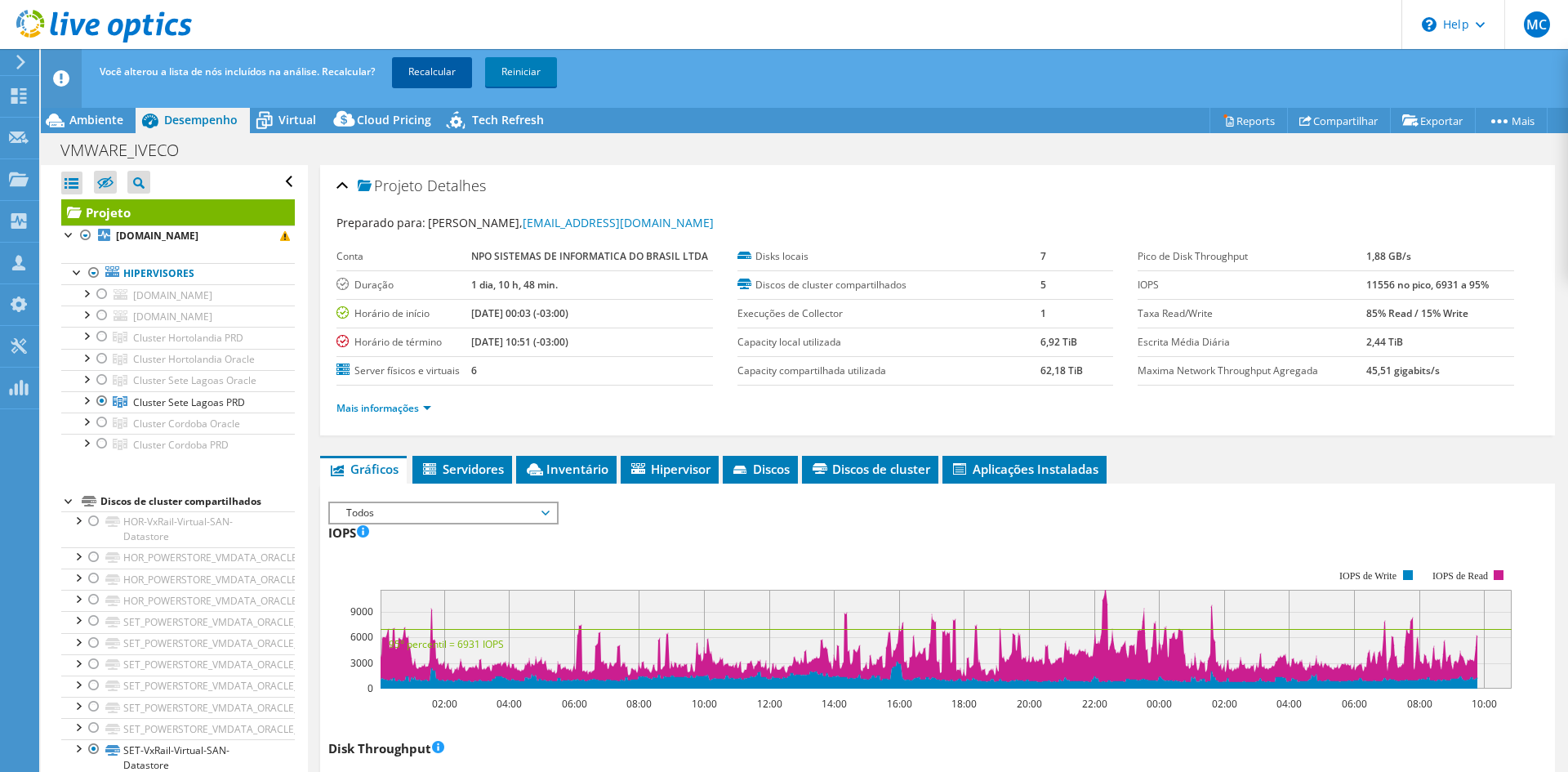
click at [426, 66] on link "Recalcular" at bounding box center [432, 72] width 80 height 29
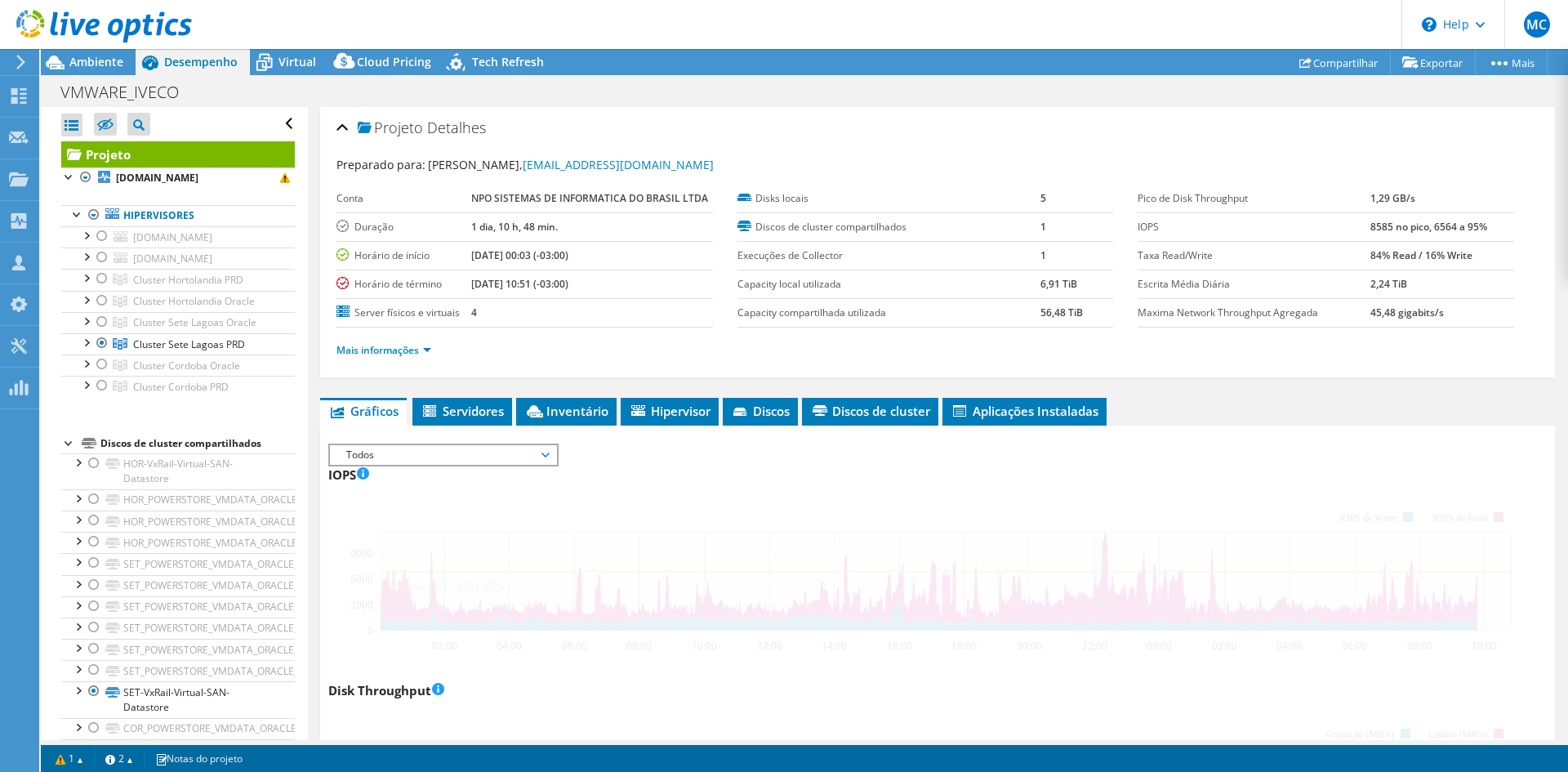
click at [467, 413] on span "Servidores" at bounding box center [462, 411] width 84 height 16
click at [416, 351] on link "Mais informações" at bounding box center [383, 350] width 94 height 14
click at [421, 347] on link "Mais informações" at bounding box center [383, 350] width 94 height 14
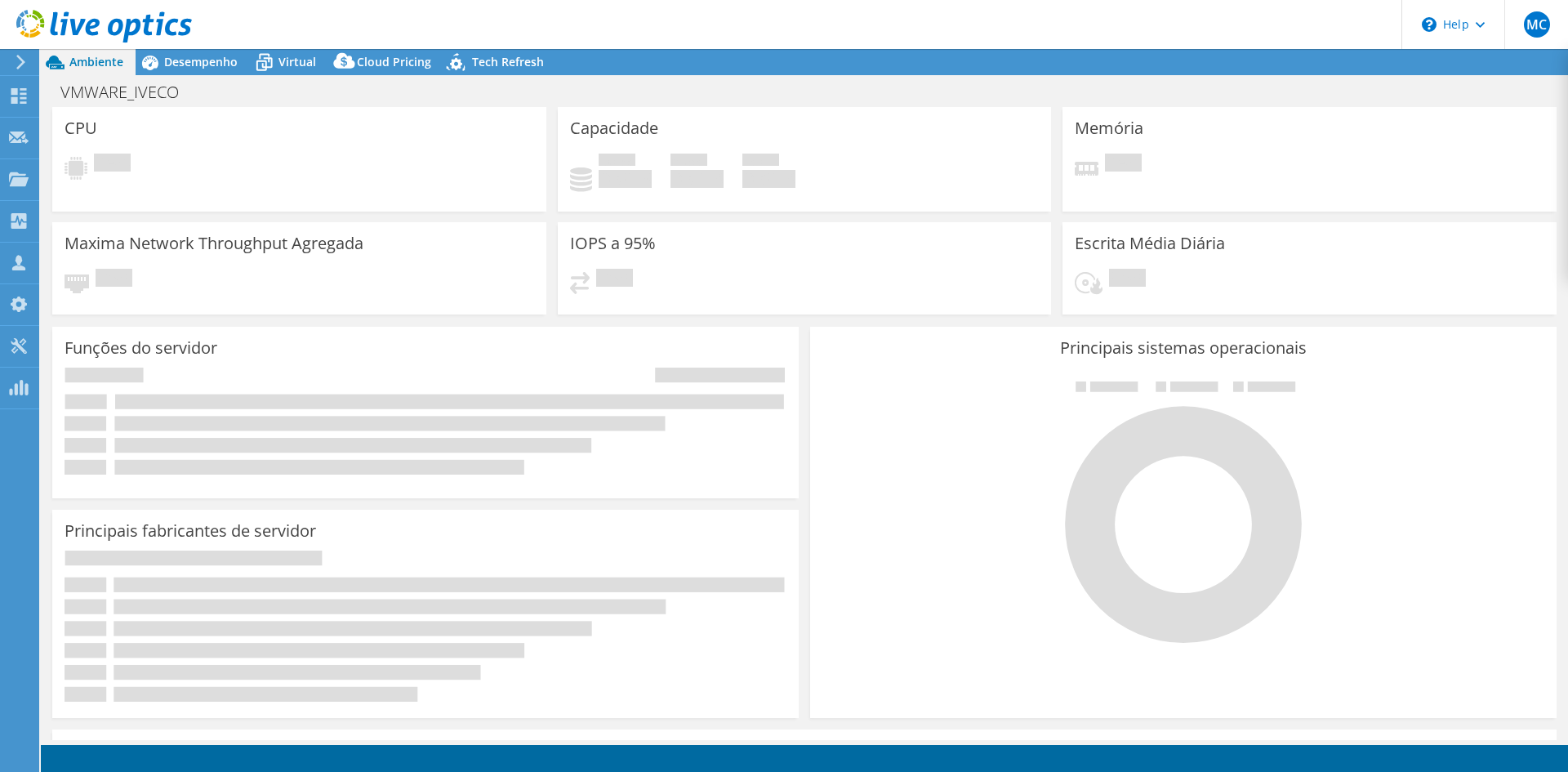
select select "USEast"
select select "USD"
radio input "true"
radio input "false"
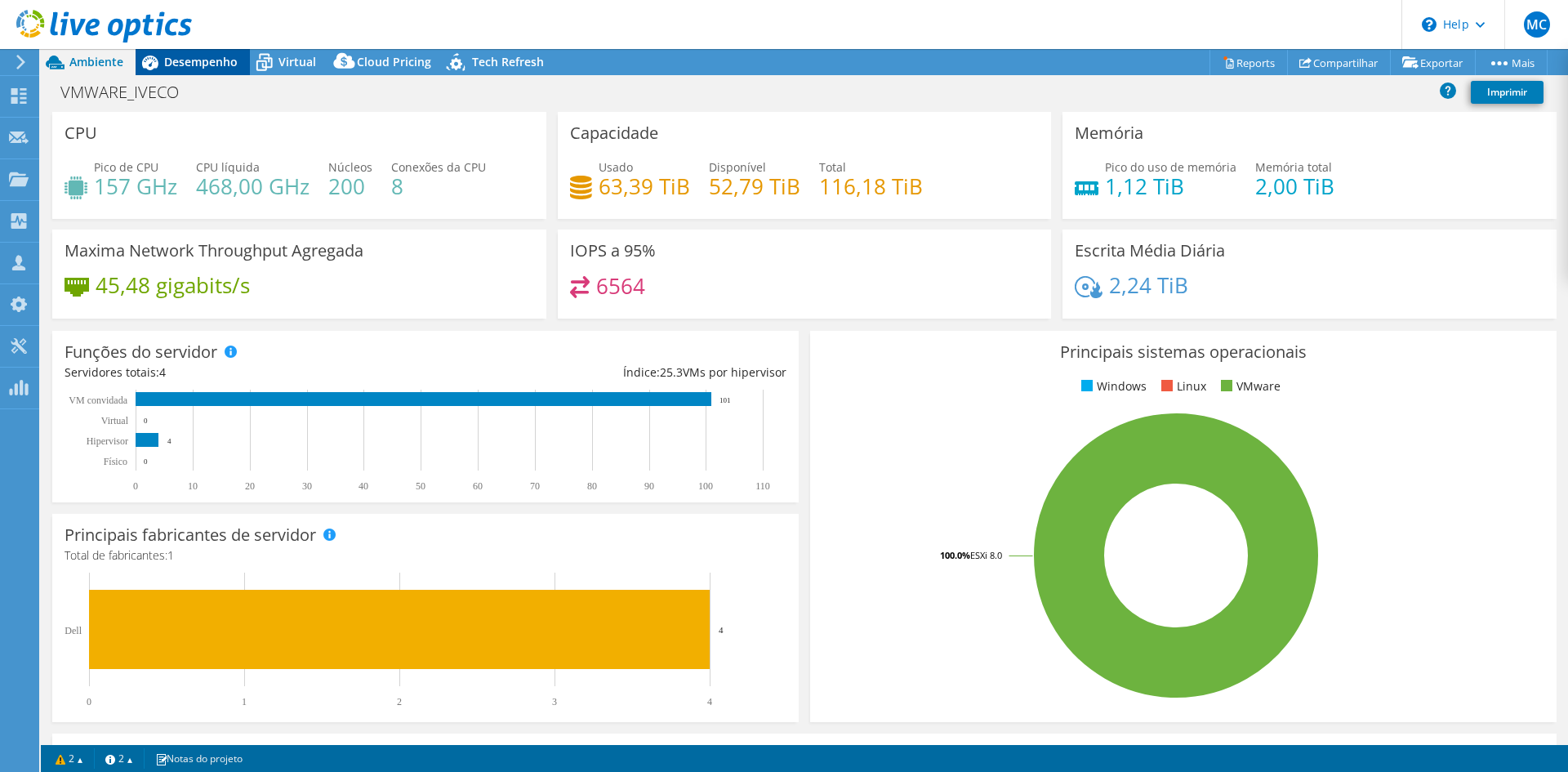
click at [189, 61] on span "Desempenho" at bounding box center [201, 61] width 74 height 15
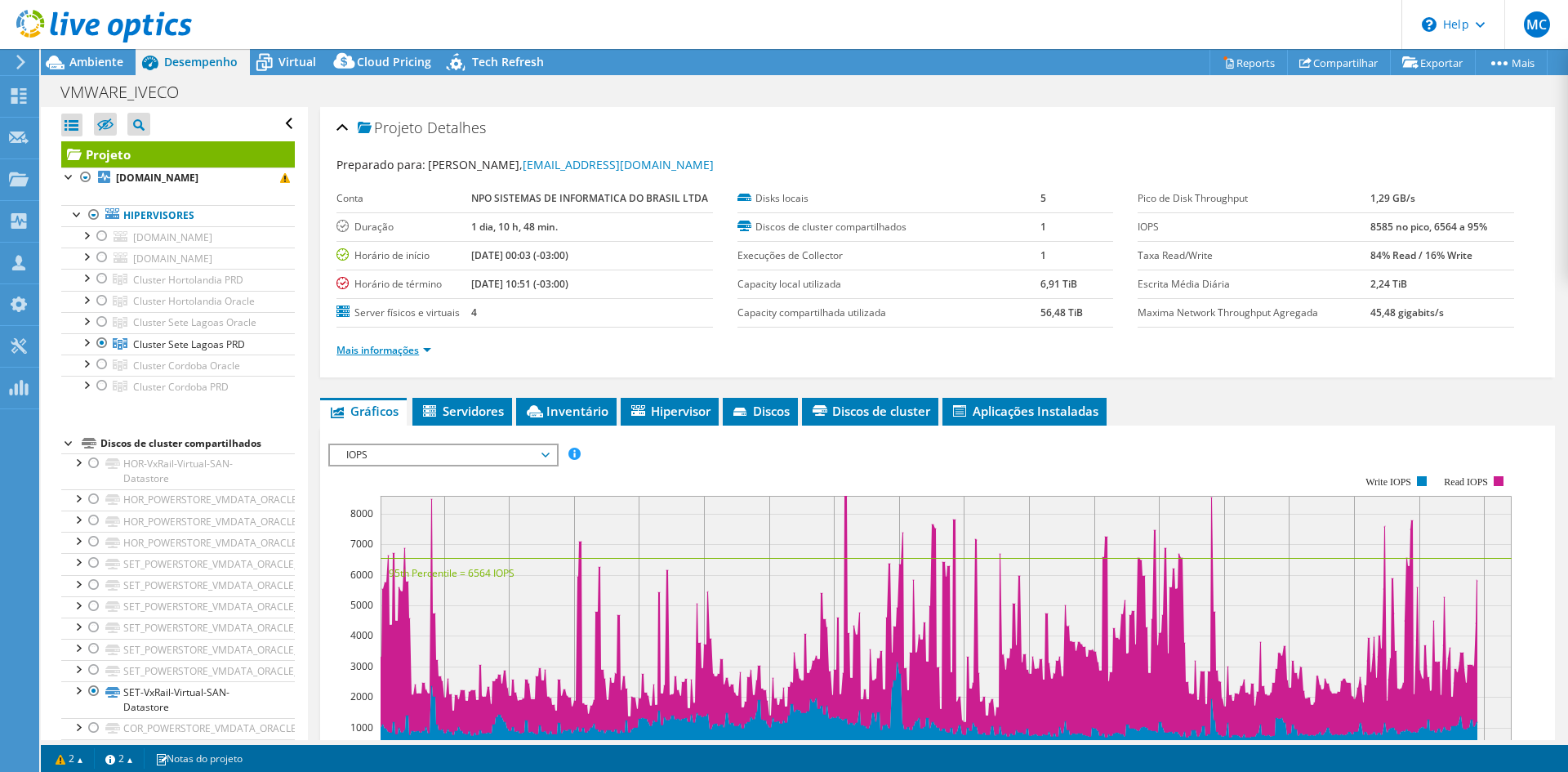
click at [389, 348] on link "Mais informações" at bounding box center [383, 350] width 94 height 14
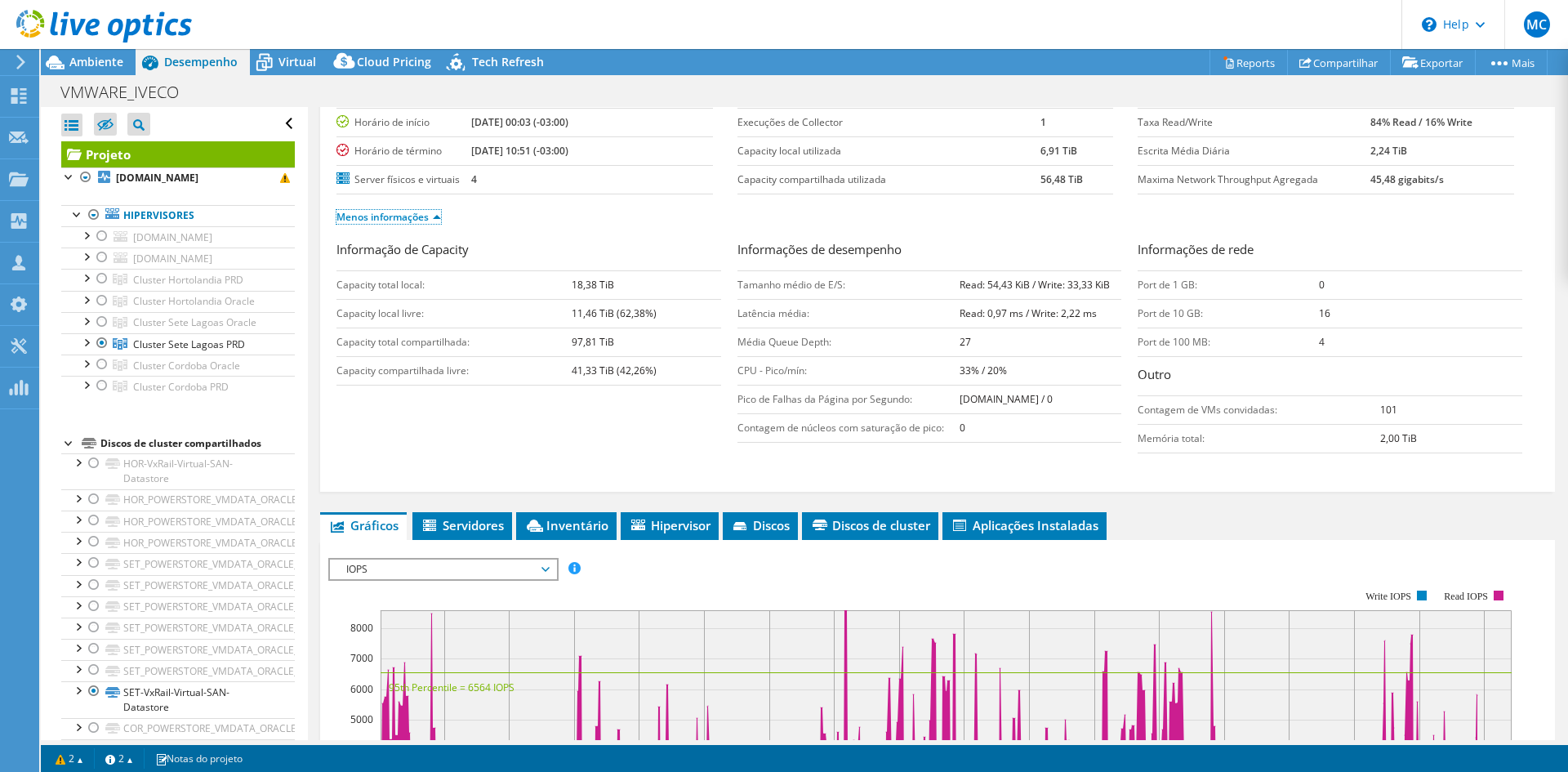
scroll to position [163, 0]
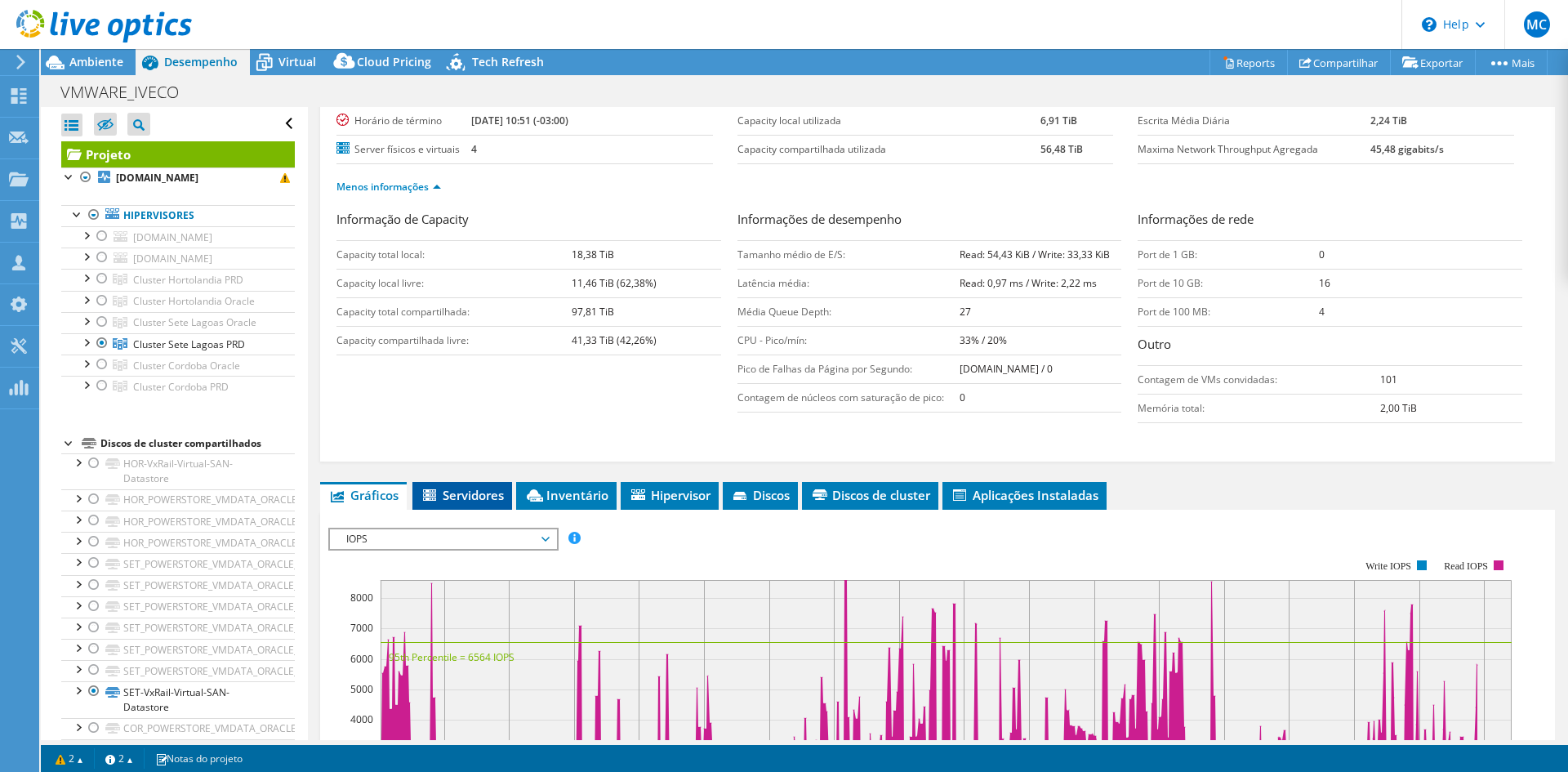
click at [474, 503] on span "Servidores" at bounding box center [462, 495] width 84 height 16
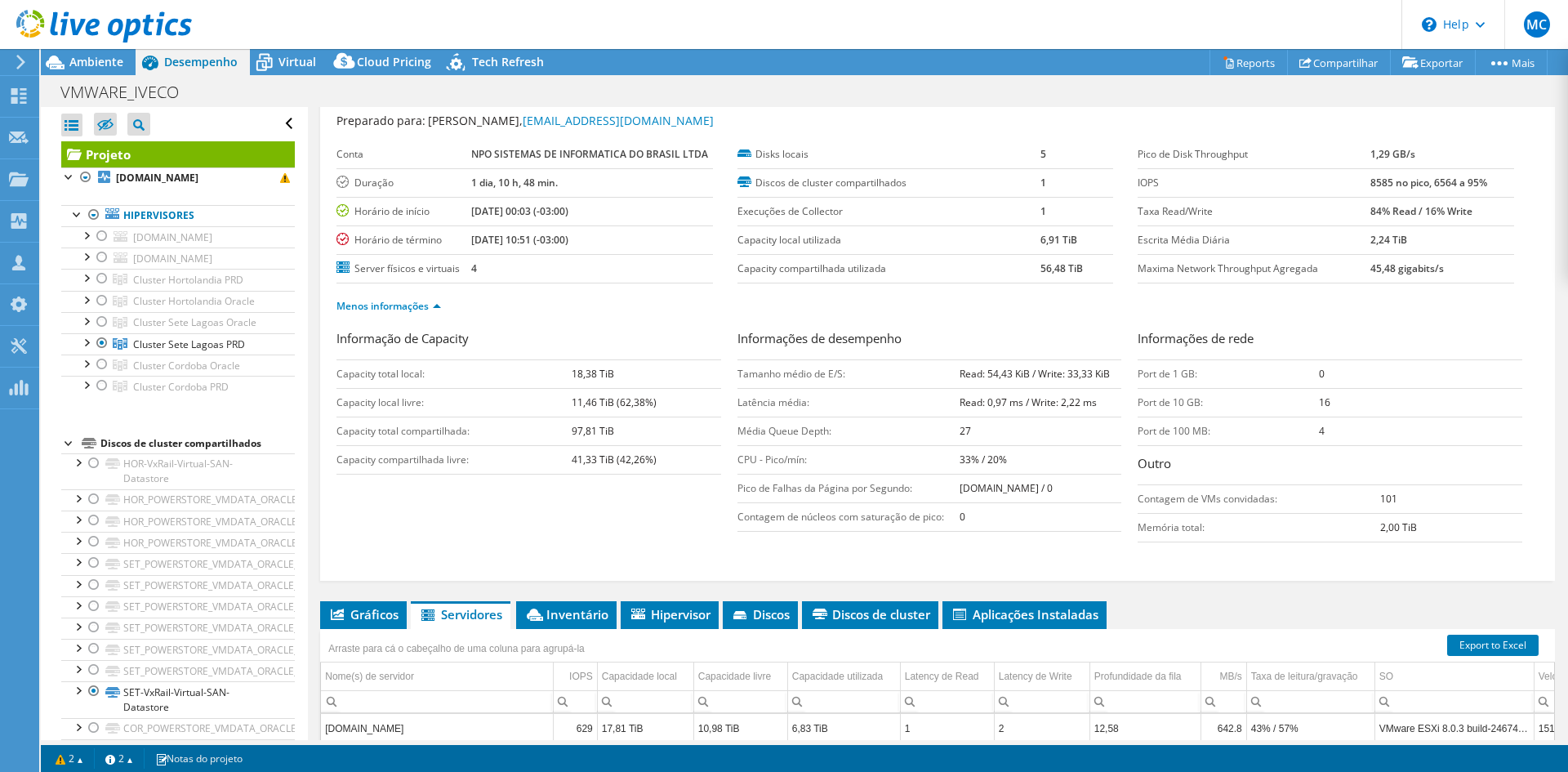
scroll to position [0, 0]
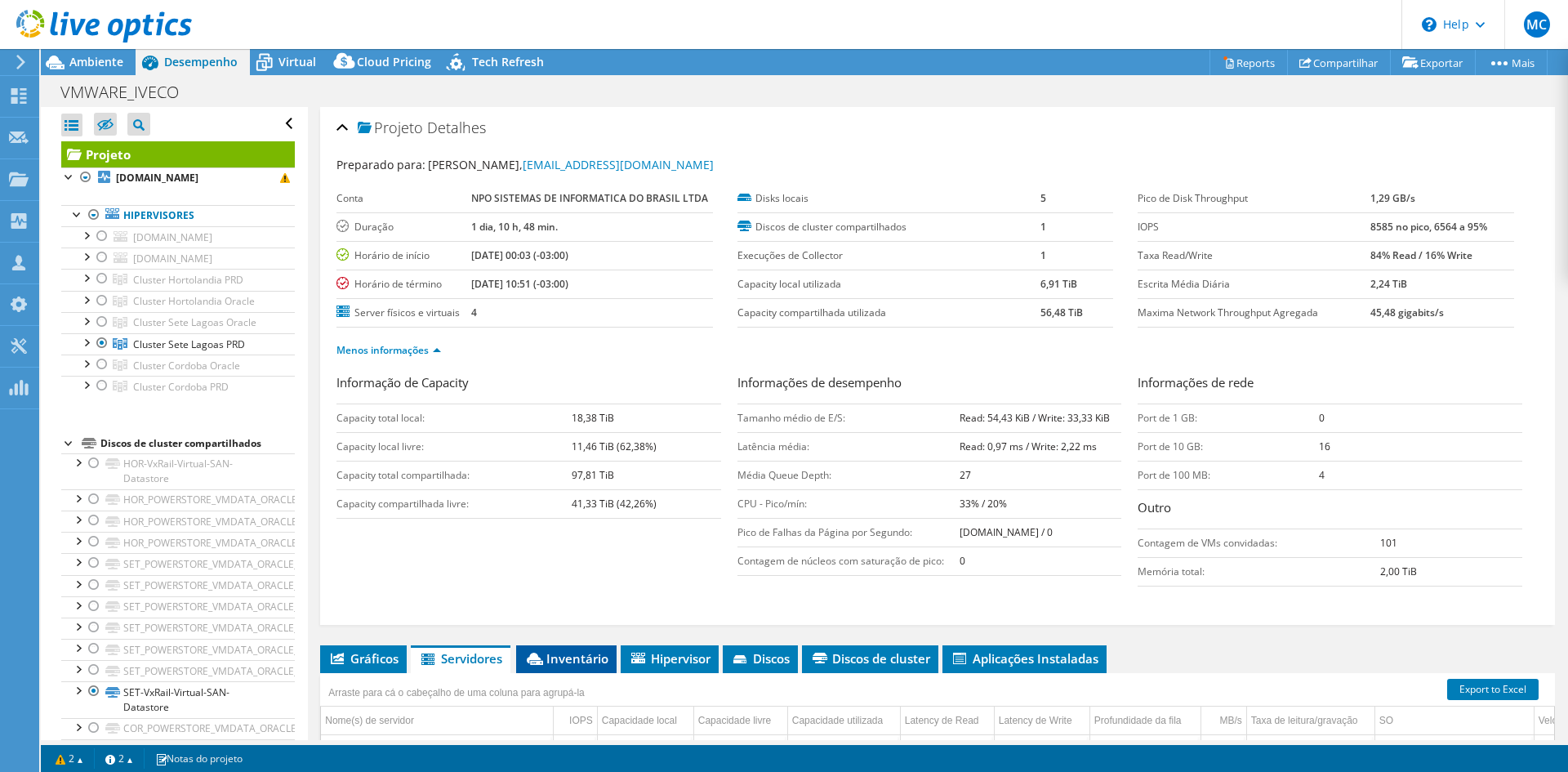
click at [557, 667] on span "Inventário" at bounding box center [566, 658] width 84 height 16
click at [479, 667] on span "Servidores" at bounding box center [461, 658] width 84 height 16
click at [295, 56] on span "Virtual" at bounding box center [297, 61] width 37 height 15
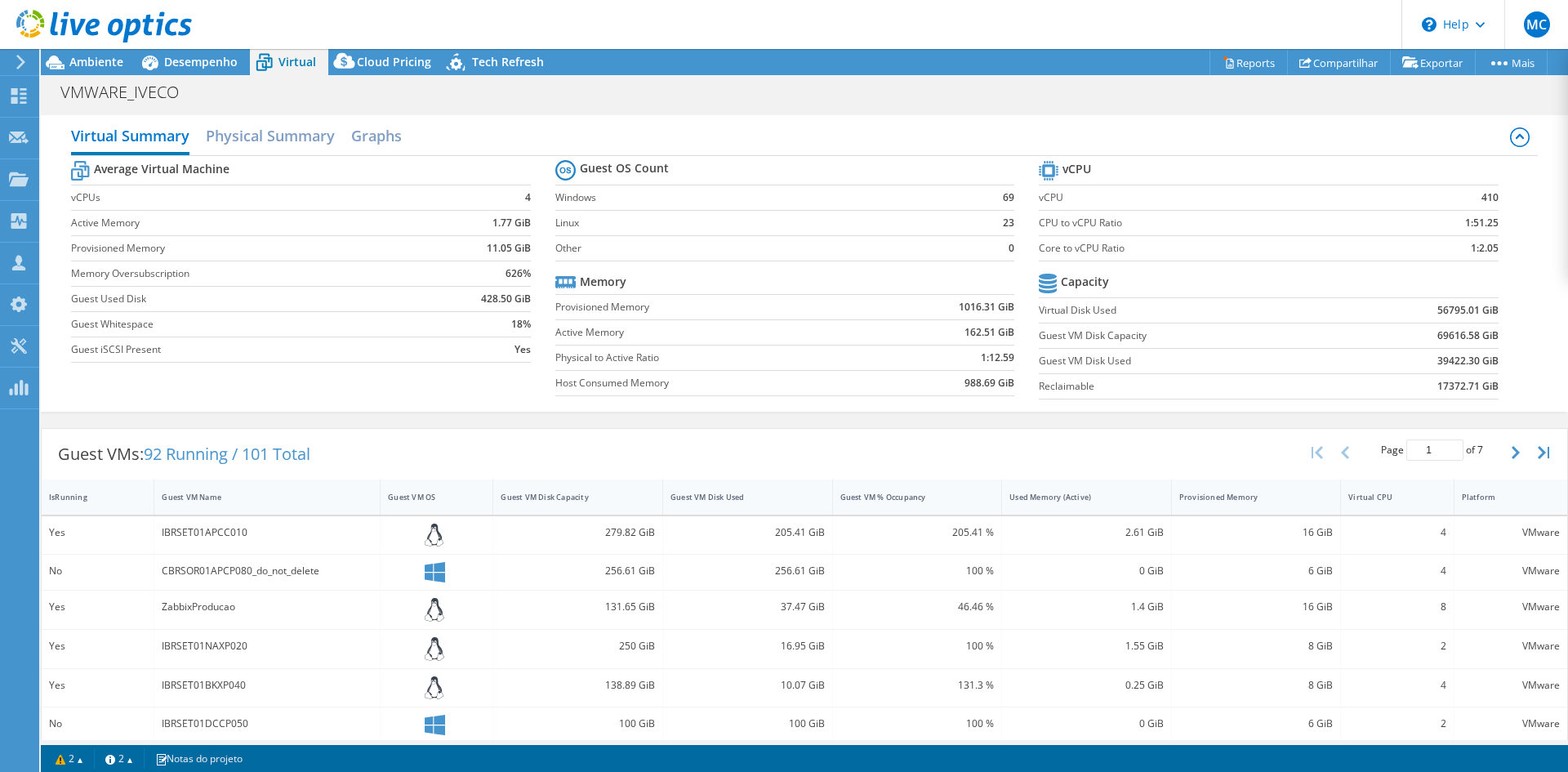
click at [1061, 223] on label "CPU to vCPU Ratio" at bounding box center [1208, 223] width 339 height 16
click at [201, 45] on header "MC Parceiro de Canal Marcelo Cassaro marcelo.cassaro@nposervices.com NPO SISTEM…" at bounding box center [784, 25] width 1568 height 49
click at [200, 59] on span "Desempenho" at bounding box center [201, 61] width 74 height 15
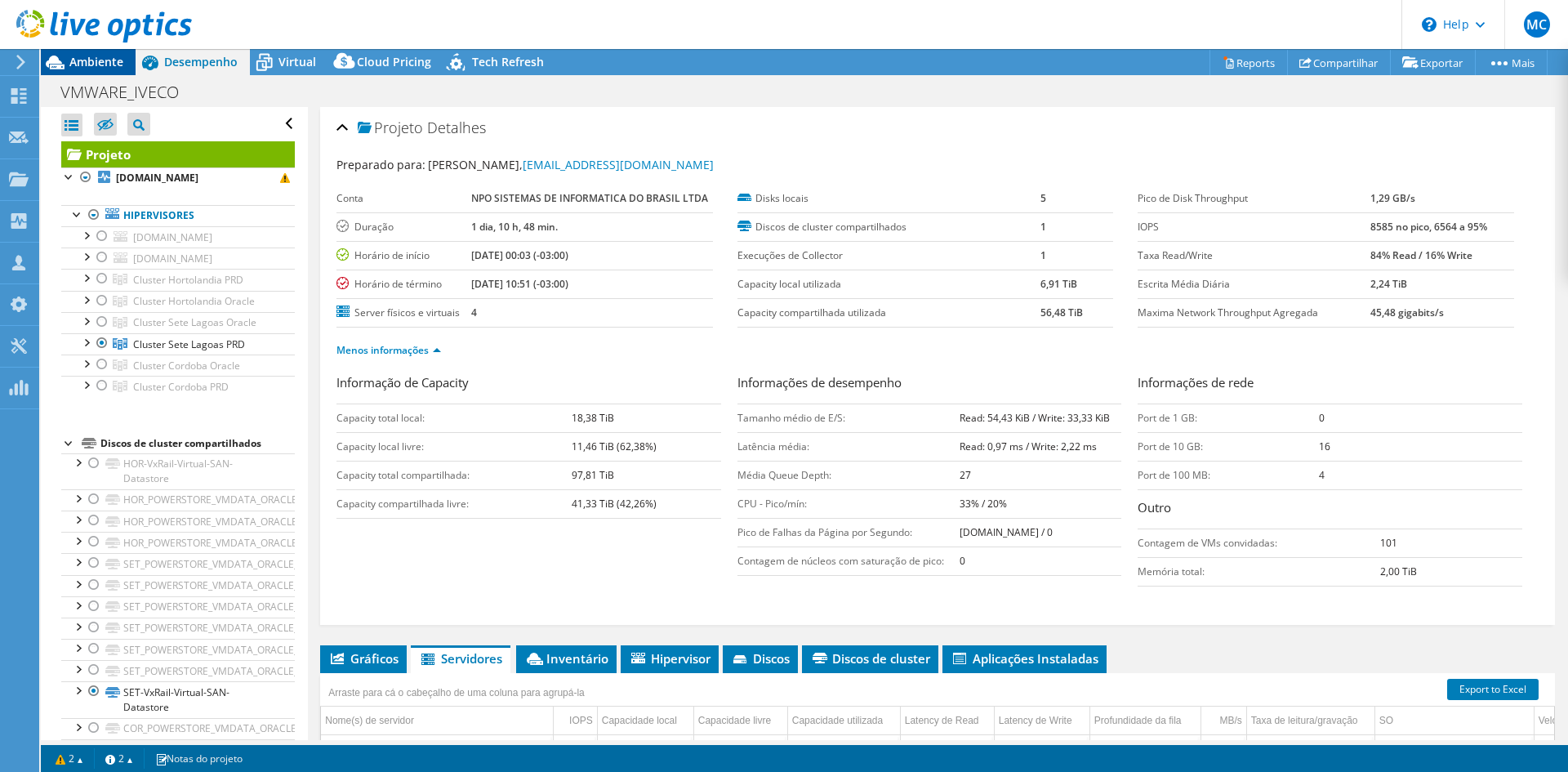
click at [99, 57] on span "Ambiente" at bounding box center [95, 61] width 54 height 15
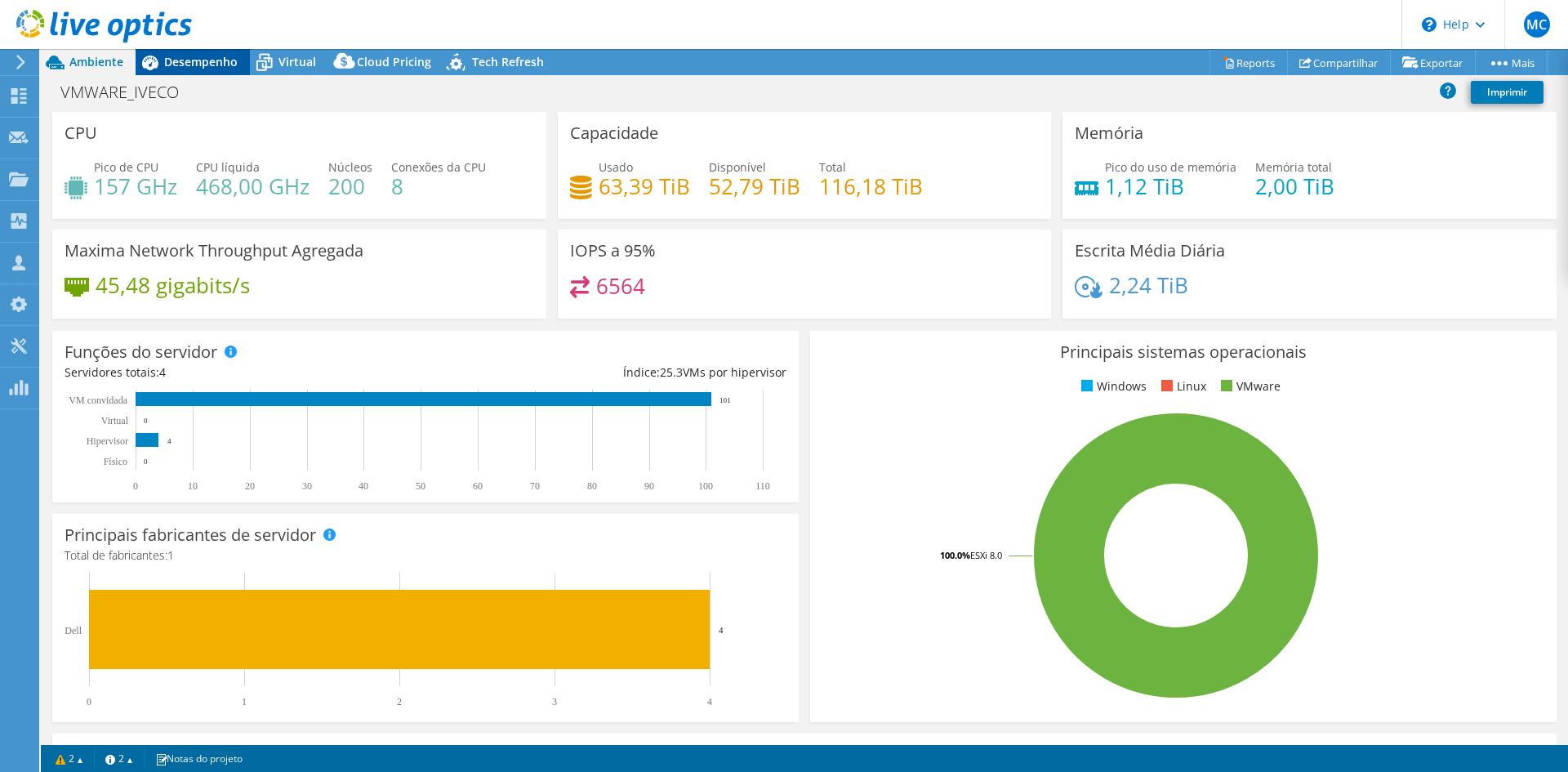
click at [208, 53] on div "Desempenho" at bounding box center [193, 62] width 114 height 26
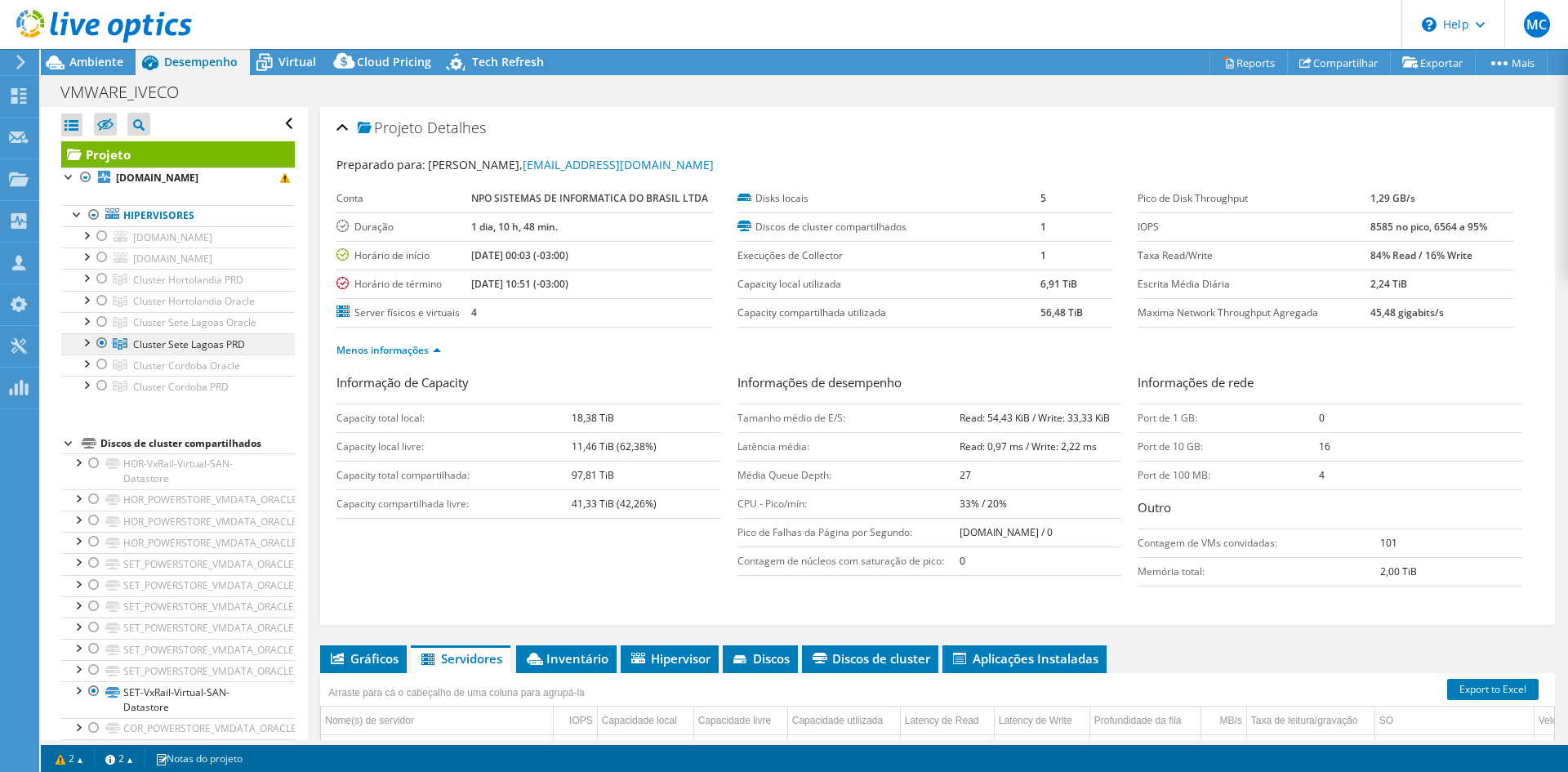
click at [170, 341] on span "Cluster Sete Lagoas PRD" at bounding box center [189, 343] width 112 height 14
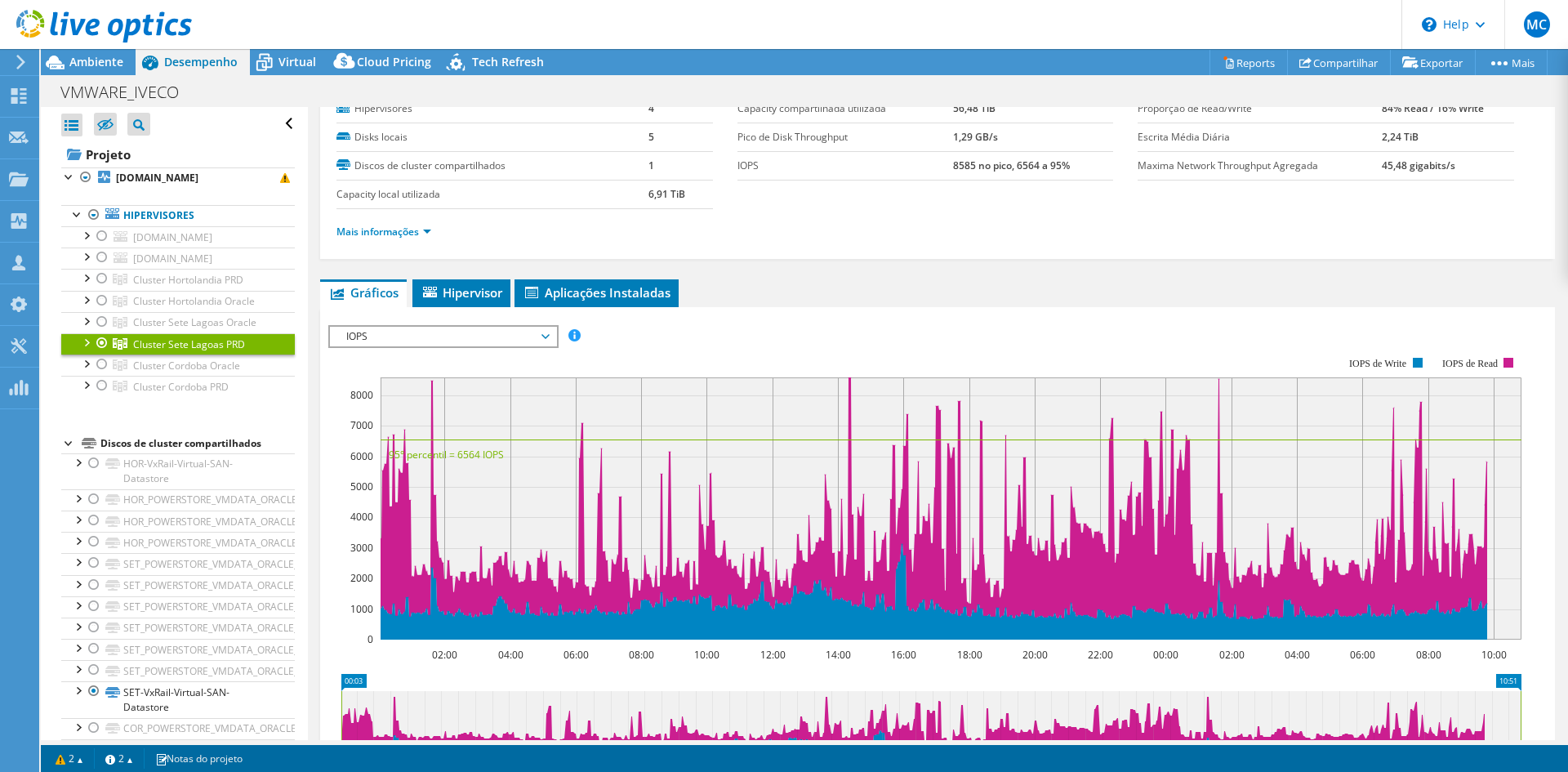
scroll to position [82, 0]
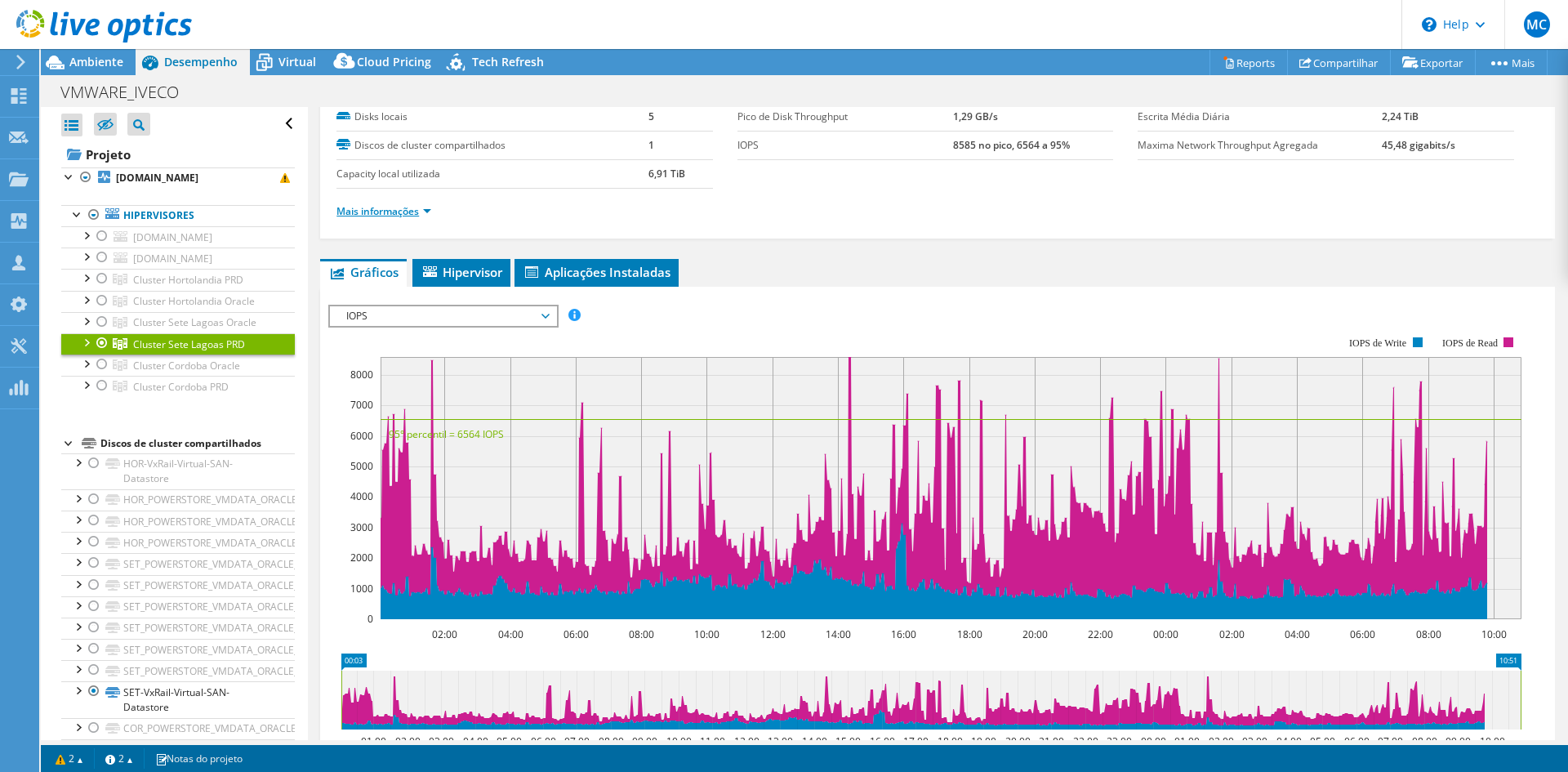
click at [394, 210] on link "Mais informações" at bounding box center [383, 211] width 94 height 14
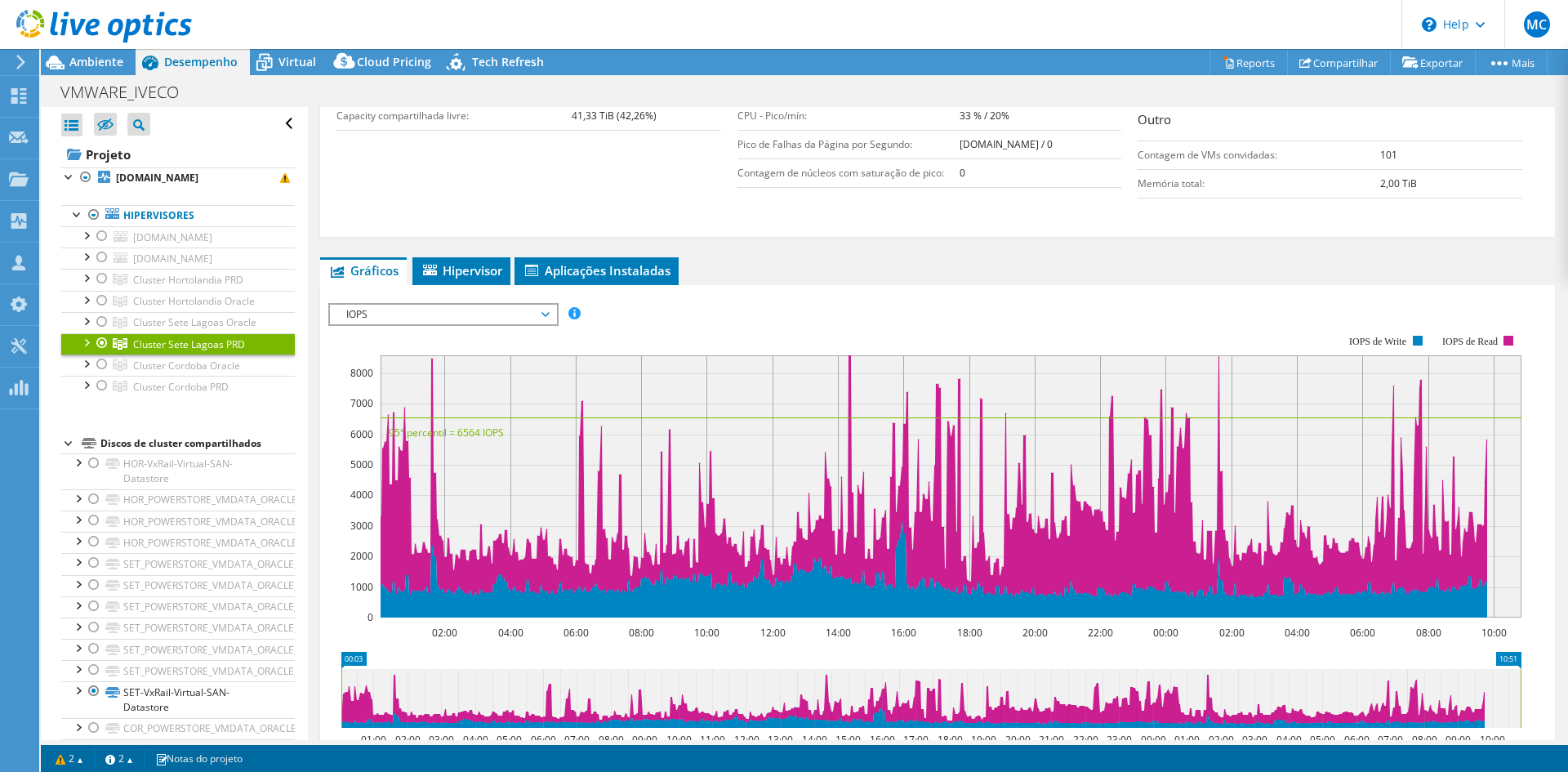
scroll to position [490, 0]
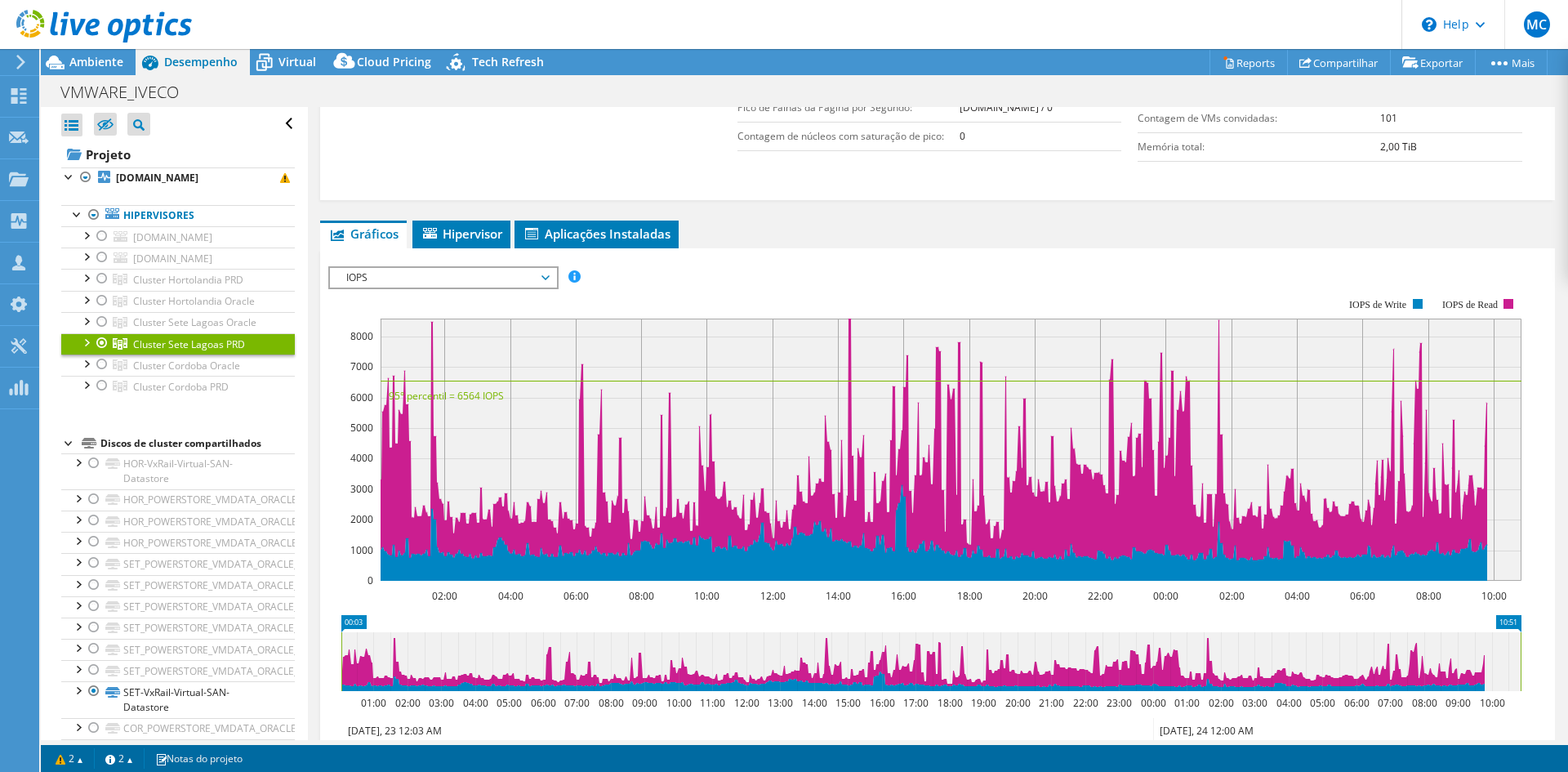
click at [486, 287] on span "IOPS" at bounding box center [442, 278] width 210 height 20
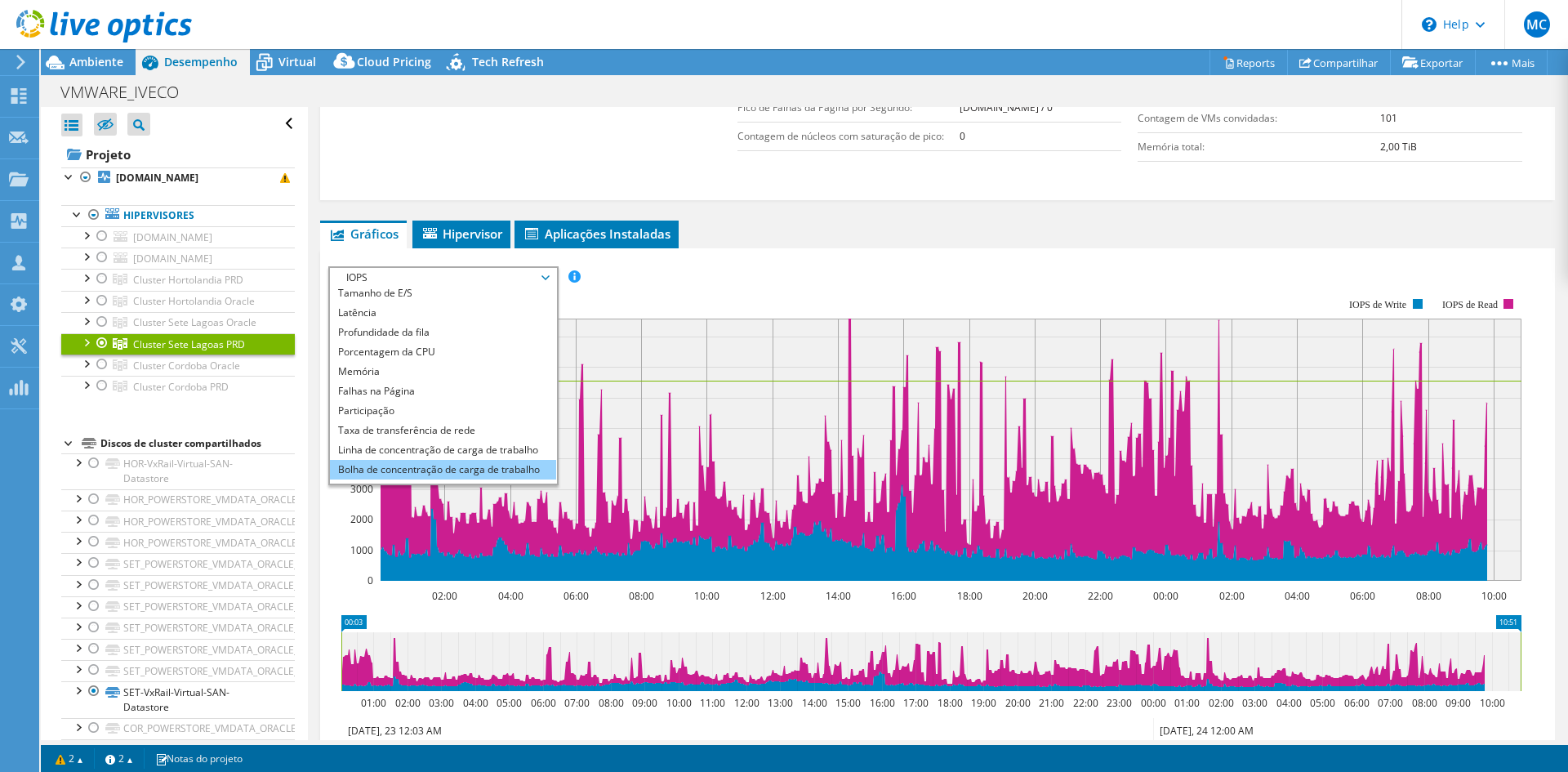
scroll to position [59, 0]
click at [421, 483] on li "Todos" at bounding box center [442, 474] width 226 height 20
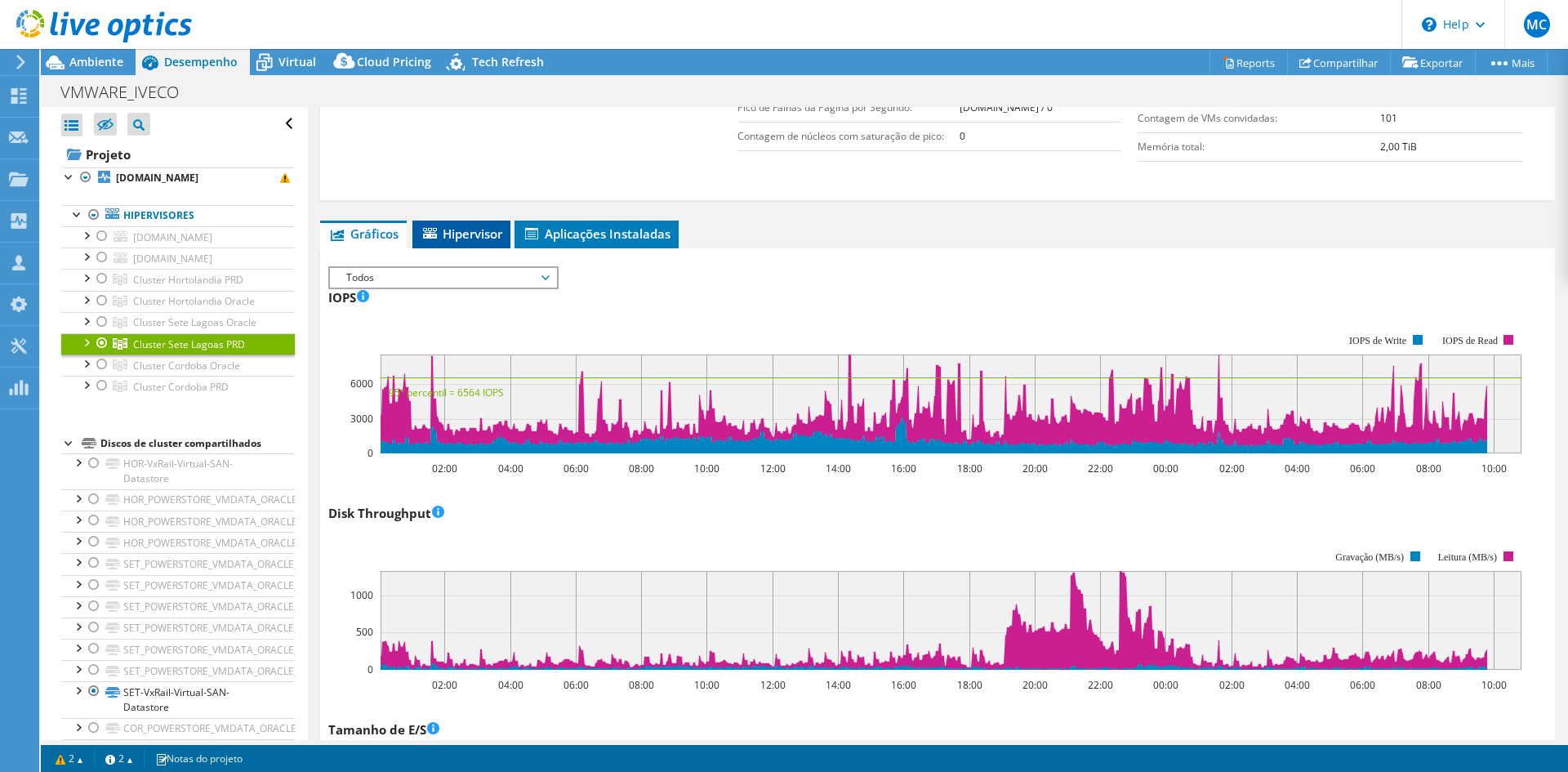
click at [474, 242] on span "Hipervisor" at bounding box center [461, 233] width 82 height 16
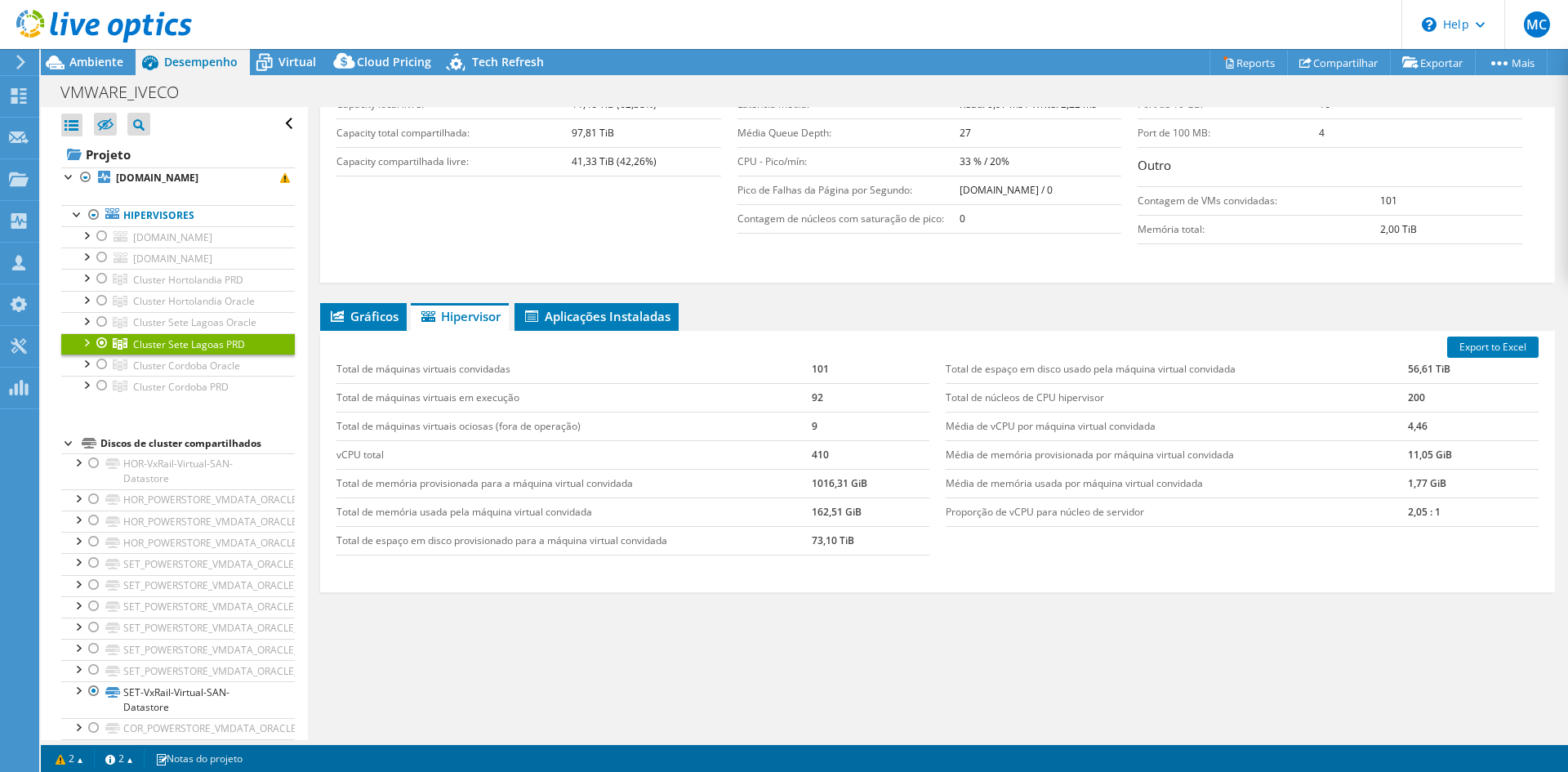
click at [816, 458] on td "410" at bounding box center [870, 454] width 117 height 28
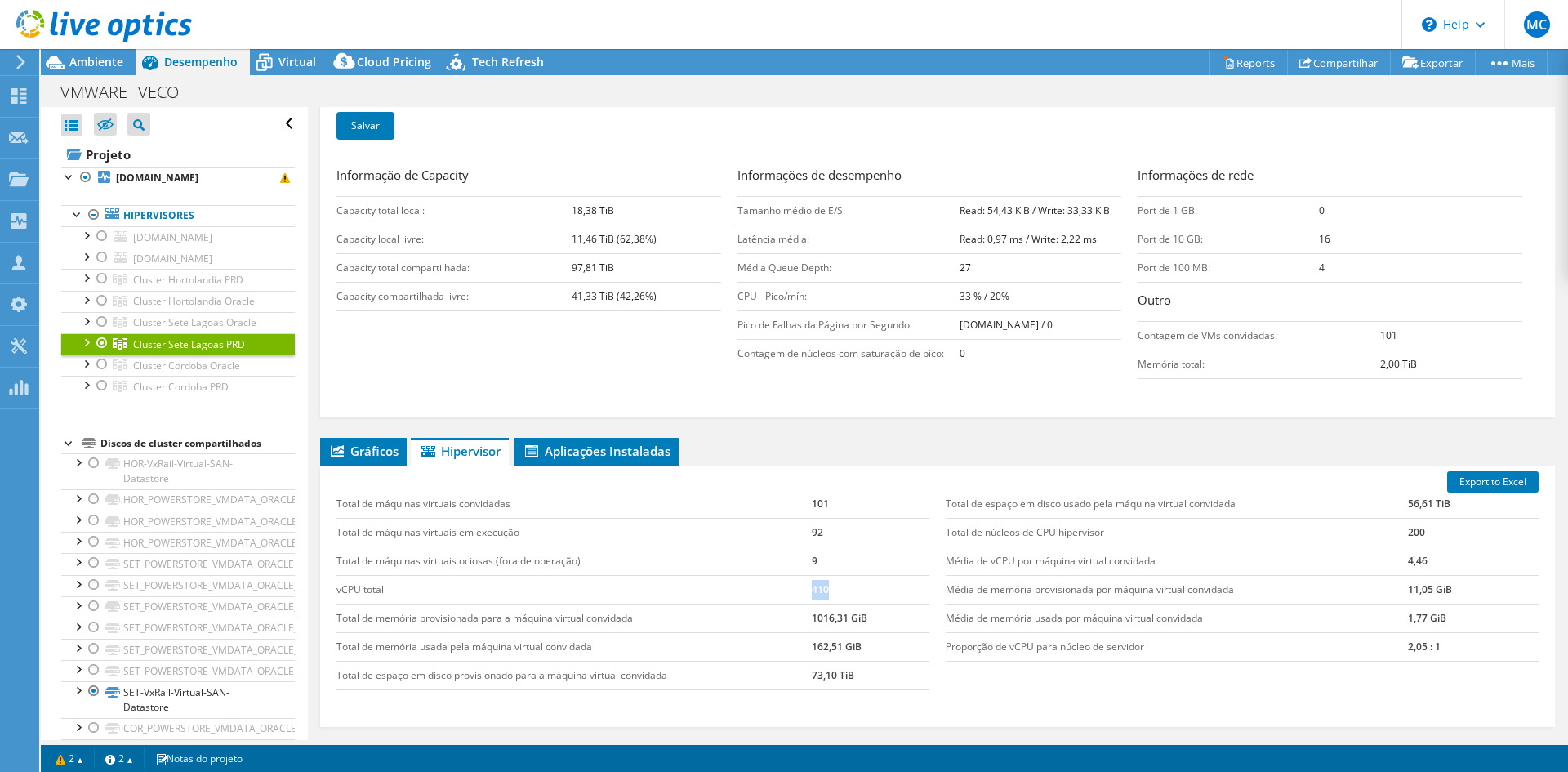
scroll to position [354, 0]
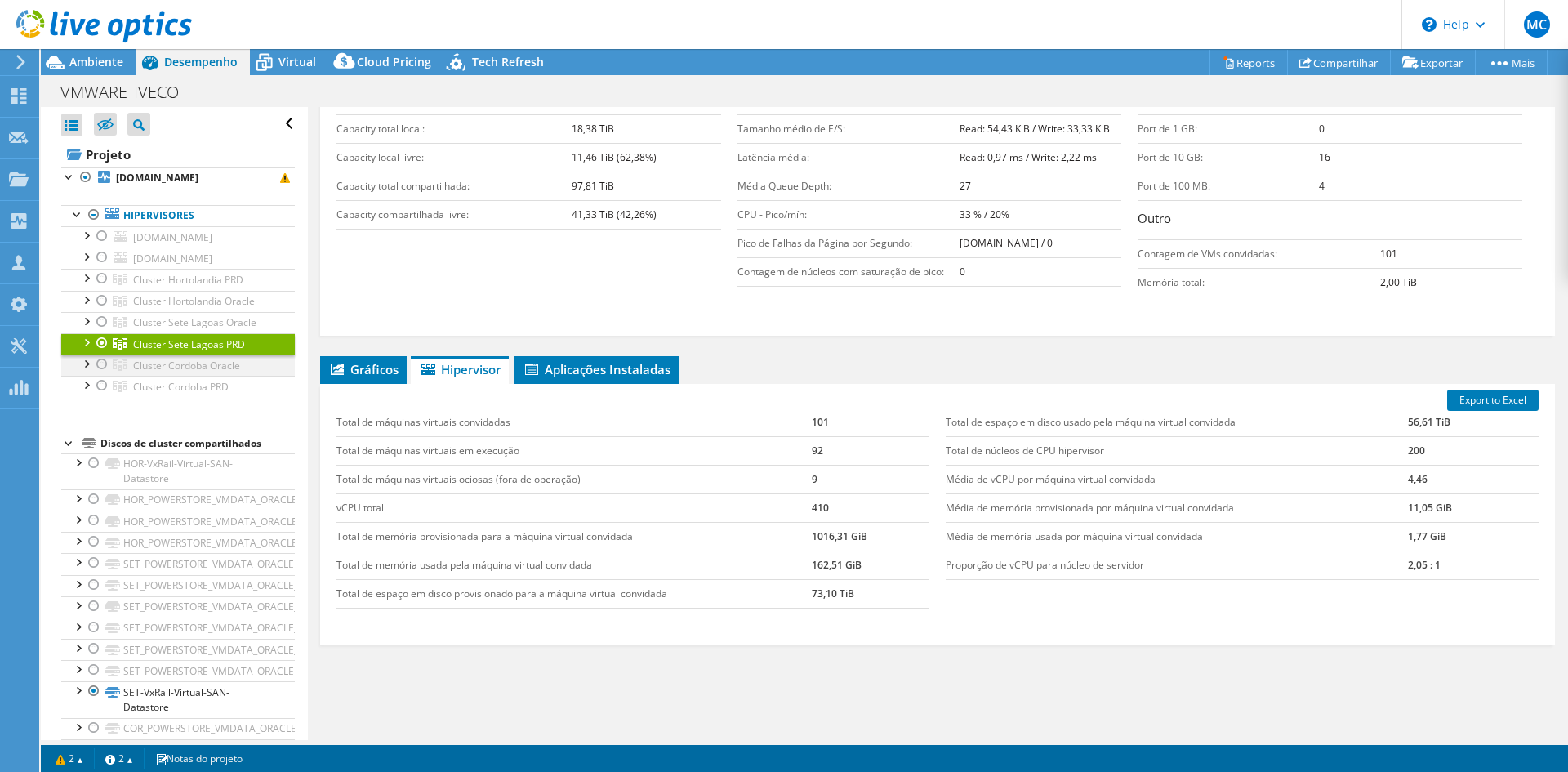
click at [96, 358] on div at bounding box center [102, 364] width 16 height 20
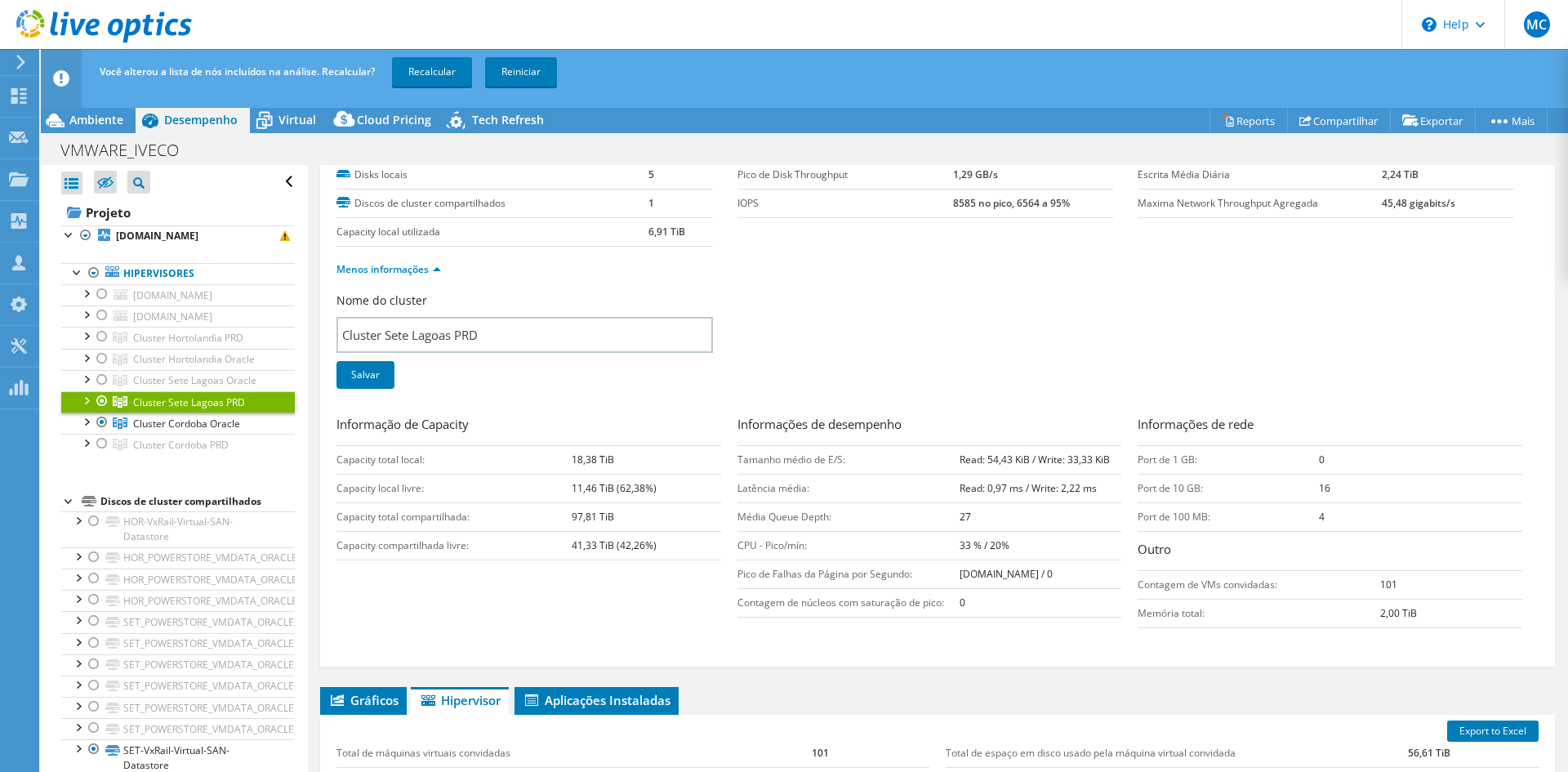
scroll to position [0, 0]
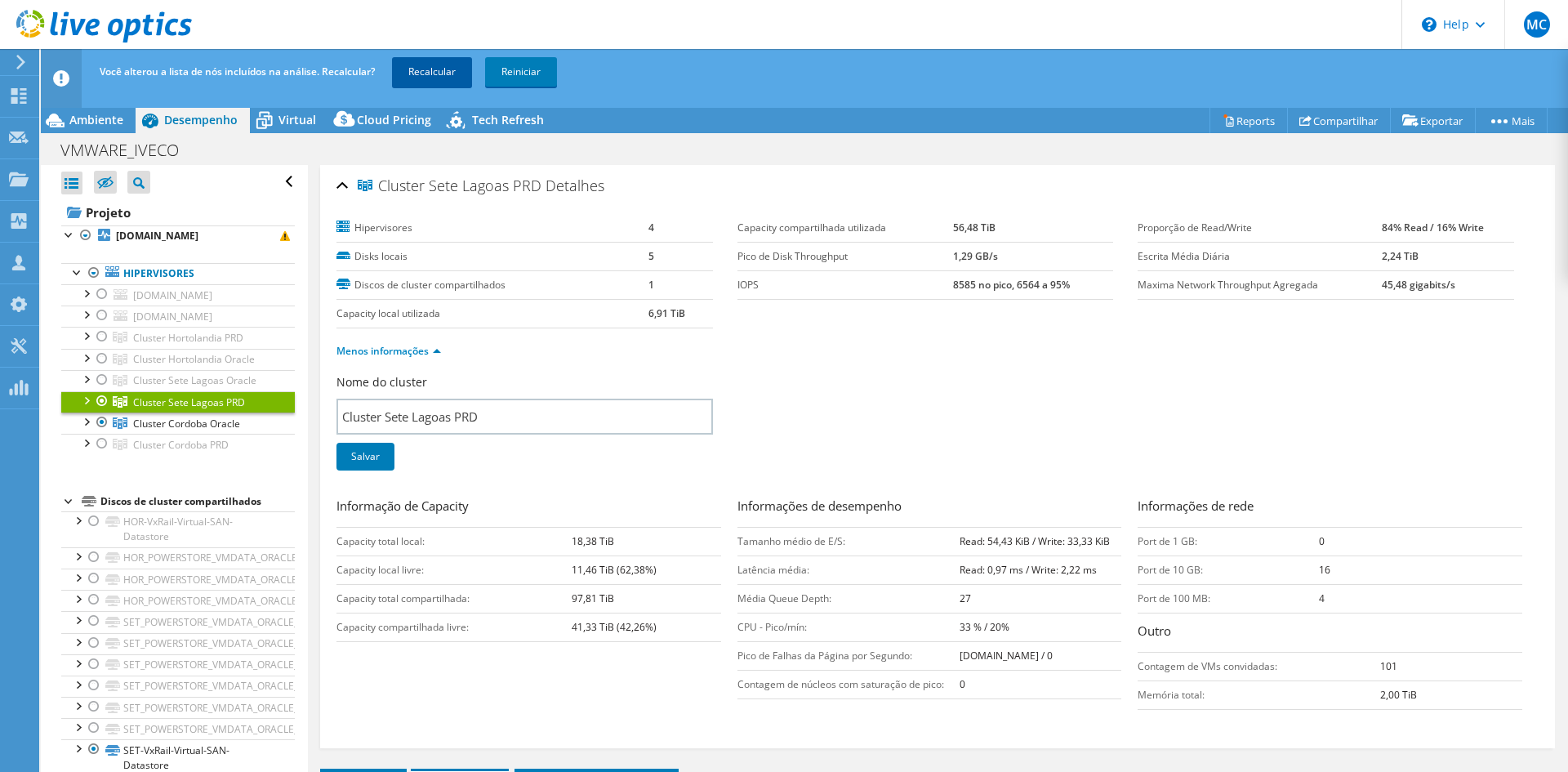
click at [439, 58] on link "Recalcular" at bounding box center [432, 72] width 80 height 29
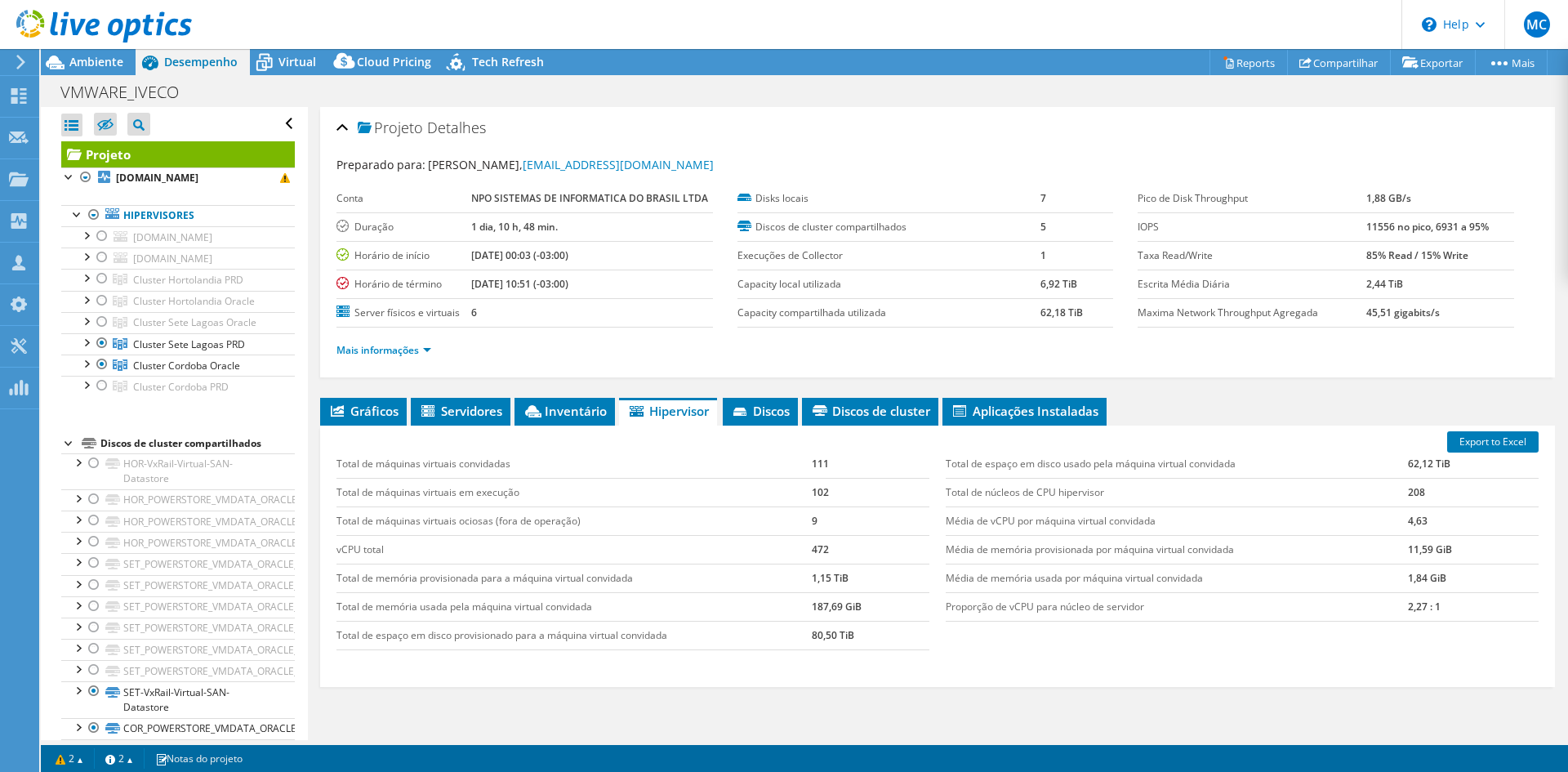
scroll to position [94, 0]
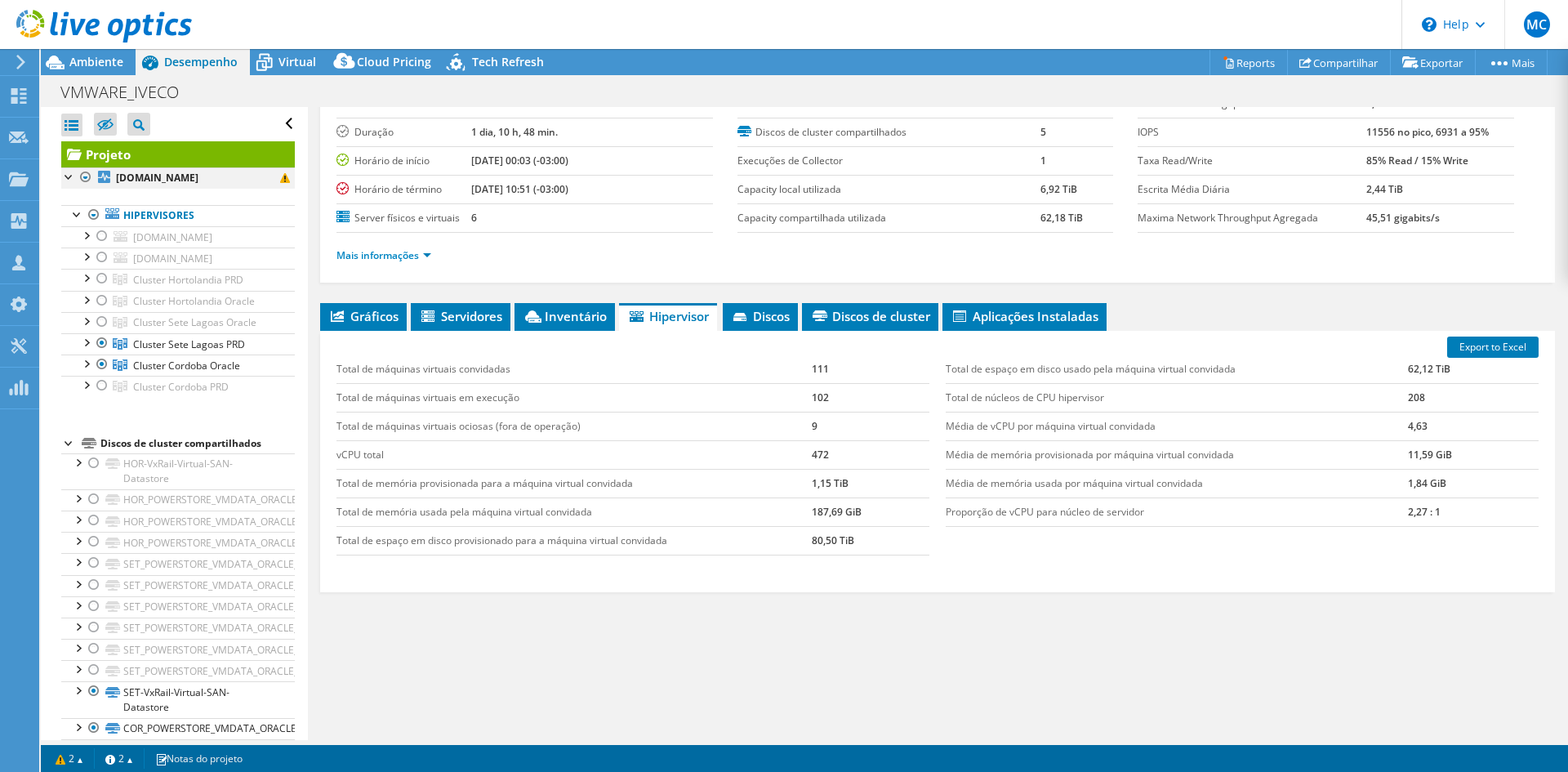
click at [69, 180] on div at bounding box center [69, 175] width 16 height 16
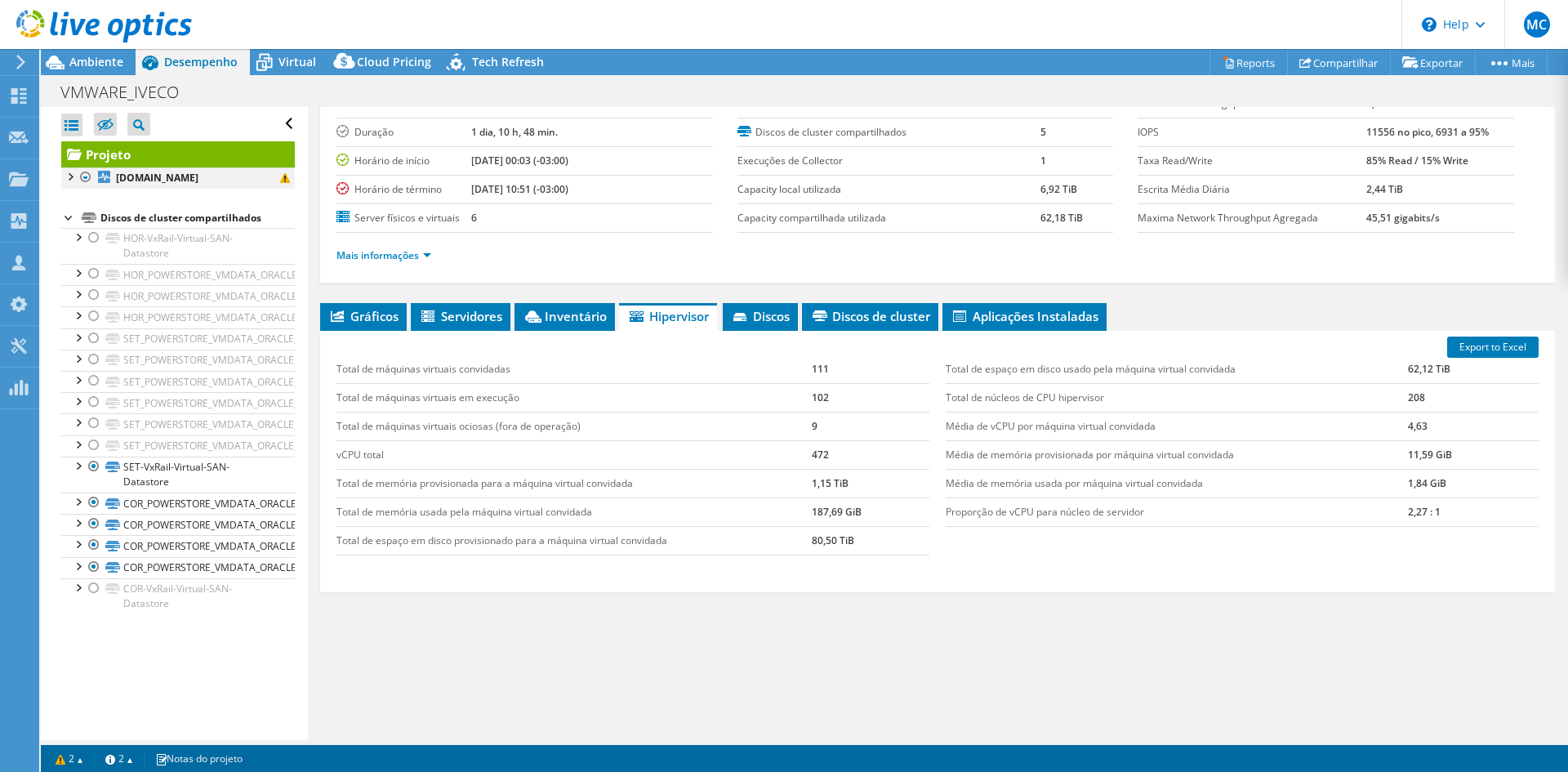
click at [69, 180] on div at bounding box center [69, 175] width 16 height 16
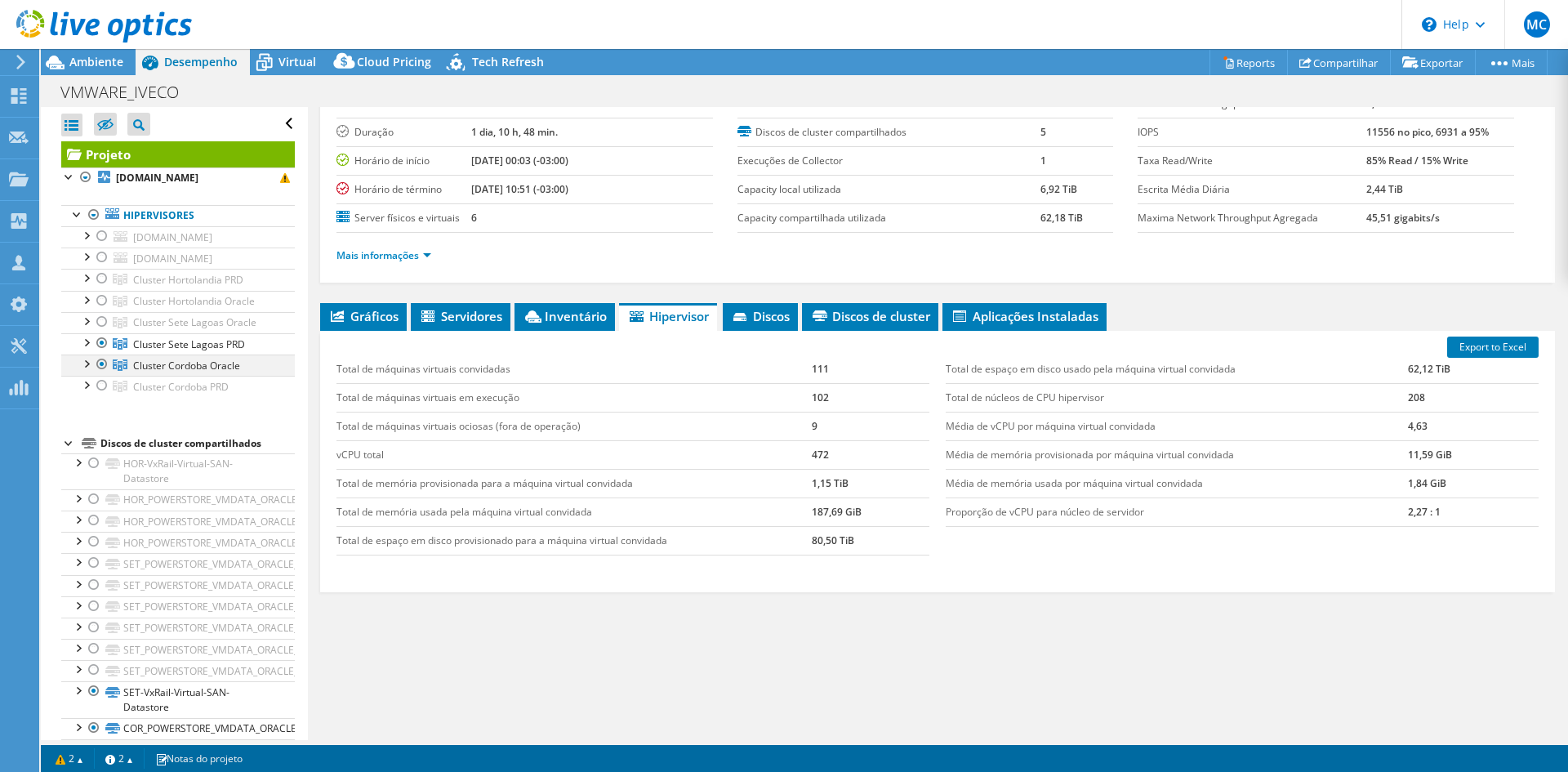
click at [101, 363] on div at bounding box center [102, 364] width 16 height 20
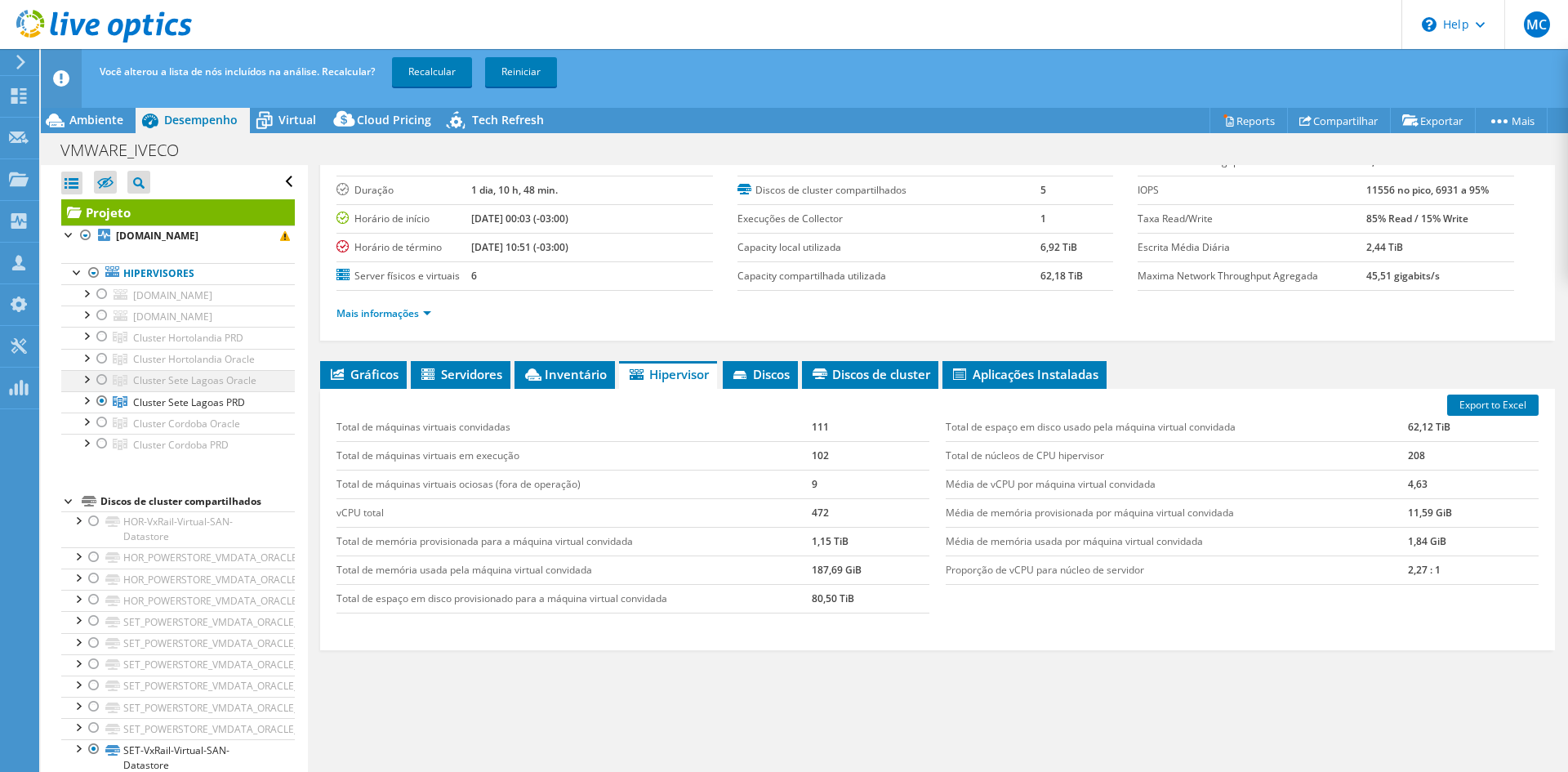
click at [101, 379] on div at bounding box center [102, 380] width 16 height 20
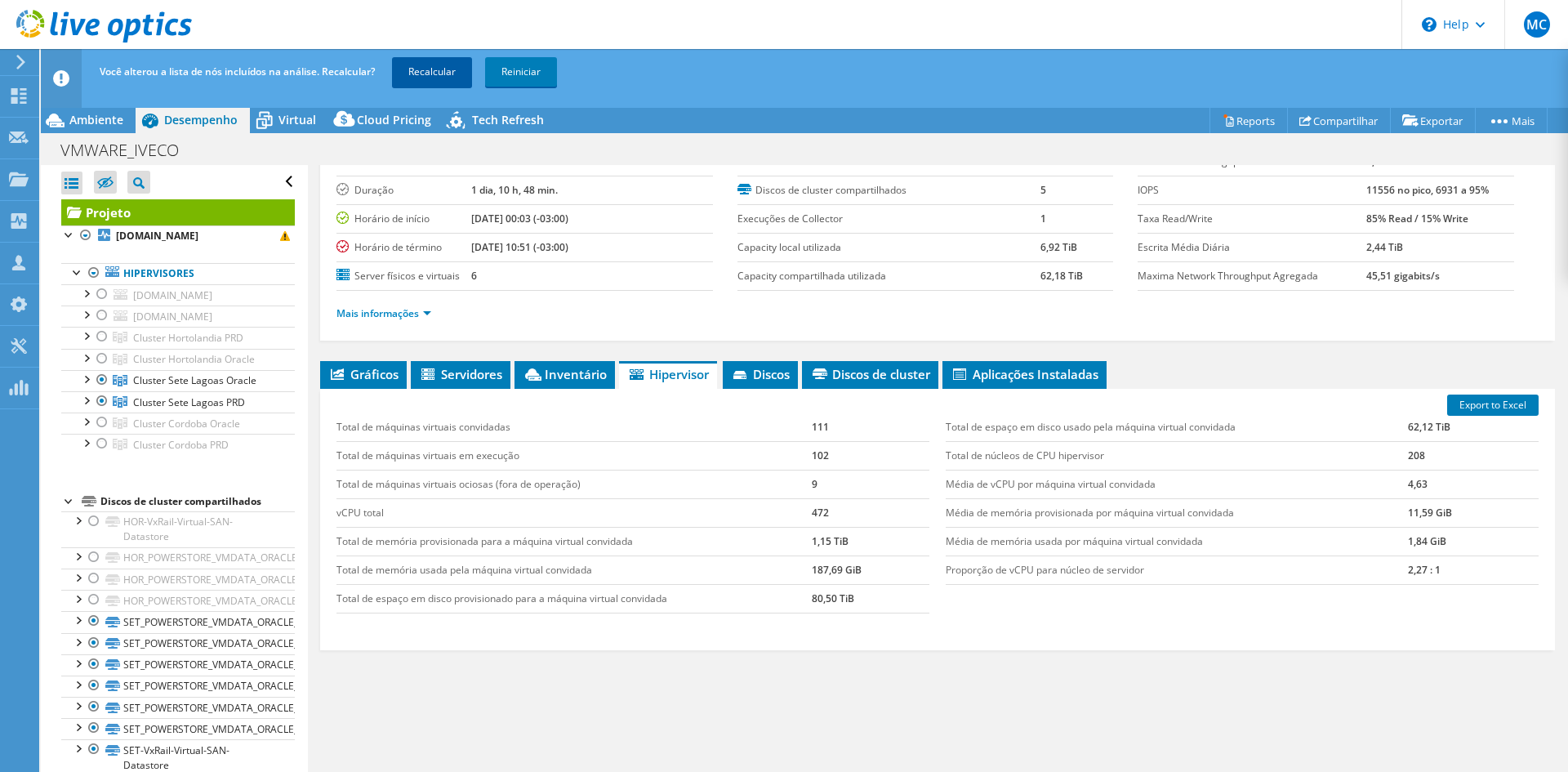
click at [432, 74] on link "Recalcular" at bounding box center [432, 72] width 80 height 29
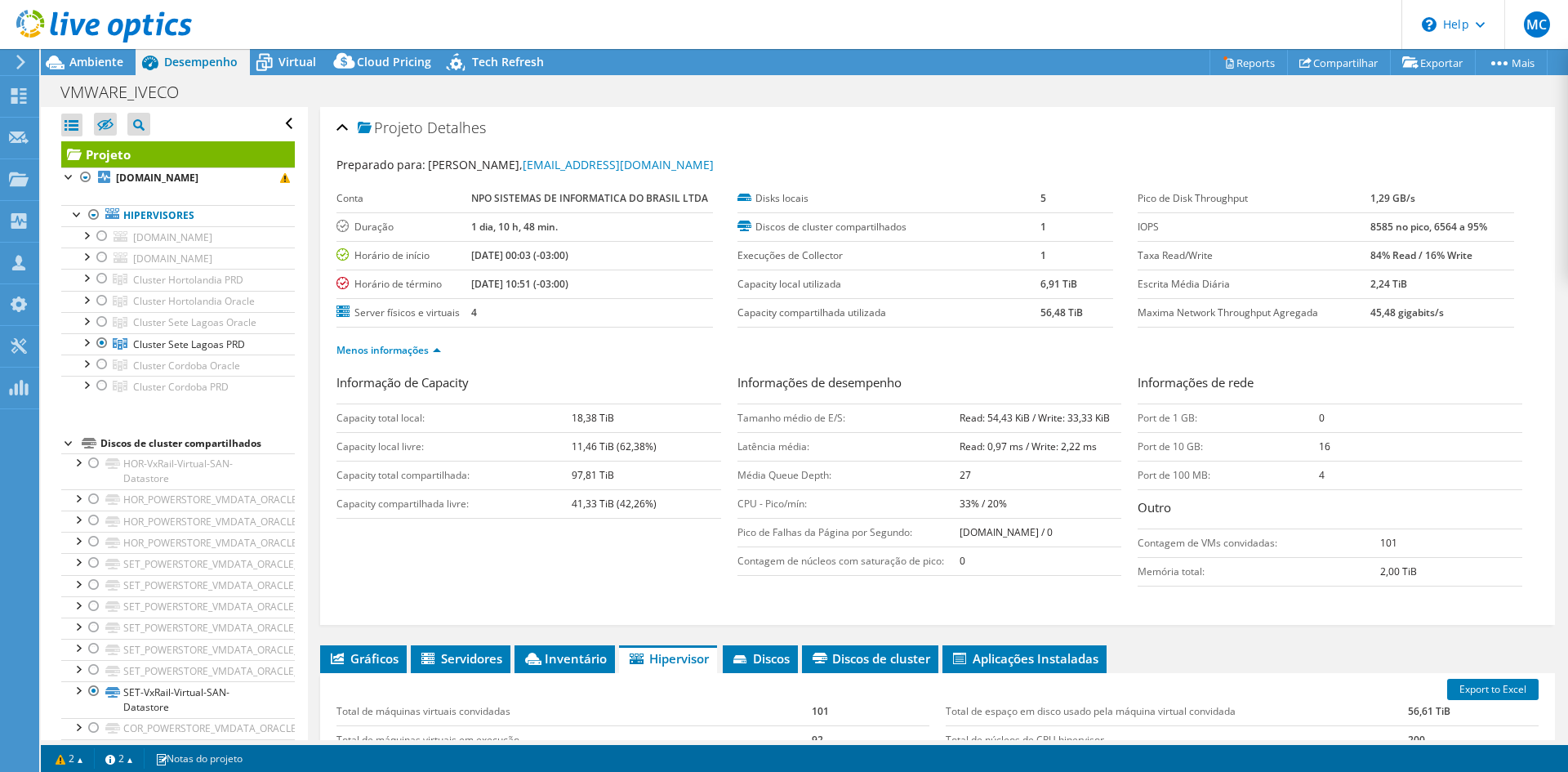
select select "USEast"
select select "USD"
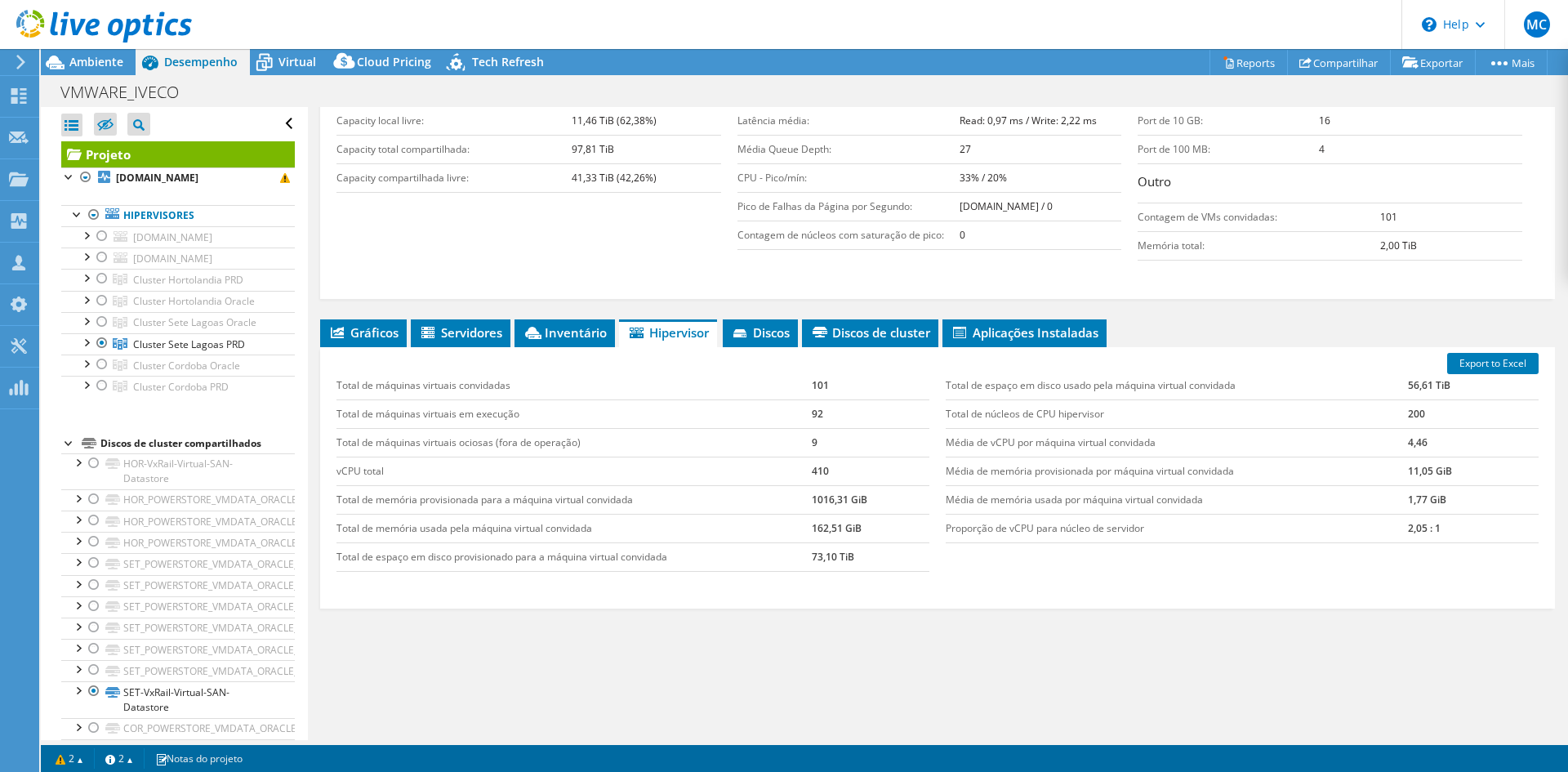
click at [815, 428] on td "92" at bounding box center [870, 413] width 117 height 28
drag, startPoint x: 809, startPoint y: 530, endPoint x: 847, endPoint y: 530, distance: 38.0
click at [847, 513] on td "1016,31 GiB" at bounding box center [870, 499] width 117 height 28
click at [813, 513] on td "1016,31 GiB" at bounding box center [870, 499] width 117 height 28
click at [812, 513] on td "1016,31 GiB" at bounding box center [870, 499] width 117 height 28
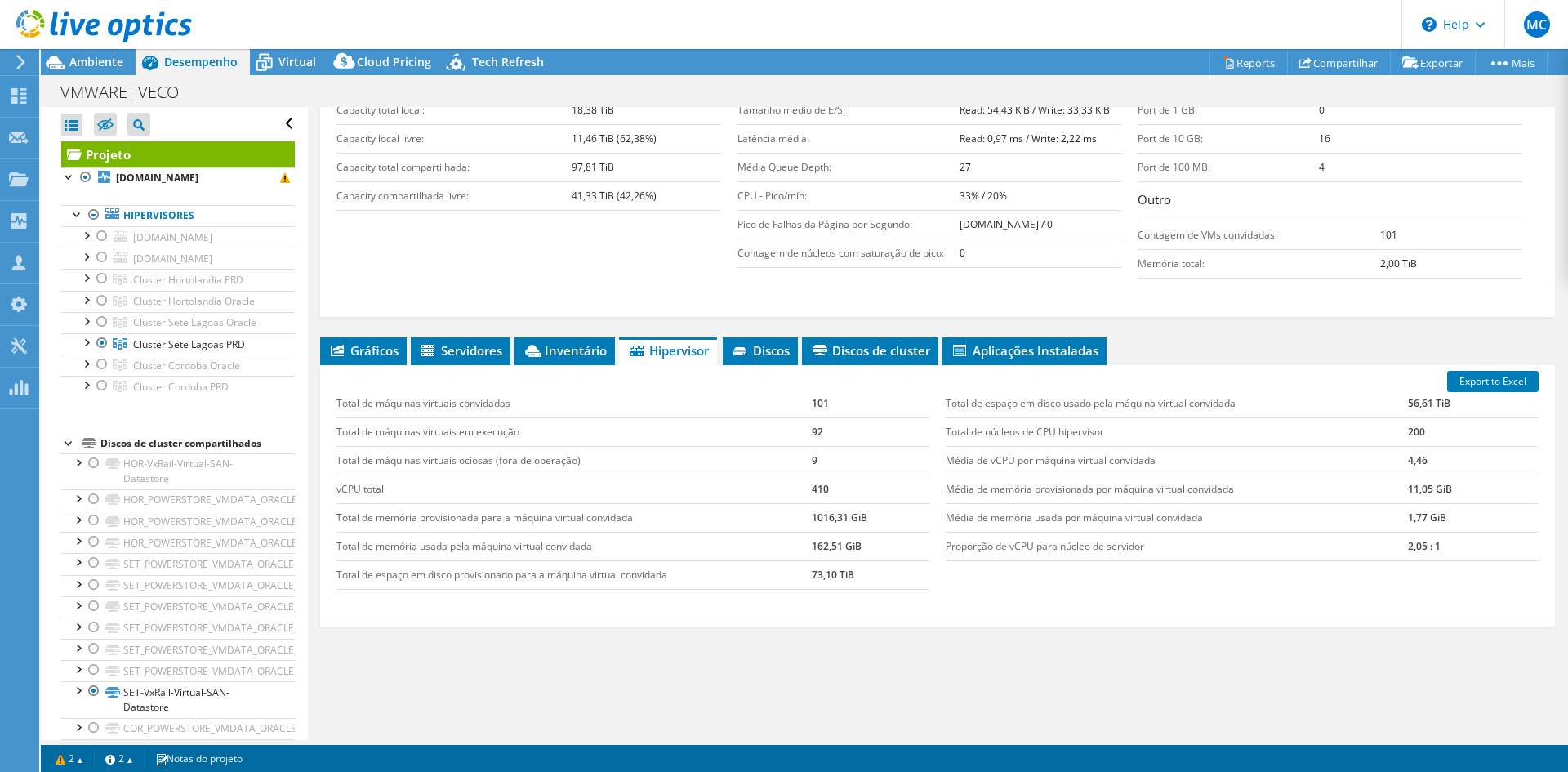
scroll to position [326, 0]
